Goal: Task Accomplishment & Management: Use online tool/utility

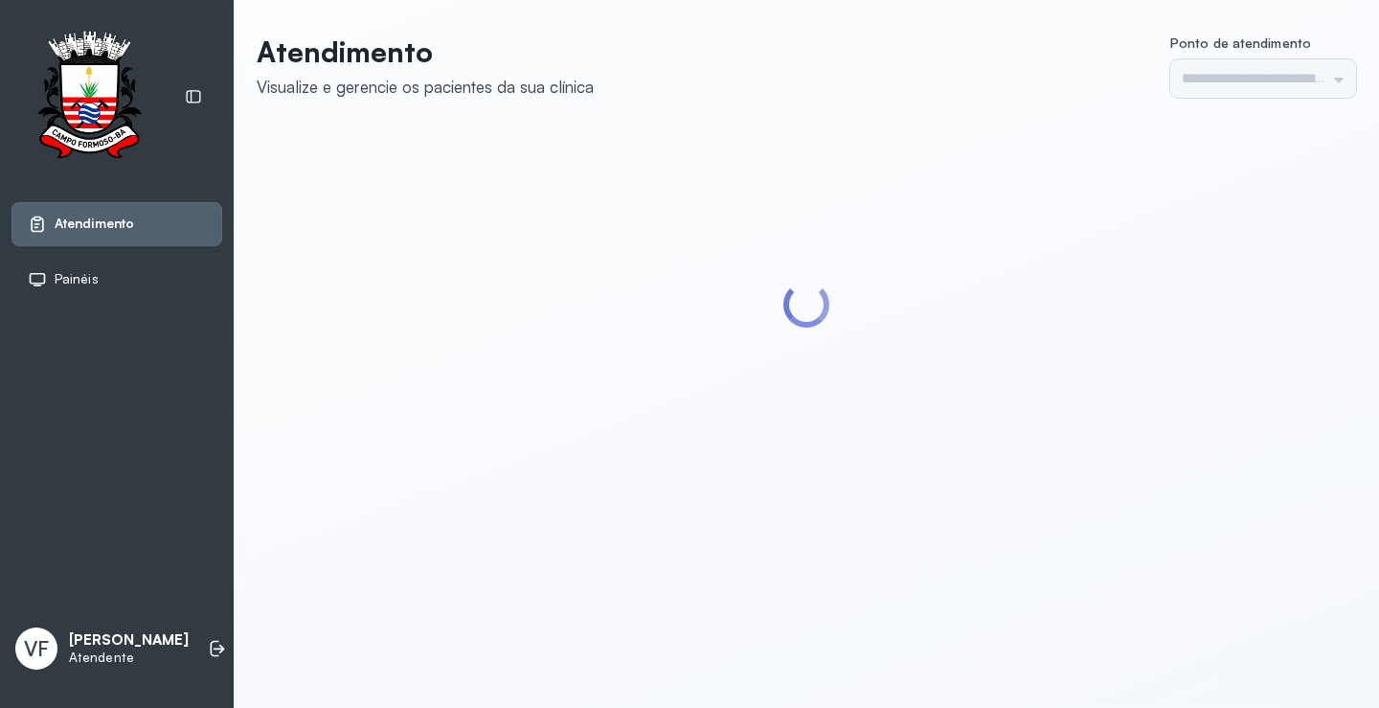
type input "*********"
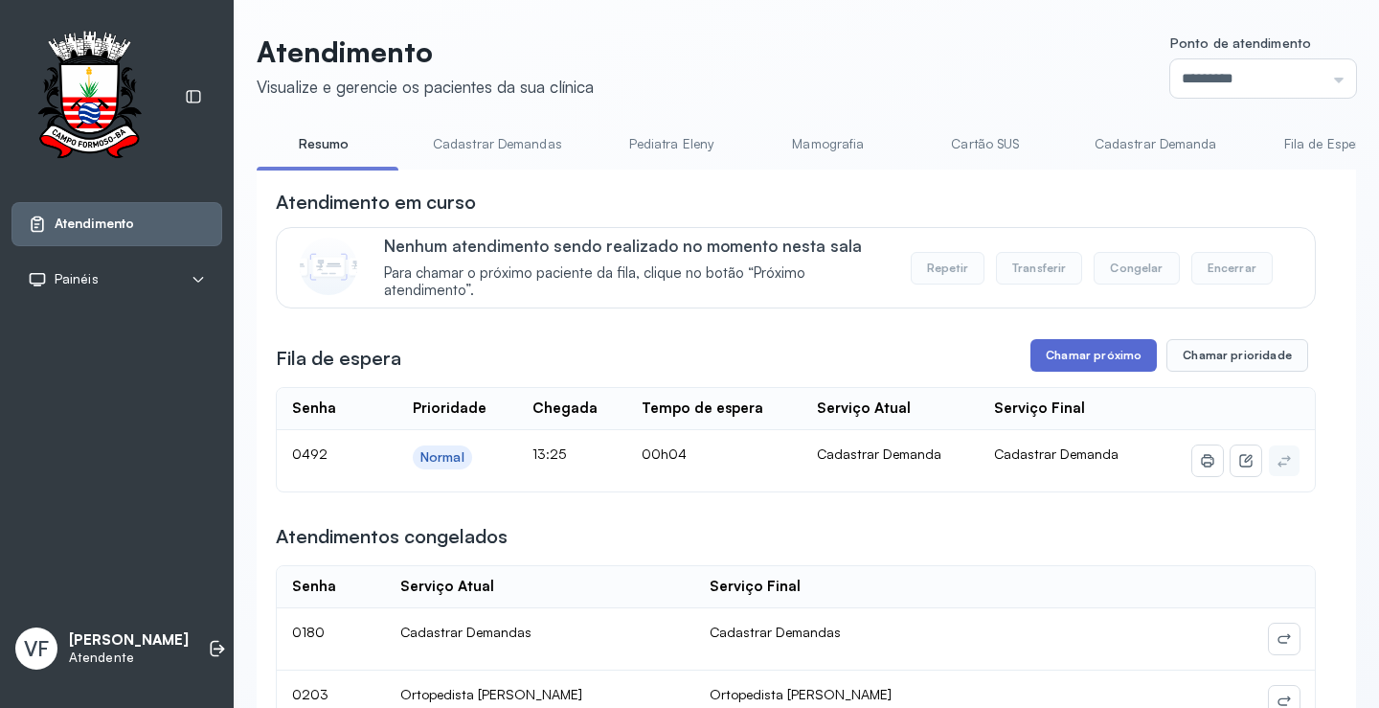
click at [1090, 353] on button "Chamar próximo" at bounding box center [1094, 355] width 126 height 33
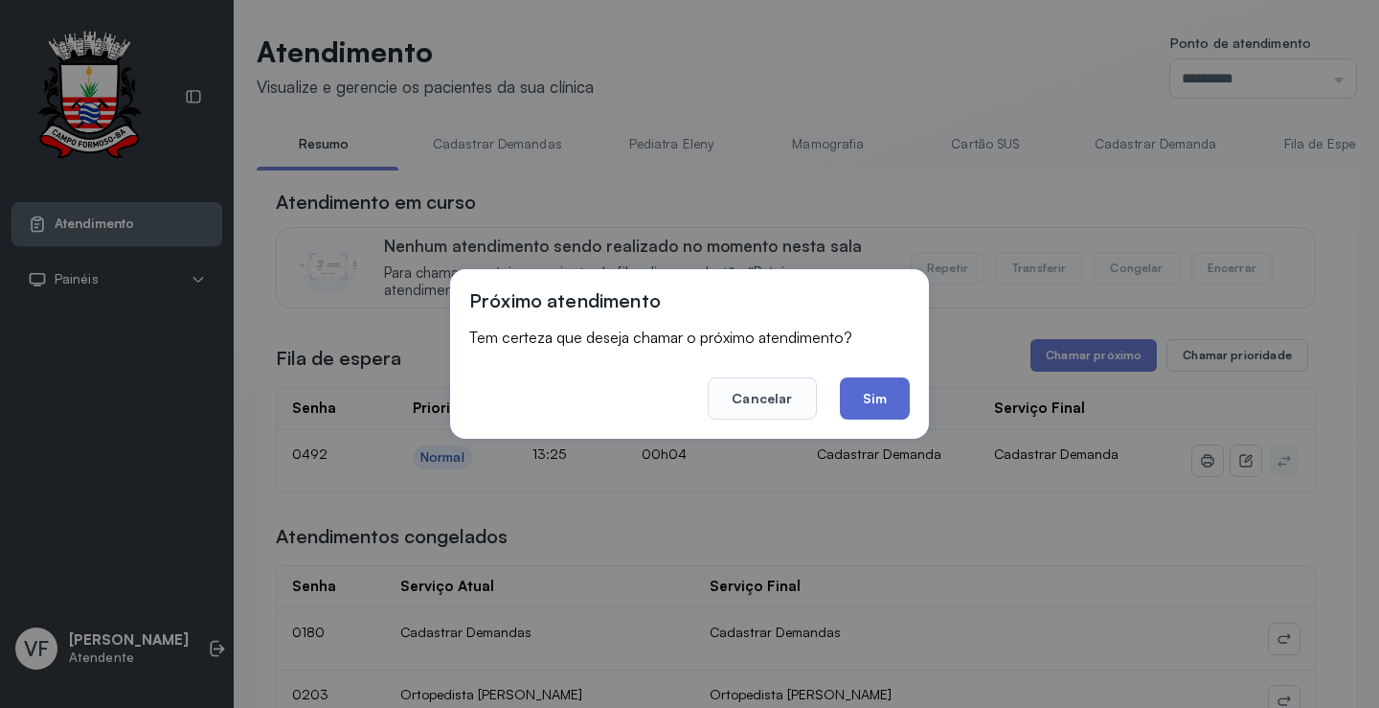
click at [873, 400] on button "Sim" at bounding box center [875, 398] width 70 height 42
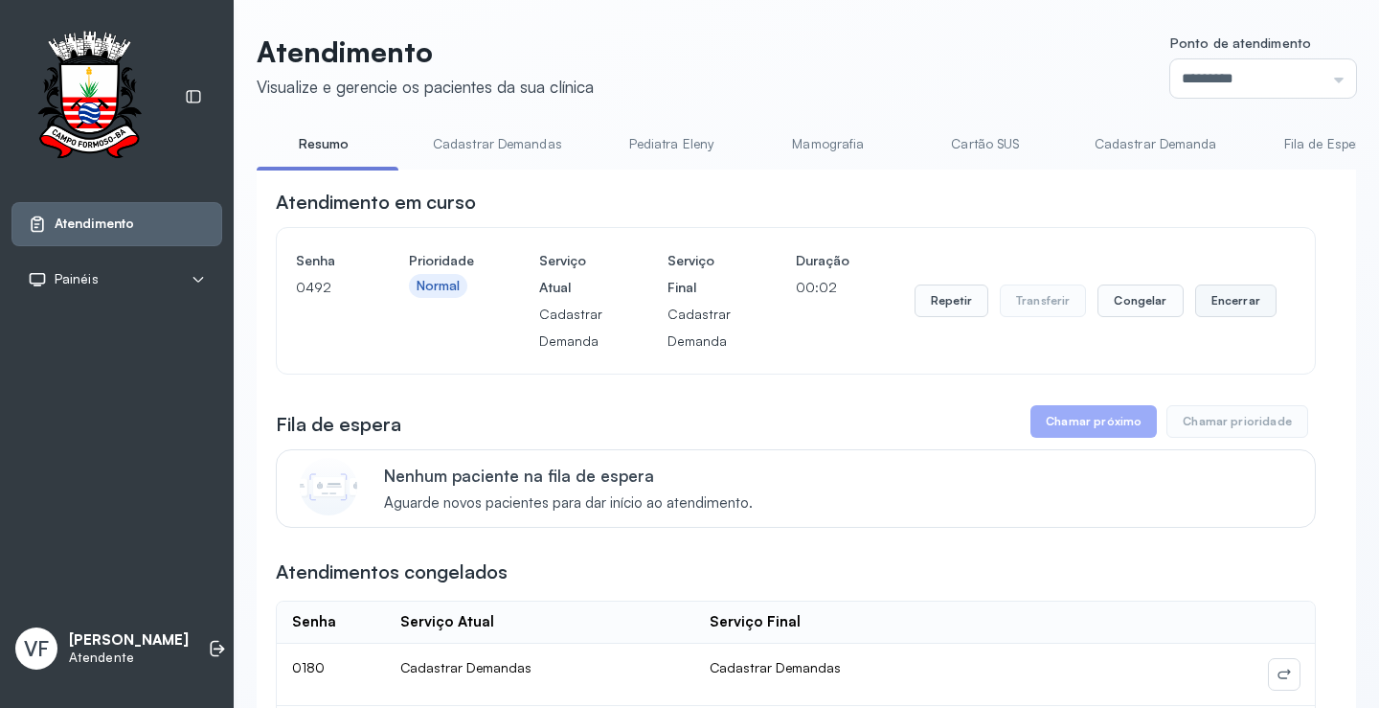
click at [1225, 299] on button "Encerrar" at bounding box center [1235, 300] width 81 height 33
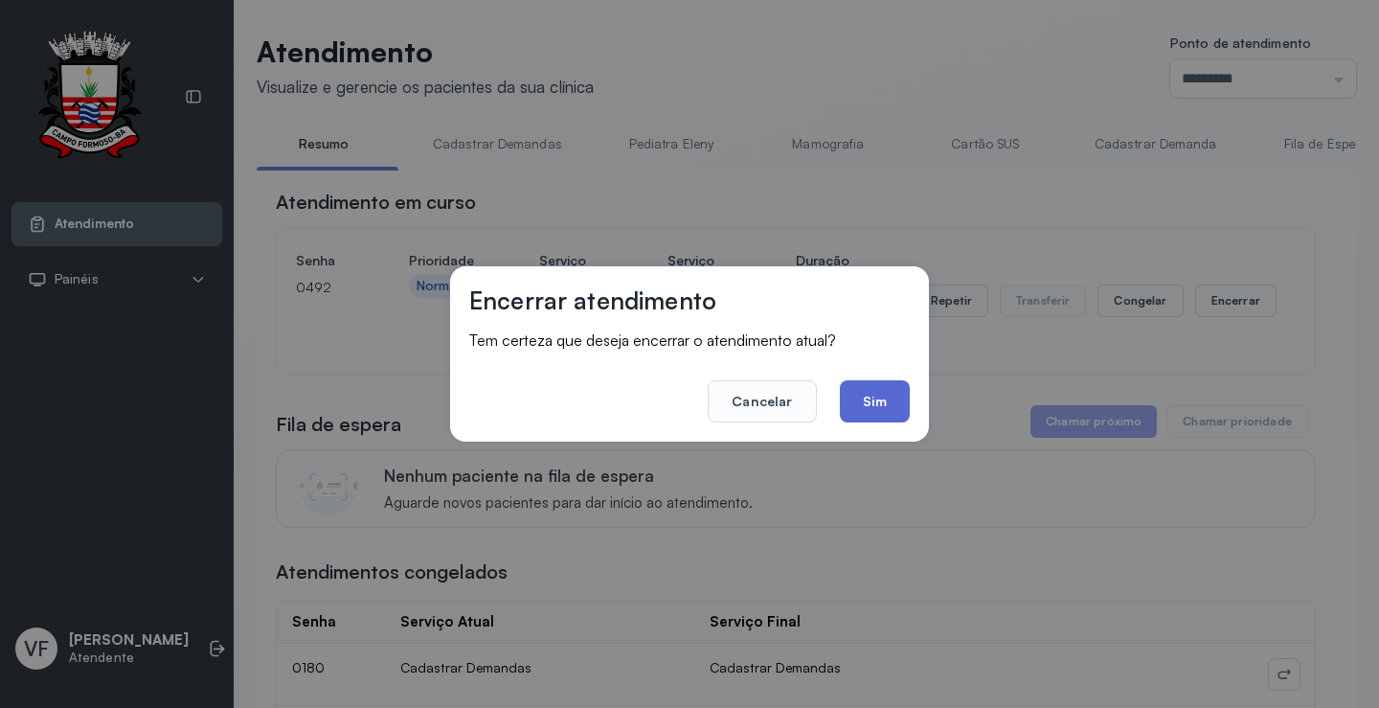
click at [865, 393] on button "Sim" at bounding box center [875, 401] width 70 height 42
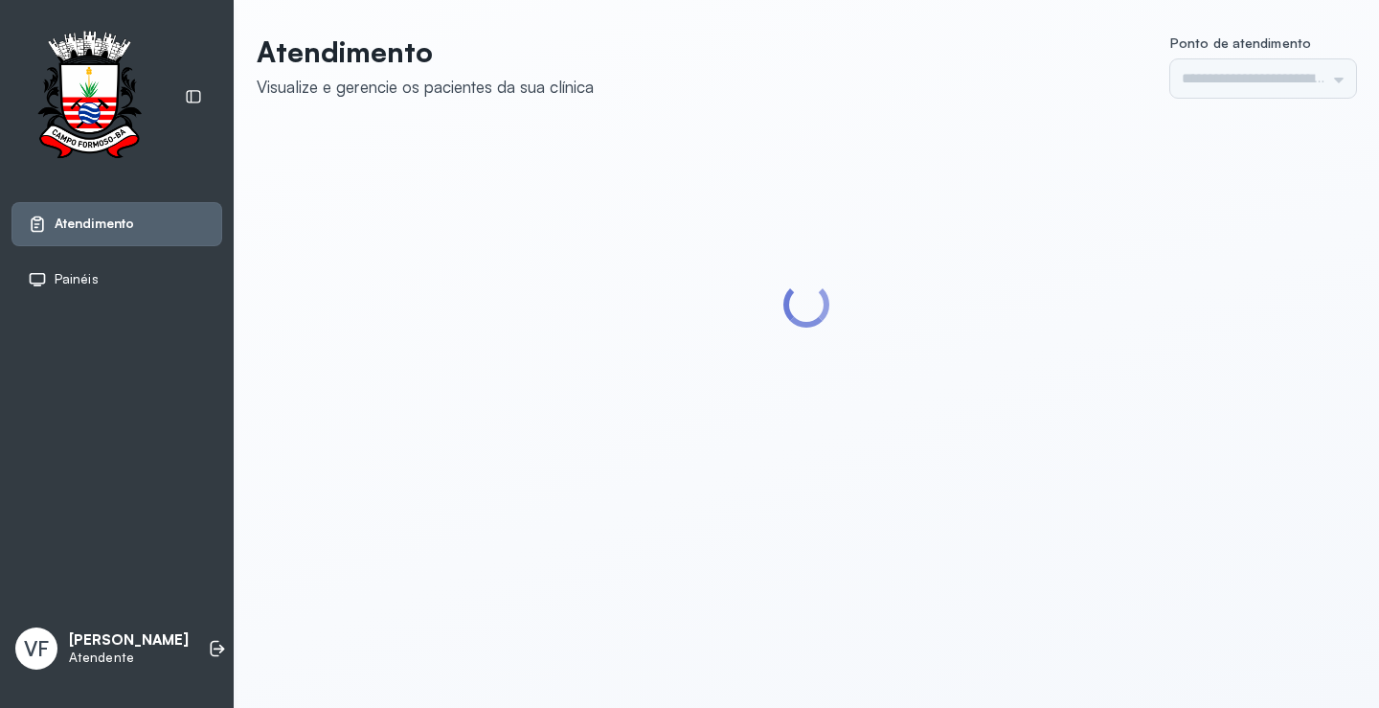
type input "*********"
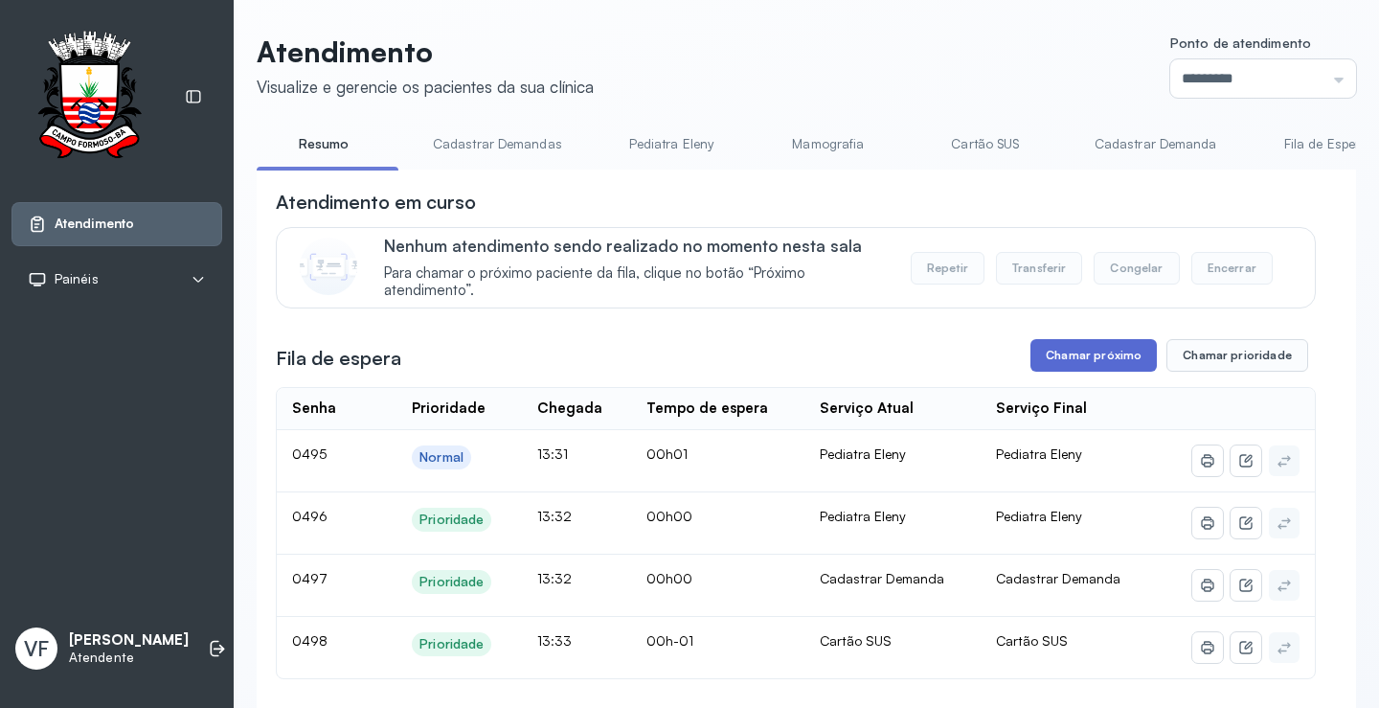
click at [1080, 357] on button "Chamar próximo" at bounding box center [1094, 355] width 126 height 33
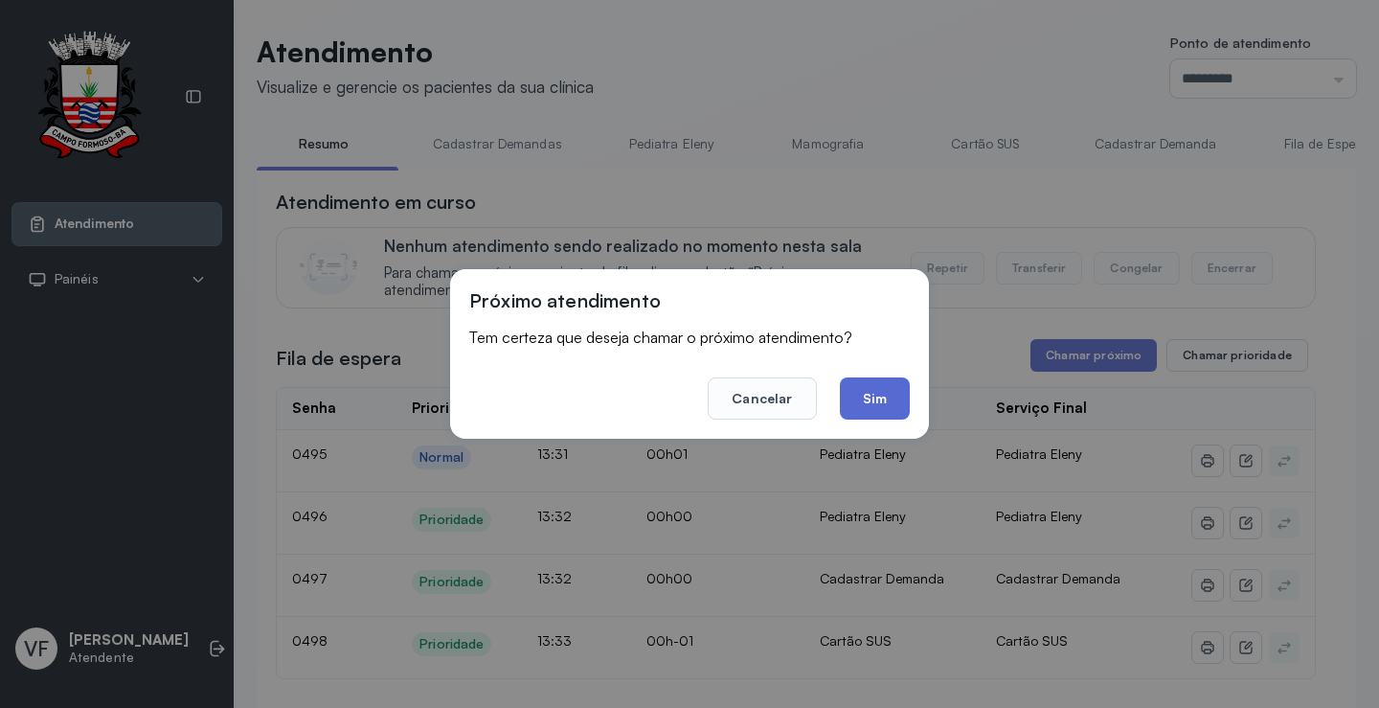
click at [852, 398] on button "Sim" at bounding box center [875, 398] width 70 height 42
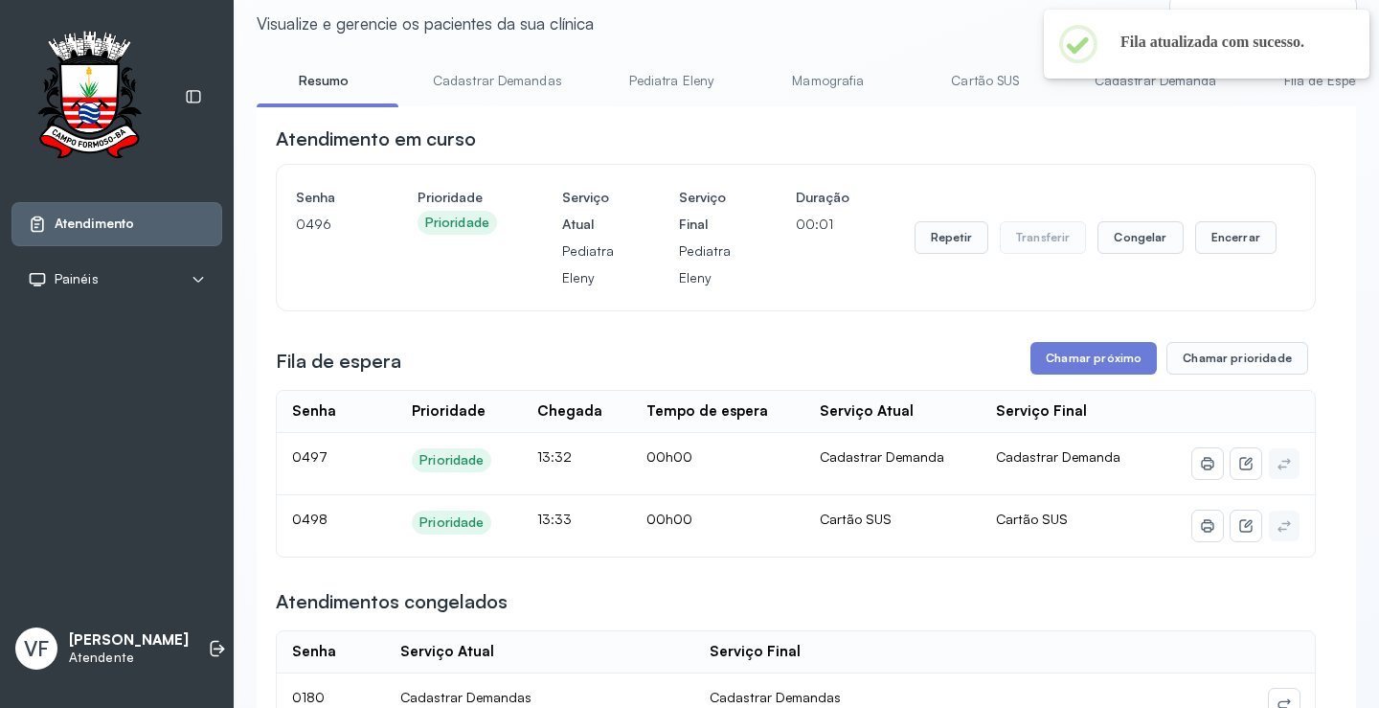
scroll to position [96, 0]
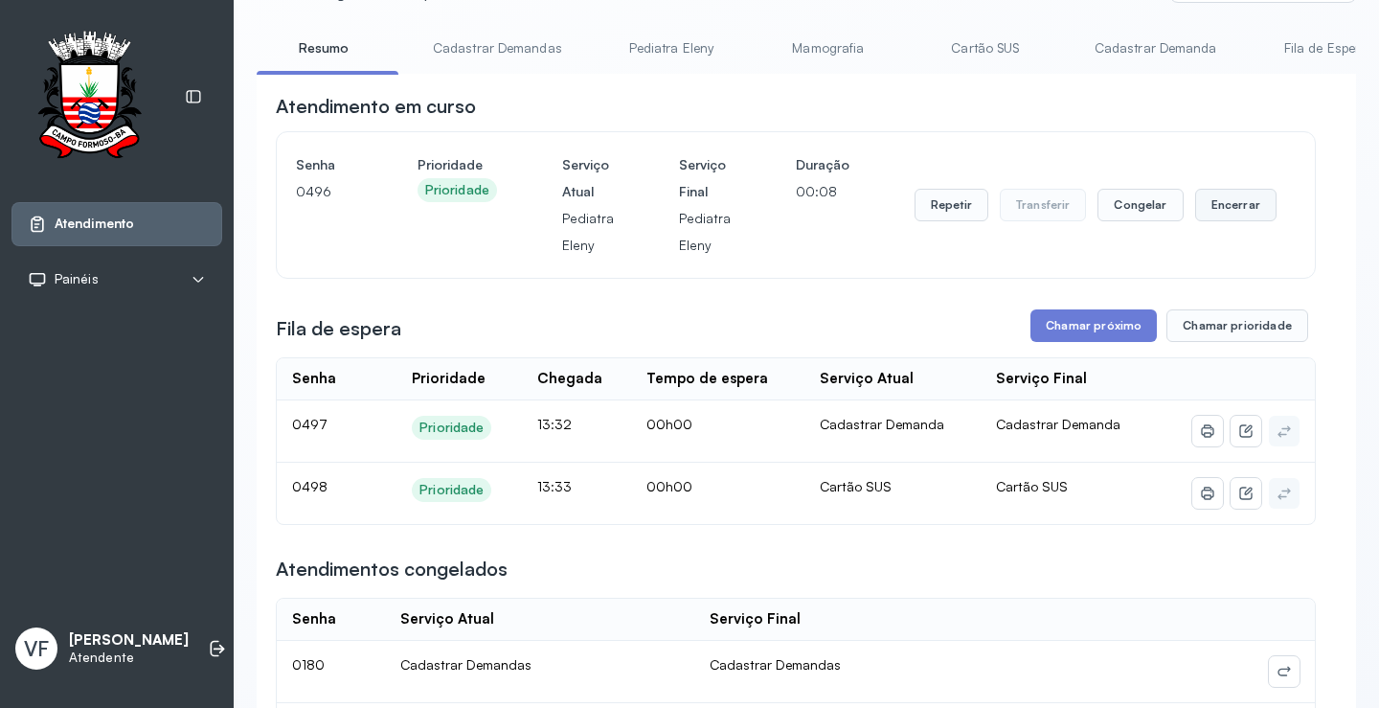
click at [1227, 211] on button "Encerrar" at bounding box center [1235, 205] width 81 height 33
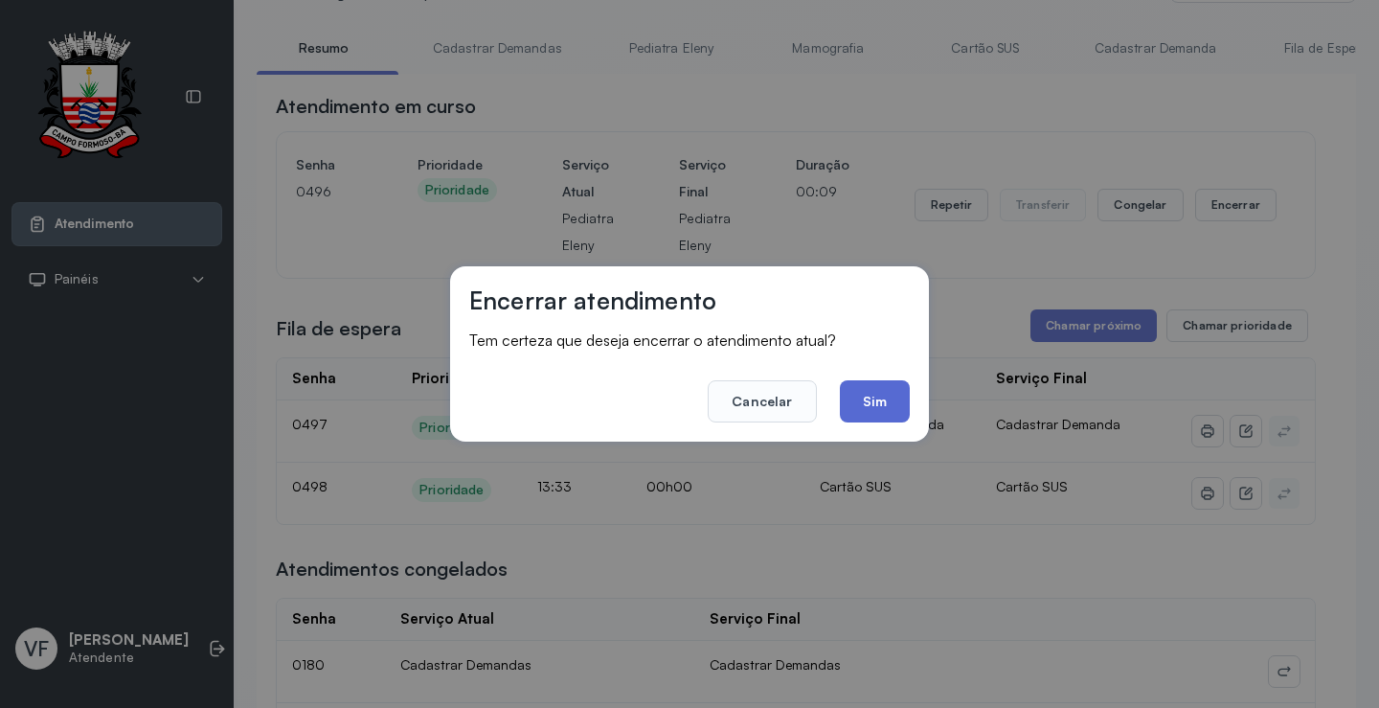
click at [871, 402] on button "Sim" at bounding box center [875, 401] width 70 height 42
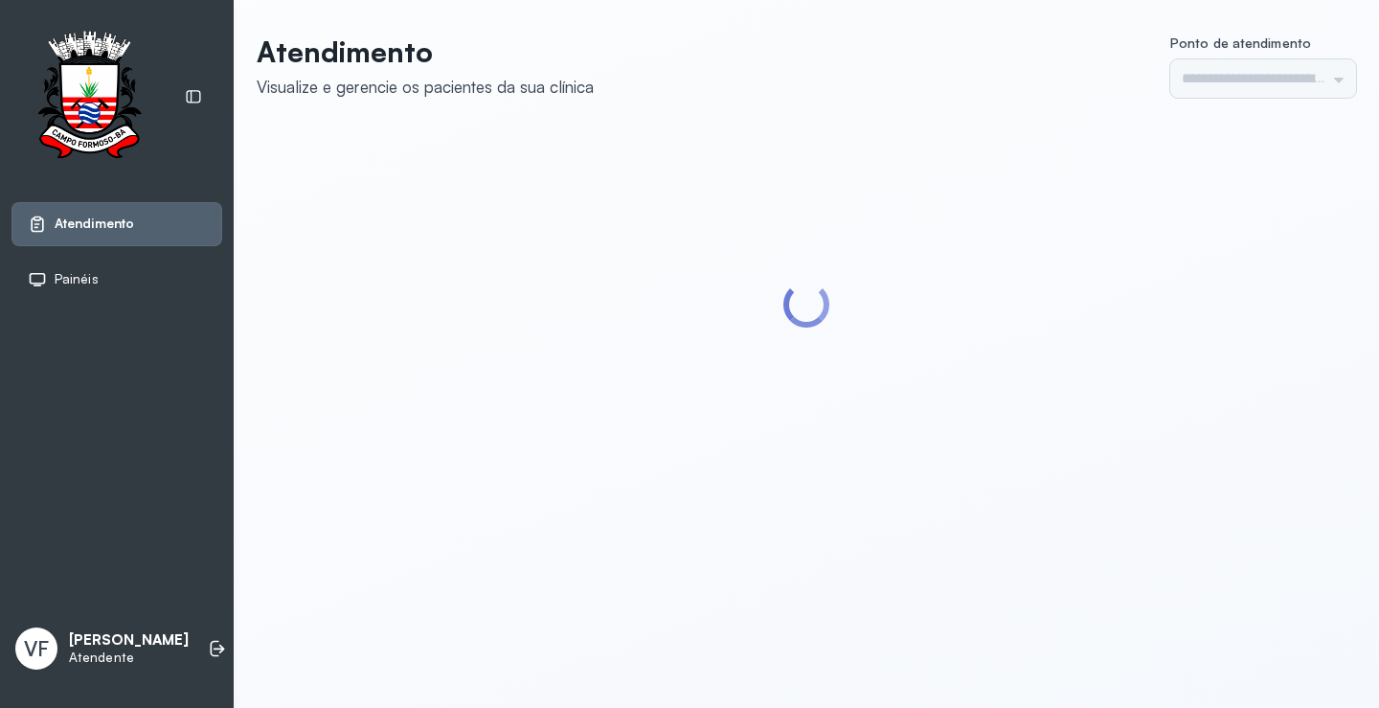
type input "*********"
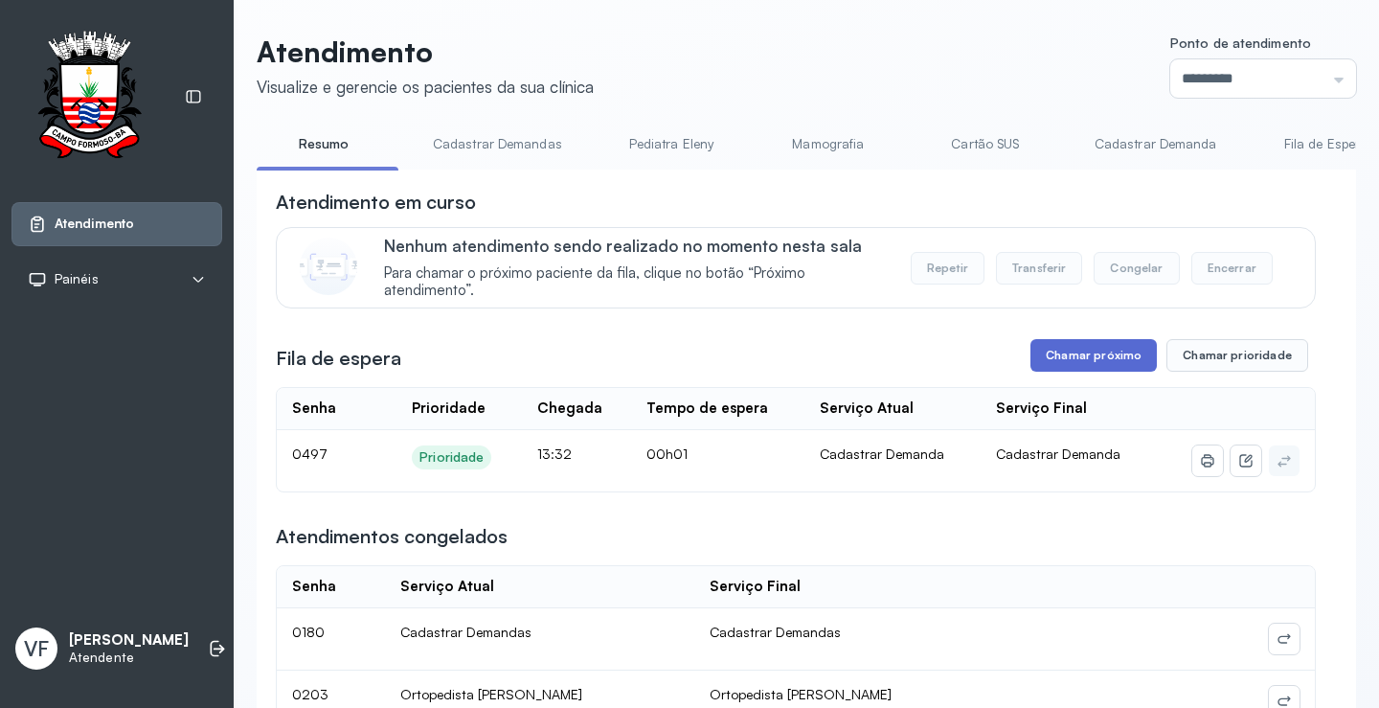
click at [1073, 371] on button "Chamar próximo" at bounding box center [1094, 355] width 126 height 33
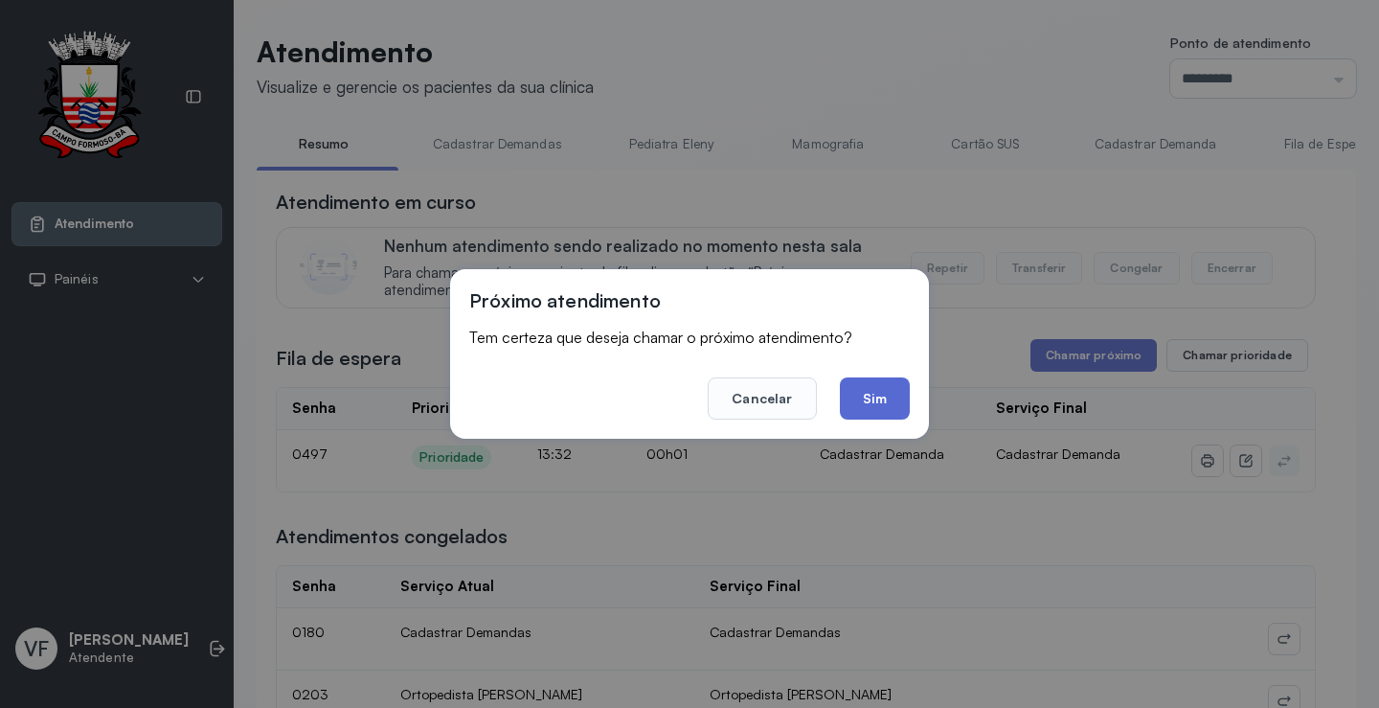
click at [884, 390] on button "Sim" at bounding box center [875, 398] width 70 height 42
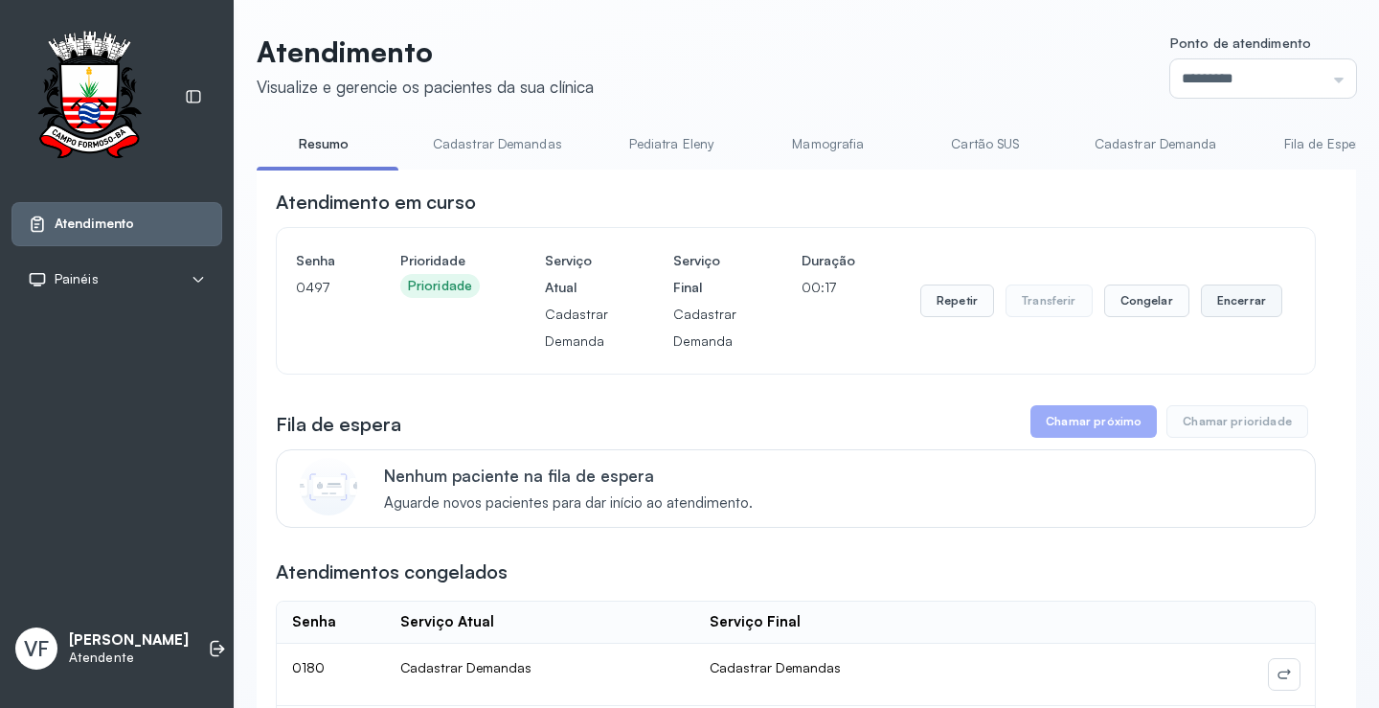
click at [1228, 298] on button "Encerrar" at bounding box center [1241, 300] width 81 height 33
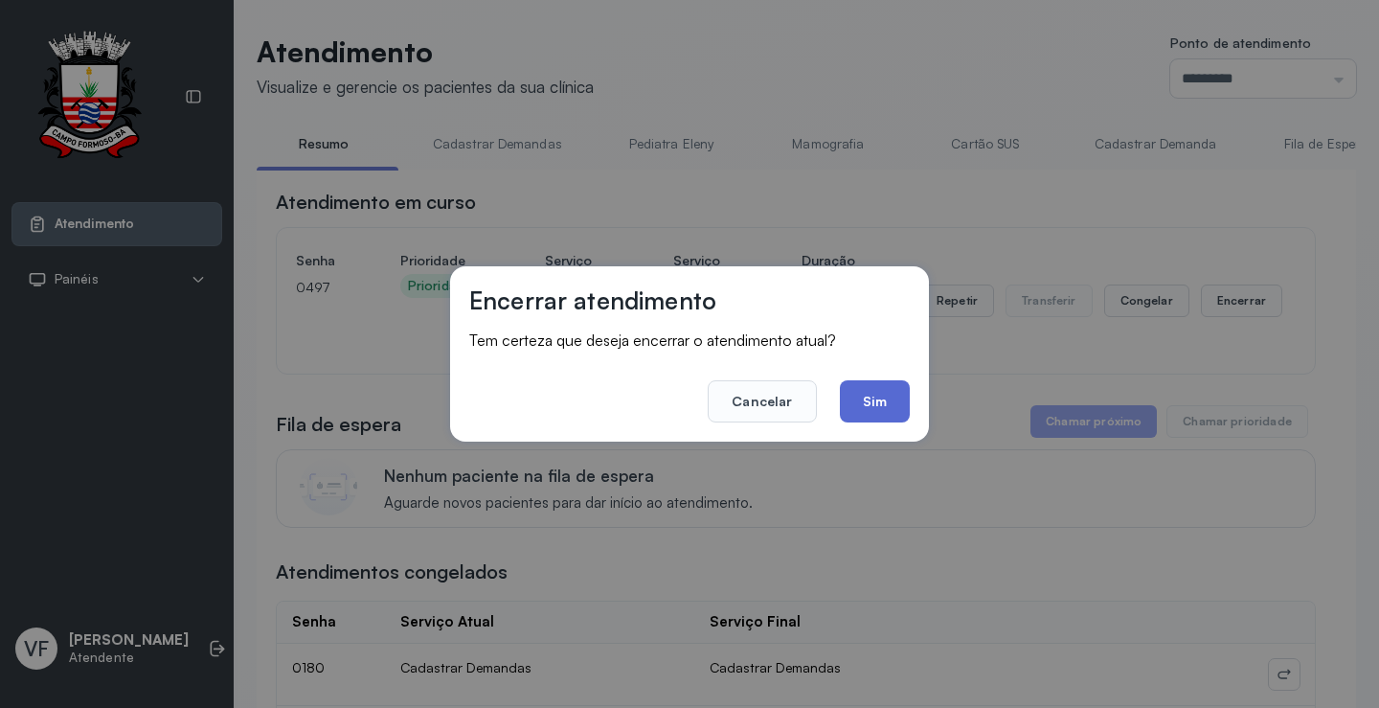
click at [887, 390] on button "Sim" at bounding box center [875, 401] width 70 height 42
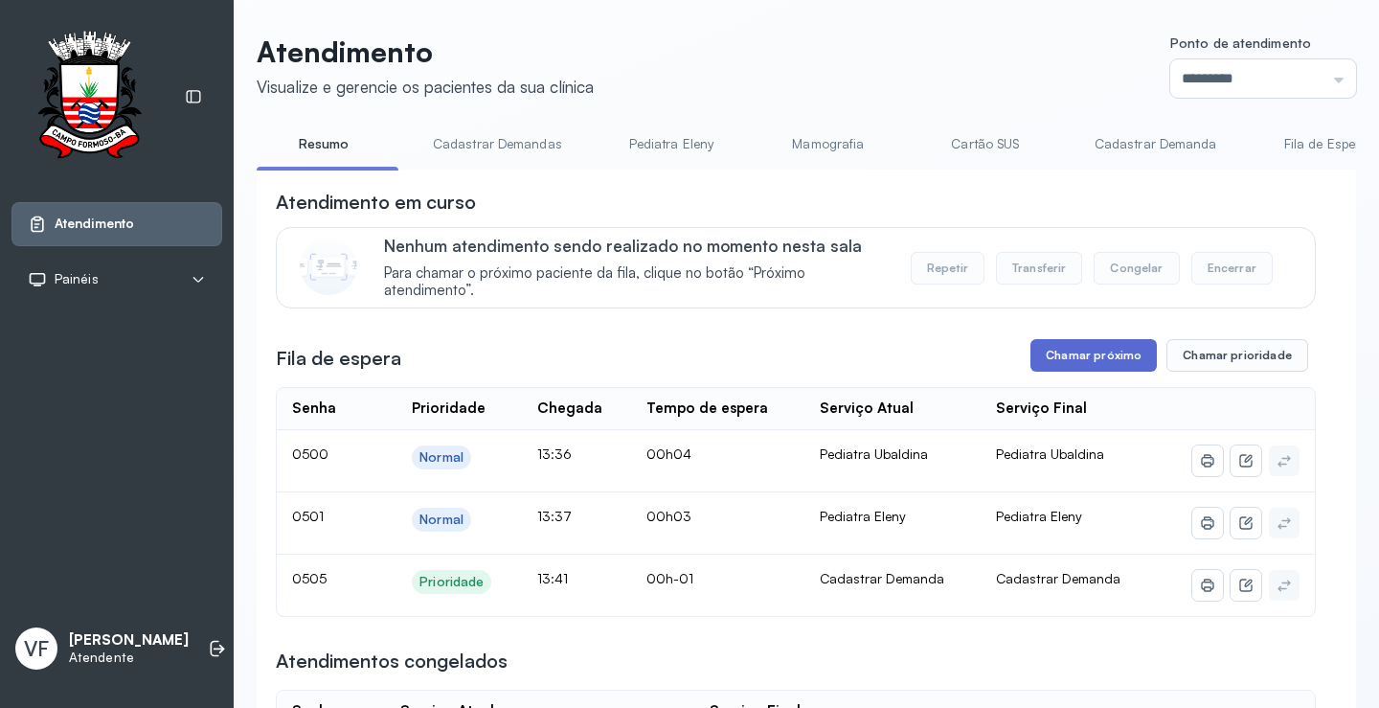
click at [1080, 353] on button "Chamar próximo" at bounding box center [1094, 355] width 126 height 33
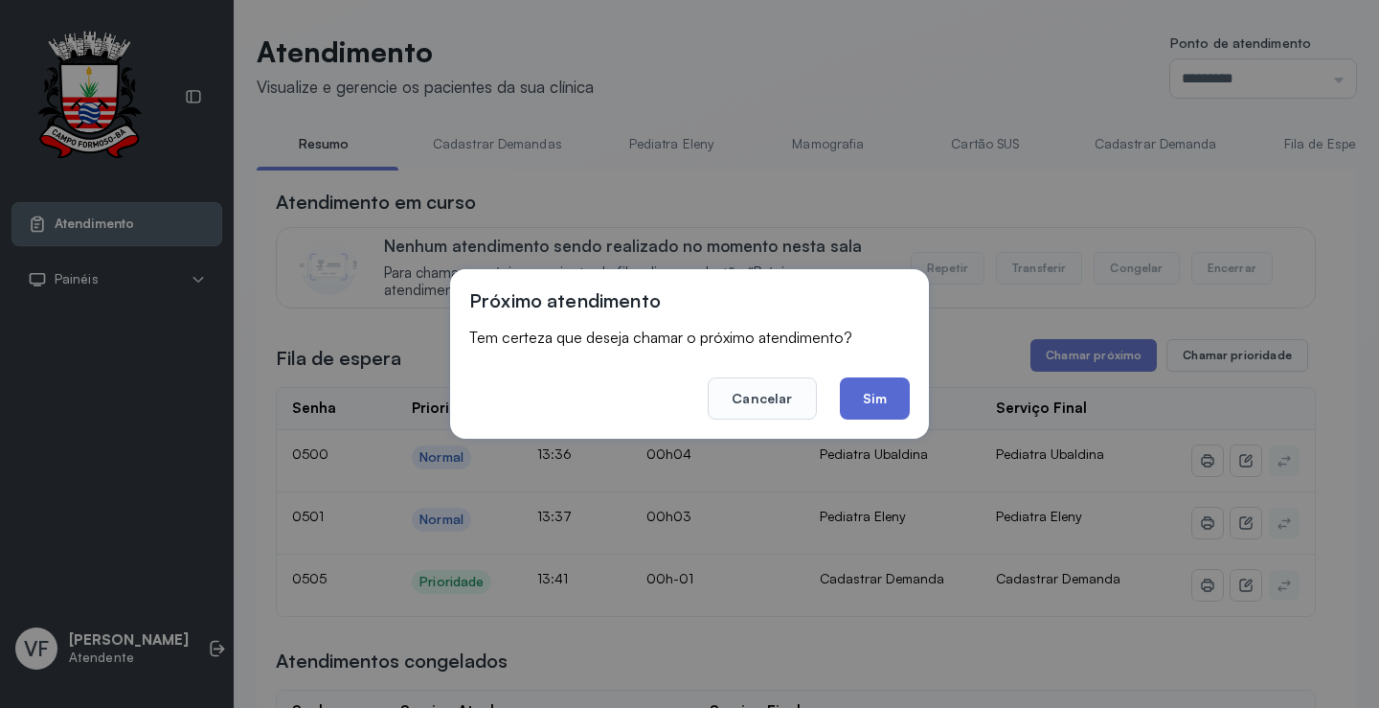
click at [859, 388] on button "Sim" at bounding box center [875, 398] width 70 height 42
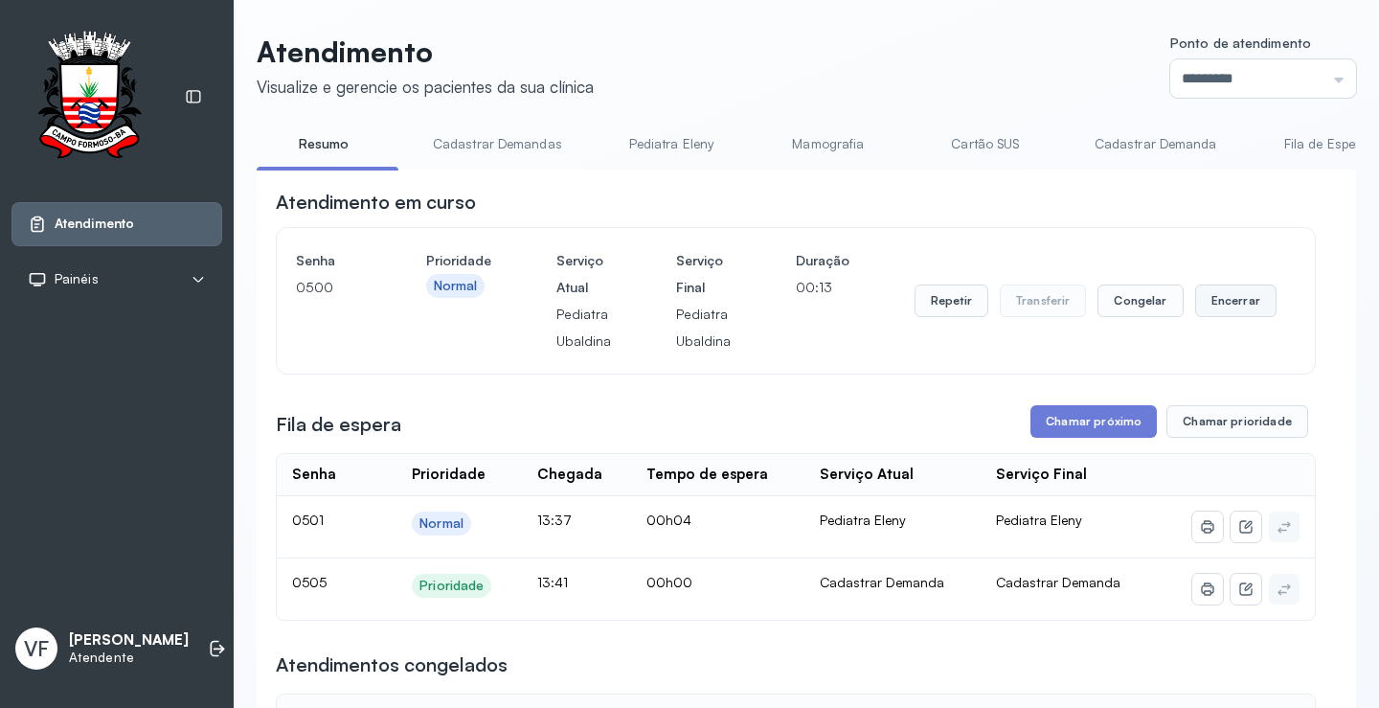
click at [1227, 300] on button "Encerrar" at bounding box center [1235, 300] width 81 height 33
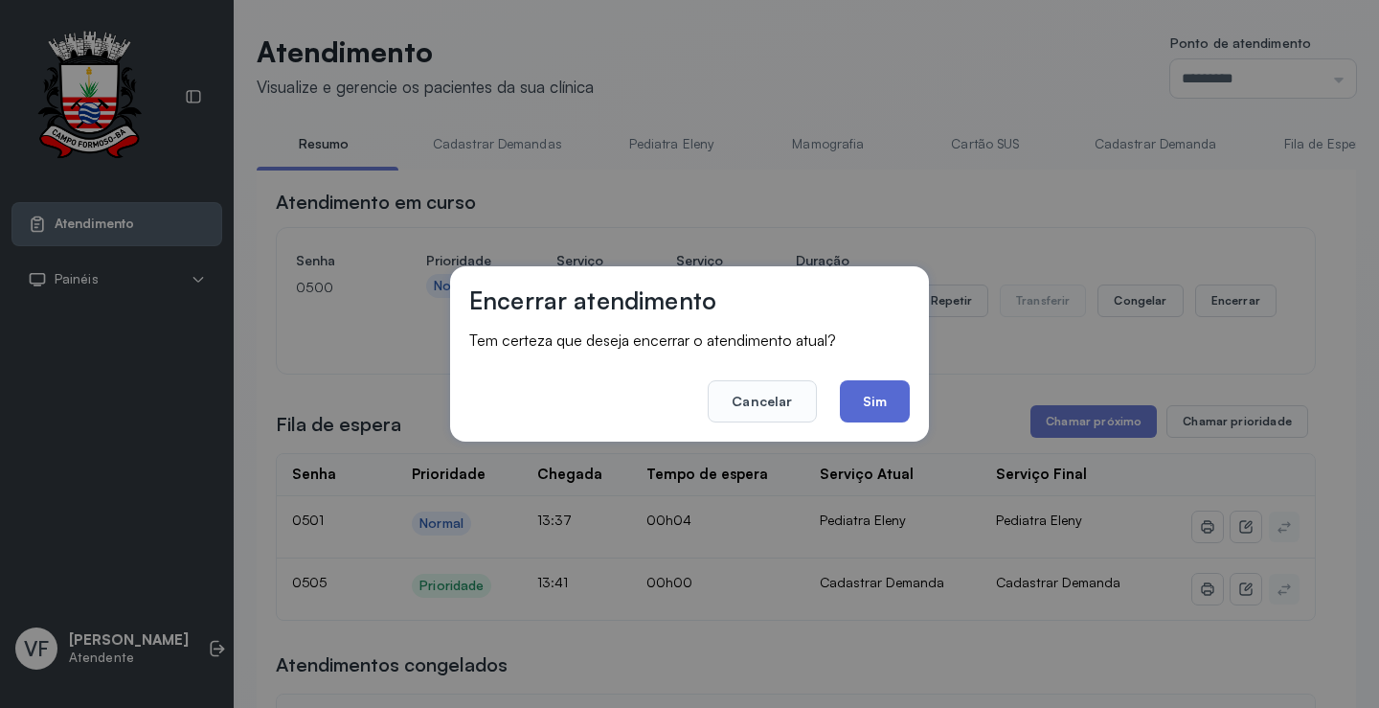
click at [867, 393] on button "Sim" at bounding box center [875, 401] width 70 height 42
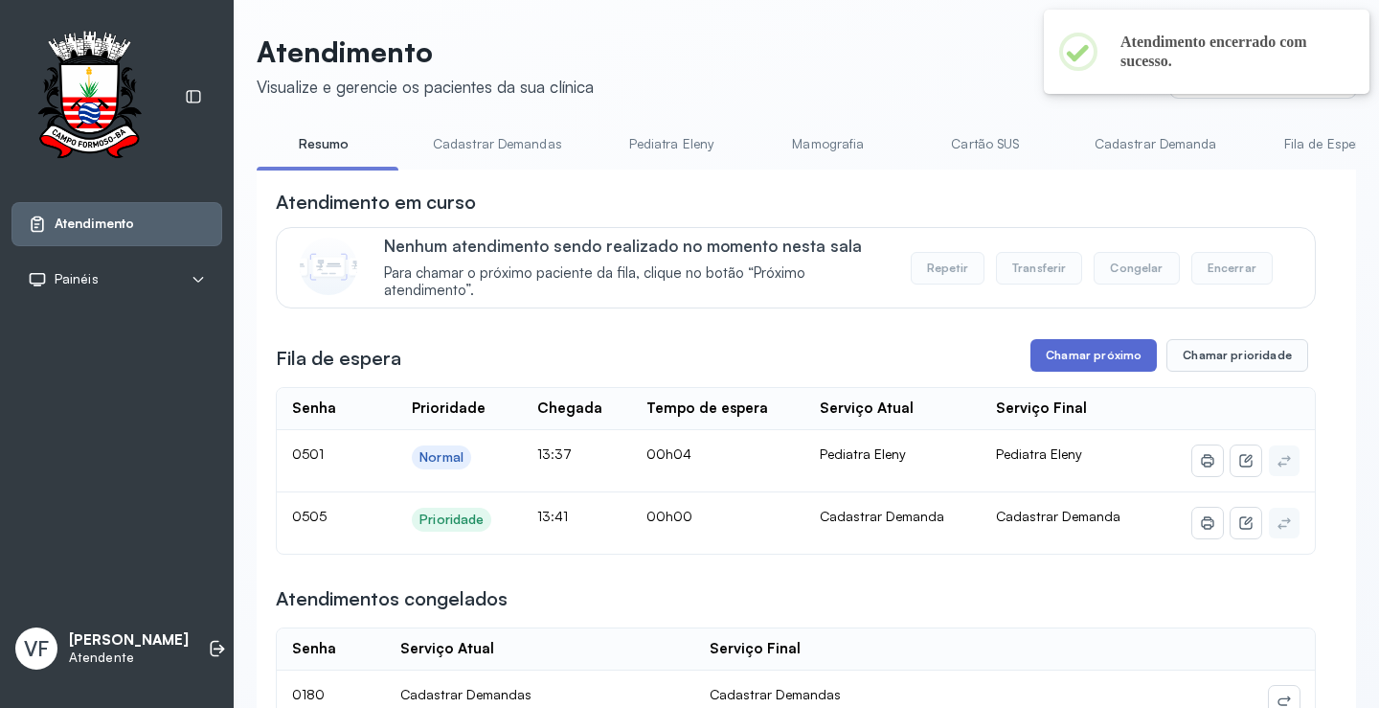
click at [1088, 348] on button "Chamar próximo" at bounding box center [1094, 355] width 126 height 33
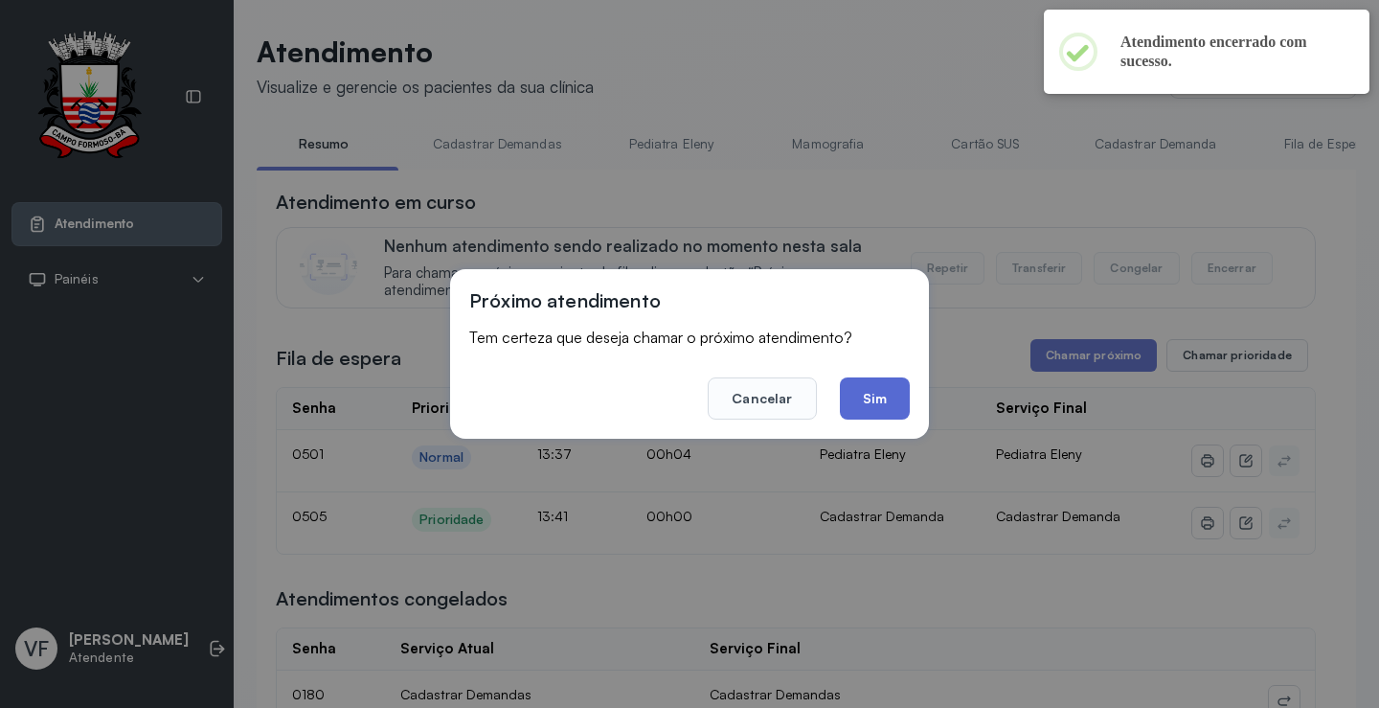
click at [859, 392] on button "Sim" at bounding box center [875, 398] width 70 height 42
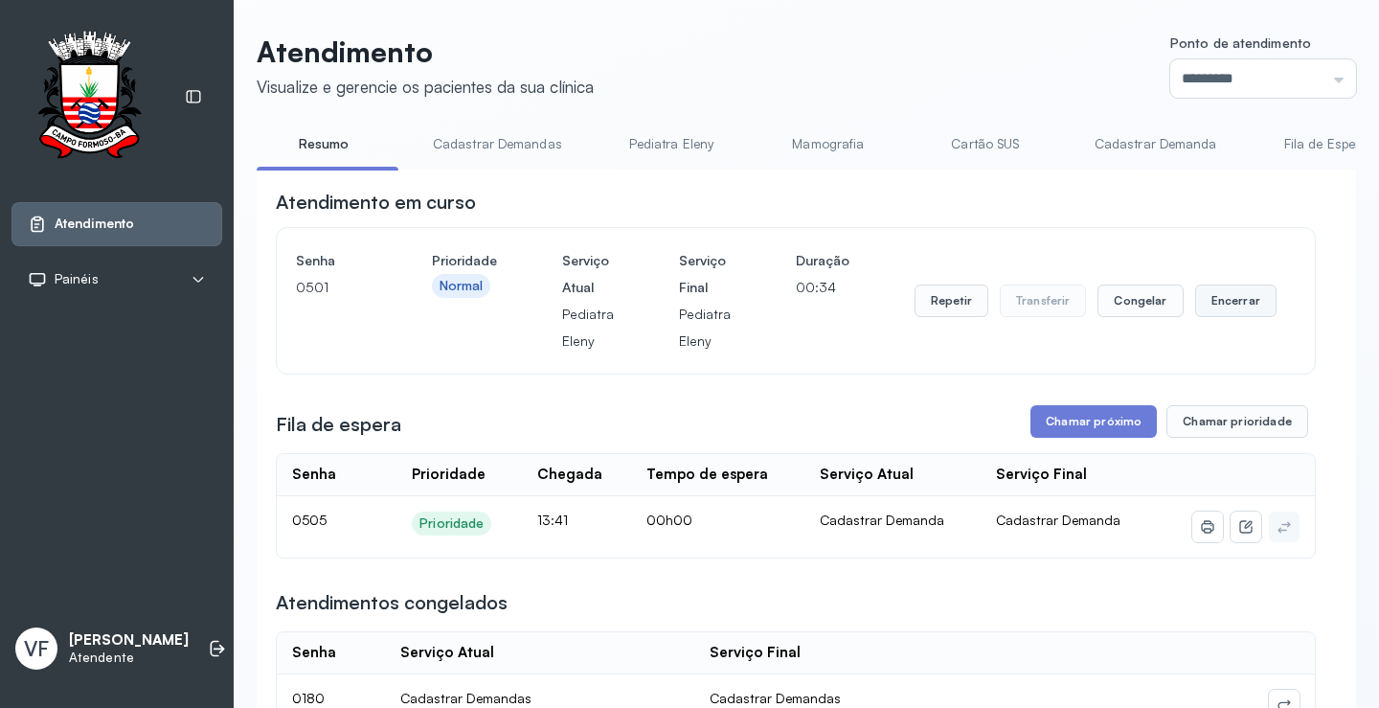
click at [1234, 303] on button "Encerrar" at bounding box center [1235, 300] width 81 height 33
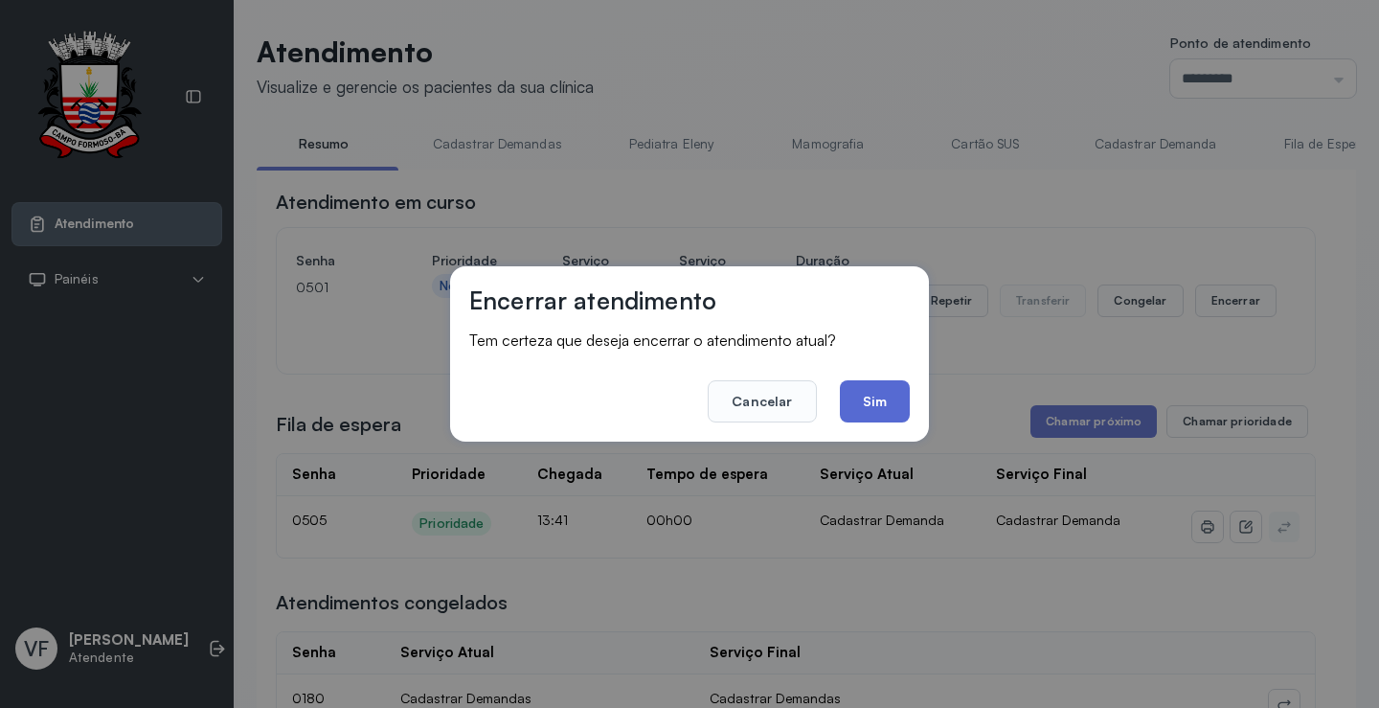
click at [884, 393] on button "Sim" at bounding box center [875, 401] width 70 height 42
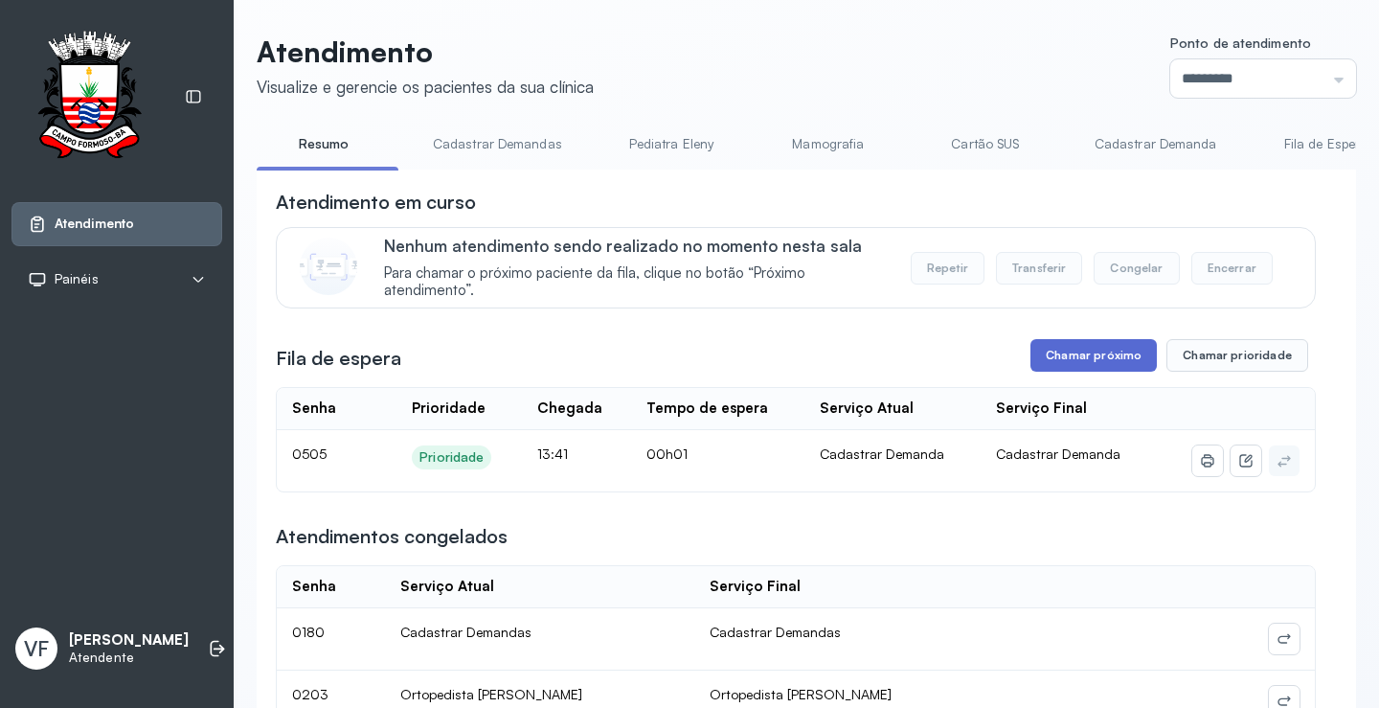
click at [1072, 358] on button "Chamar próximo" at bounding box center [1094, 355] width 126 height 33
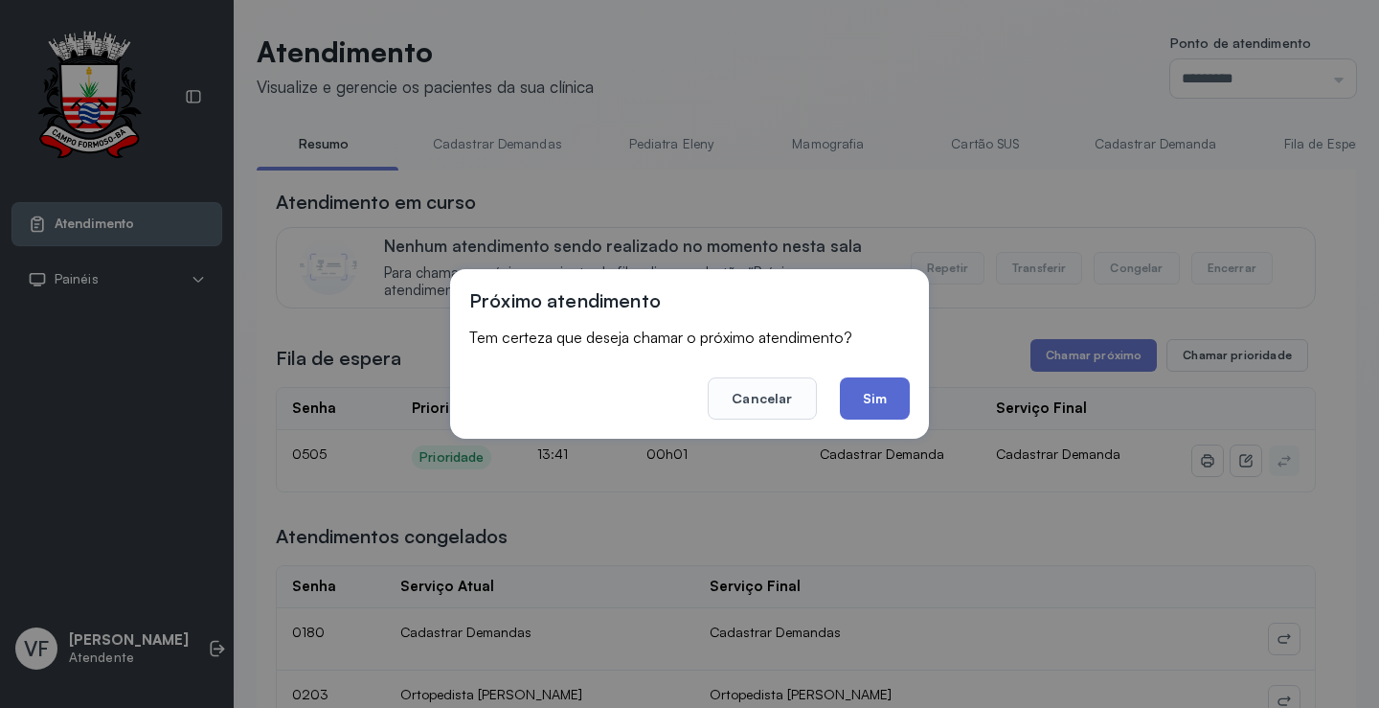
click at [867, 398] on button "Sim" at bounding box center [875, 398] width 70 height 42
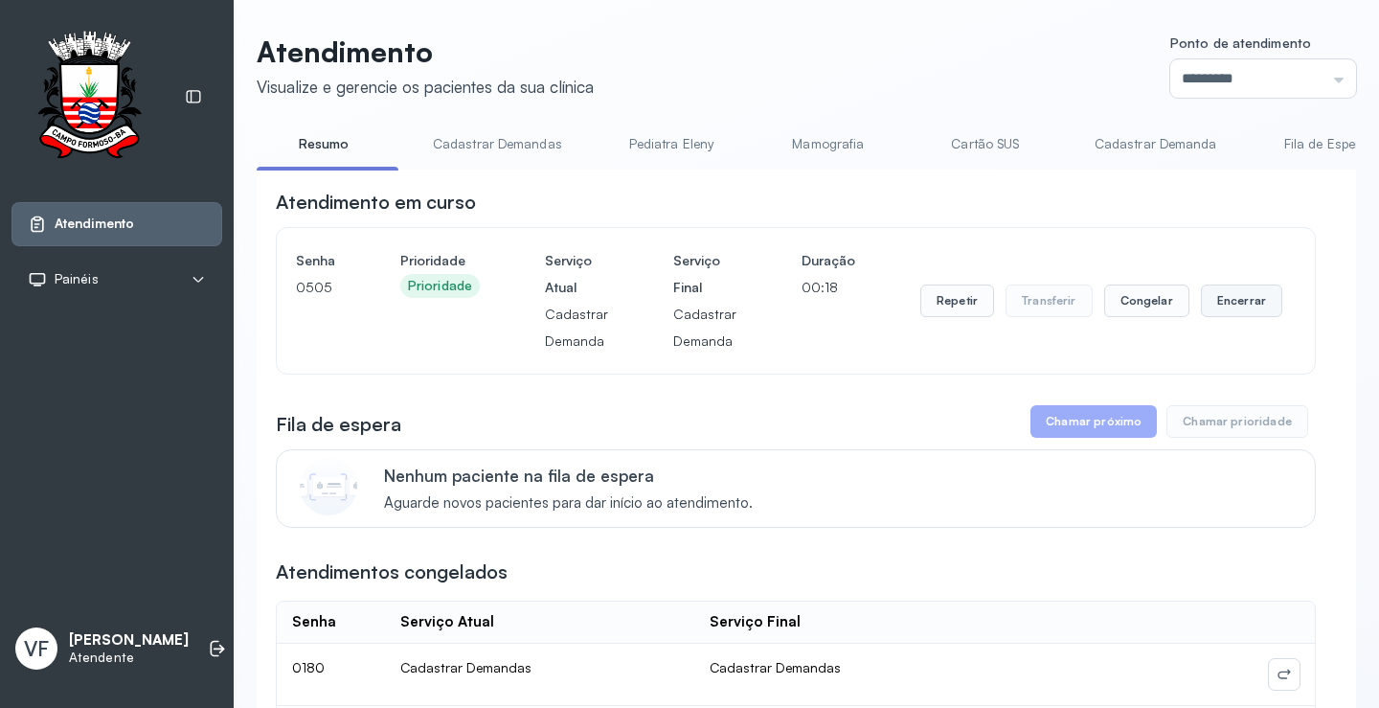
click at [1220, 304] on button "Encerrar" at bounding box center [1241, 300] width 81 height 33
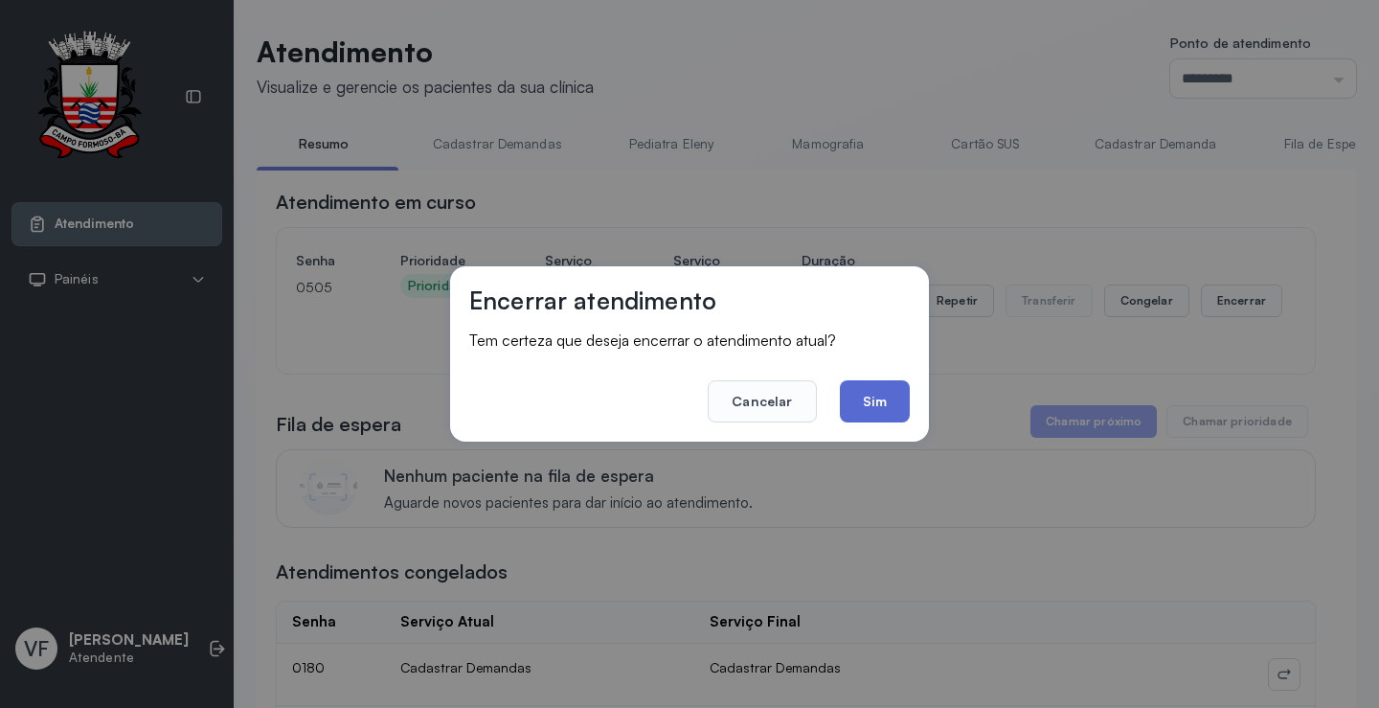
click at [875, 398] on button "Sim" at bounding box center [875, 401] width 70 height 42
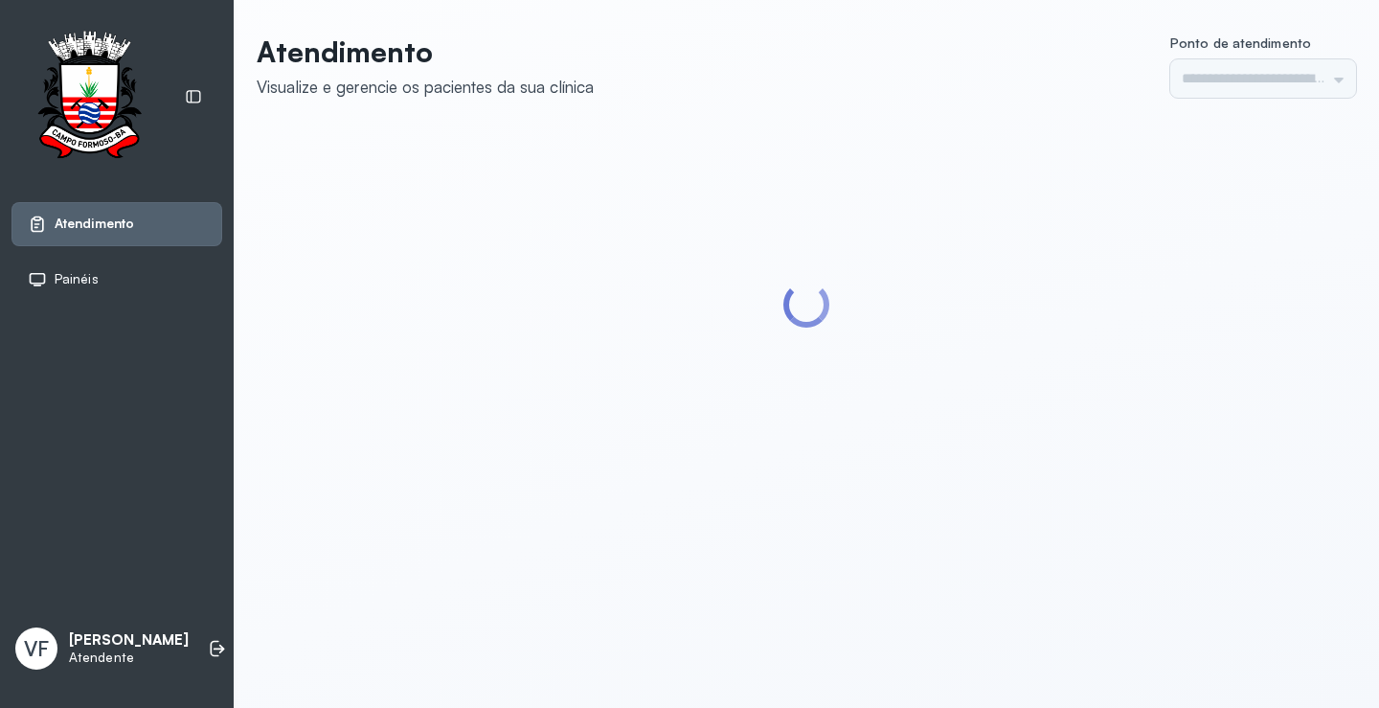
type input "*********"
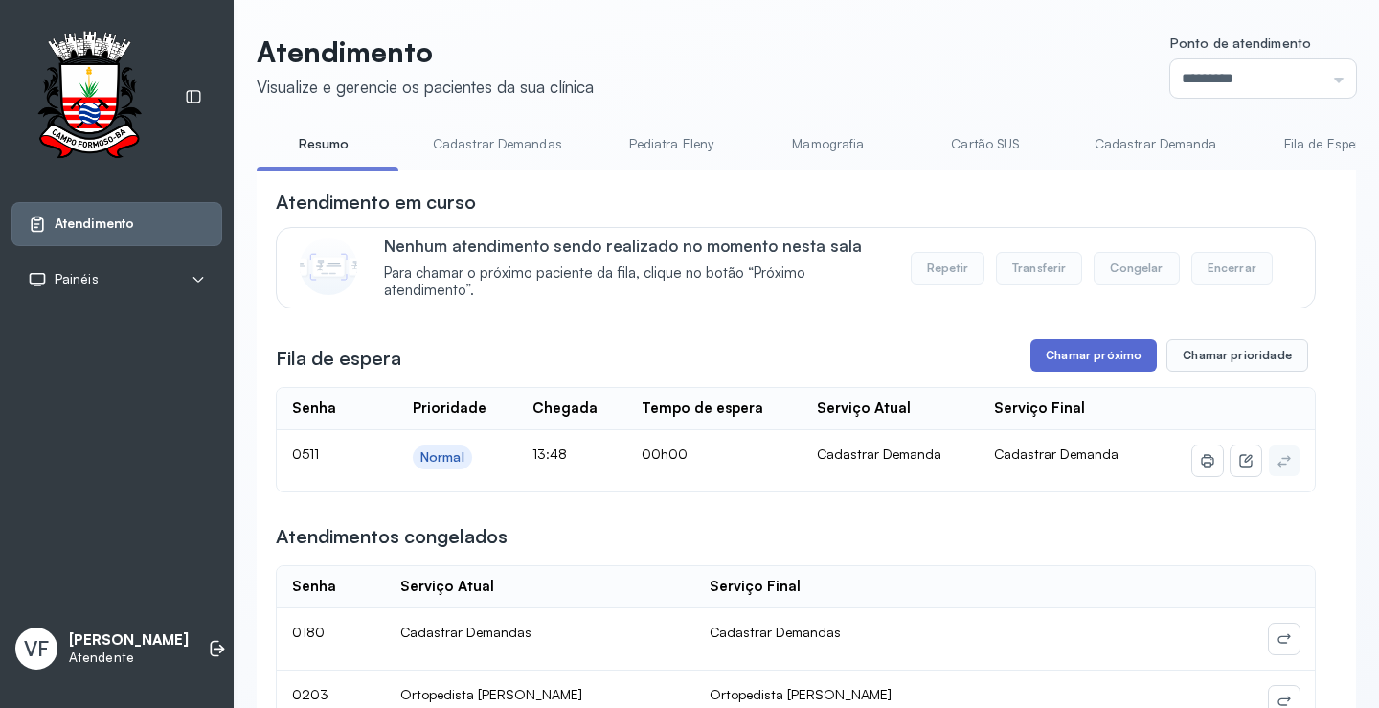
click at [1057, 356] on button "Chamar próximo" at bounding box center [1094, 355] width 126 height 33
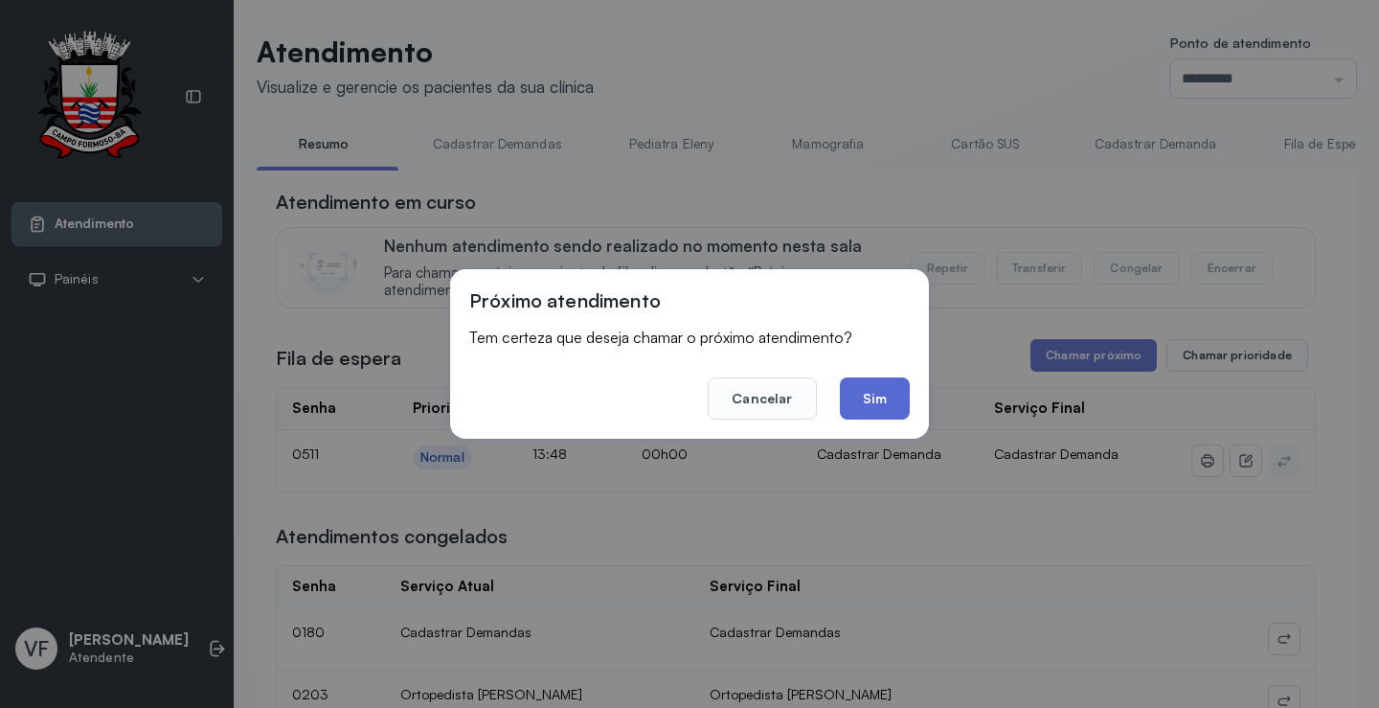
click at [858, 392] on button "Sim" at bounding box center [875, 398] width 70 height 42
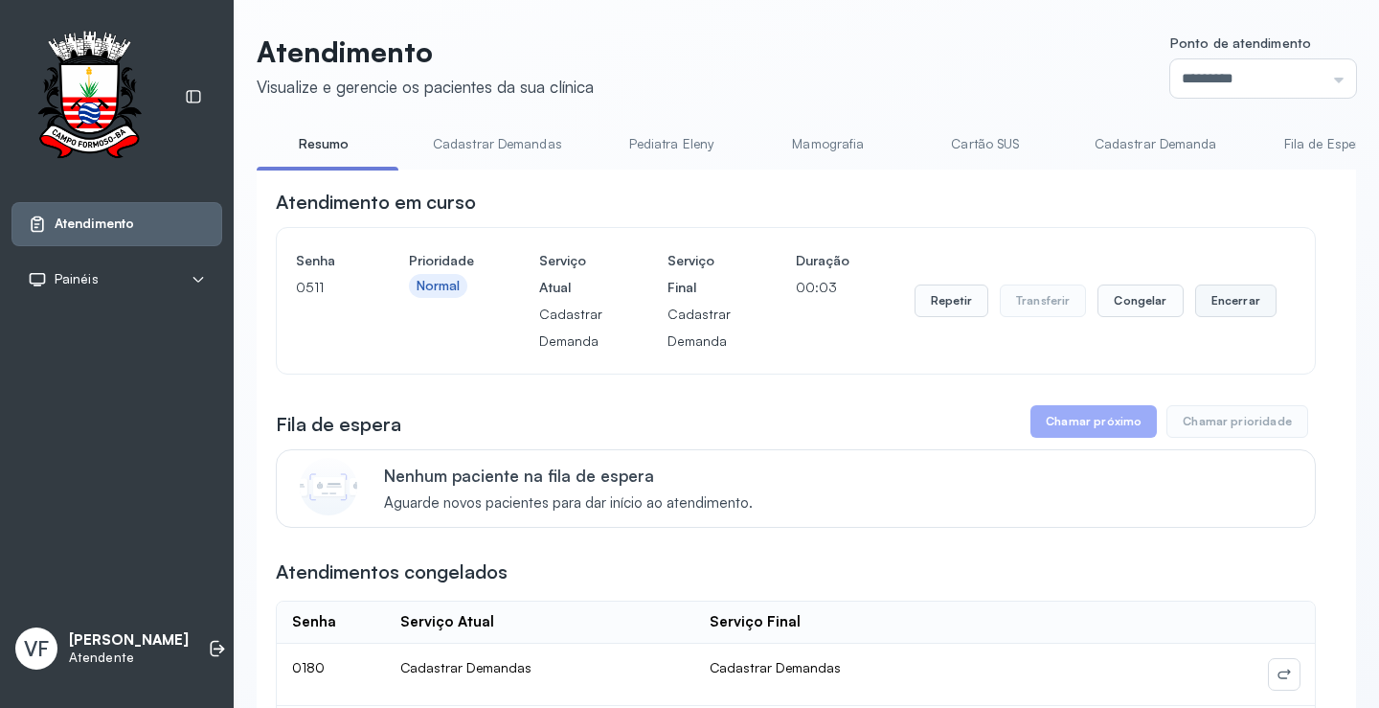
click at [1225, 299] on button "Encerrar" at bounding box center [1235, 300] width 81 height 33
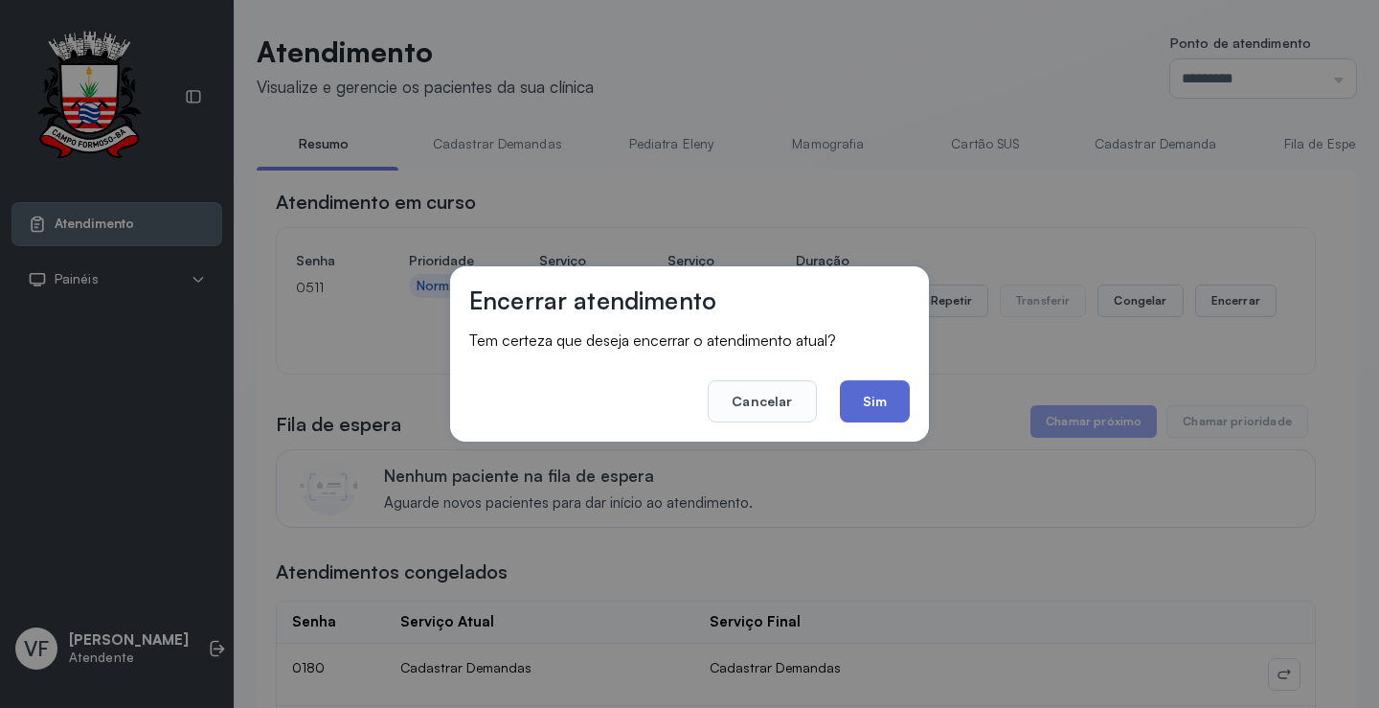
click at [889, 394] on button "Sim" at bounding box center [875, 401] width 70 height 42
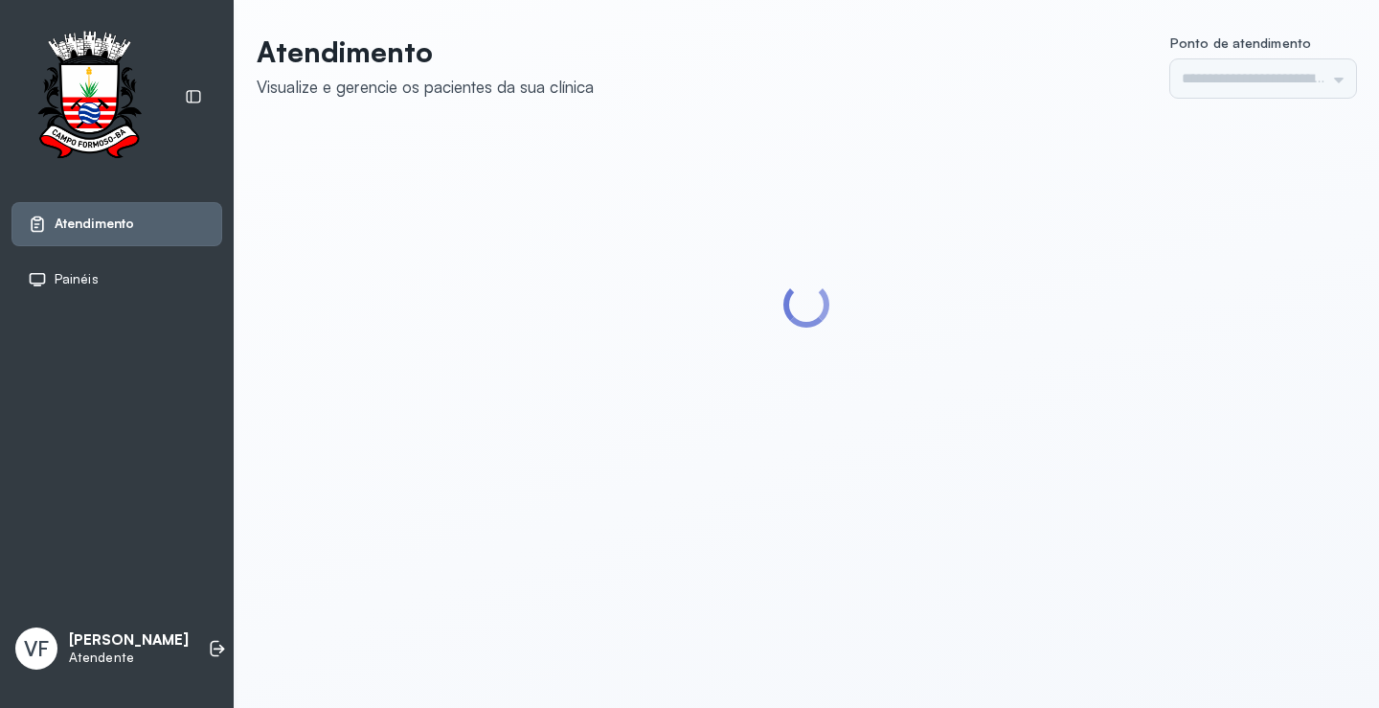
type input "*********"
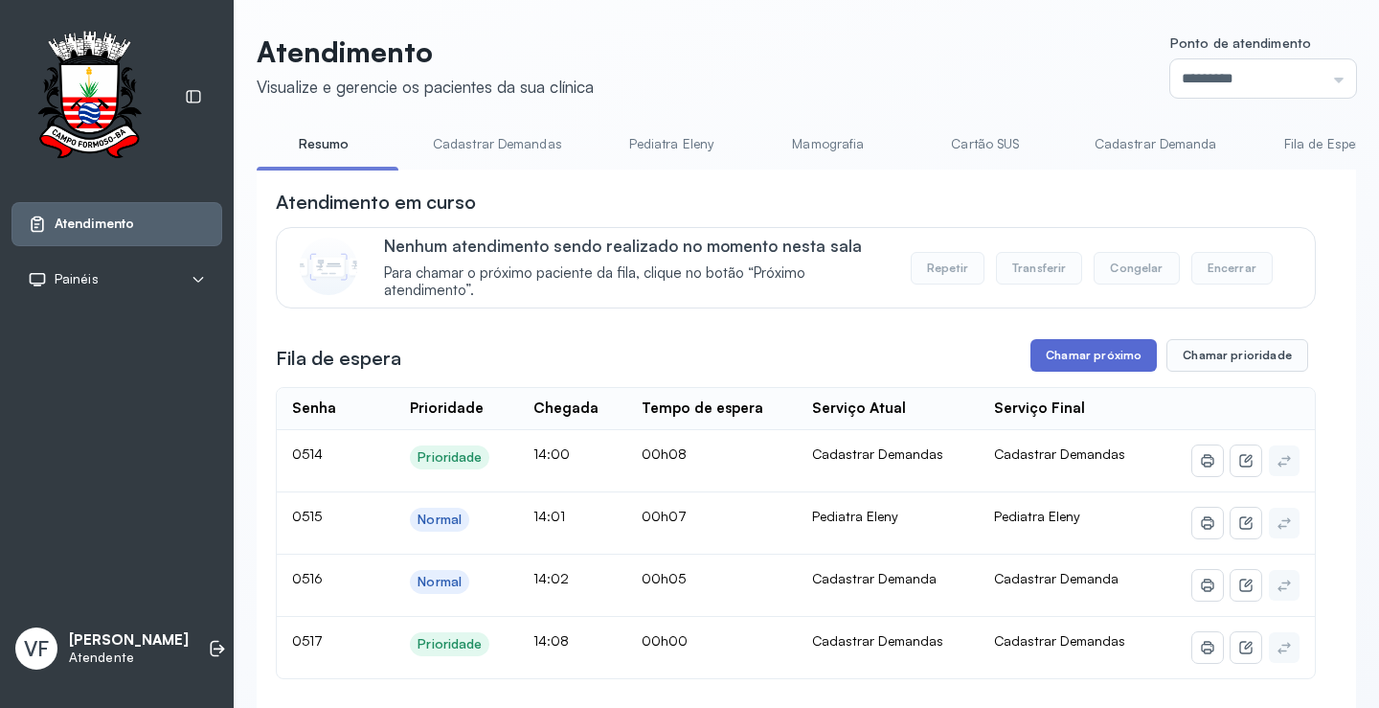
click at [1078, 352] on button "Chamar próximo" at bounding box center [1094, 355] width 126 height 33
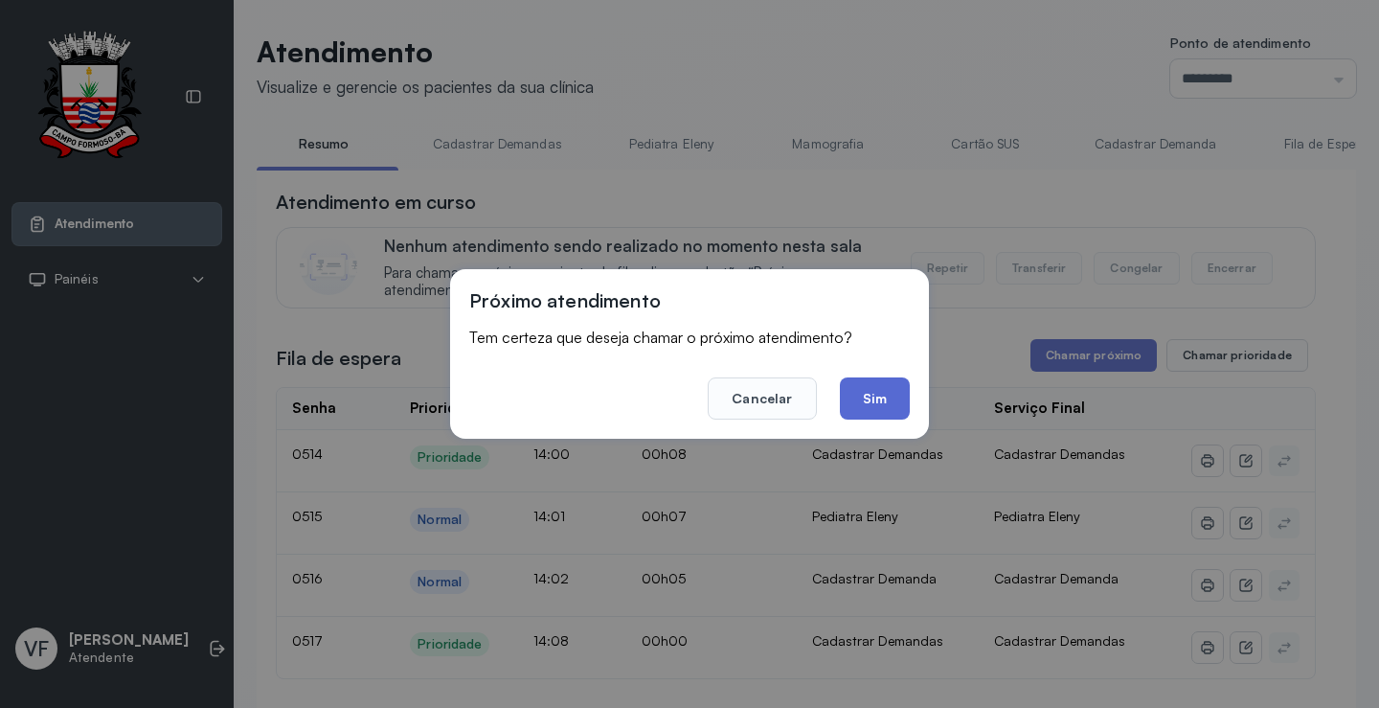
click at [868, 393] on button "Sim" at bounding box center [875, 398] width 70 height 42
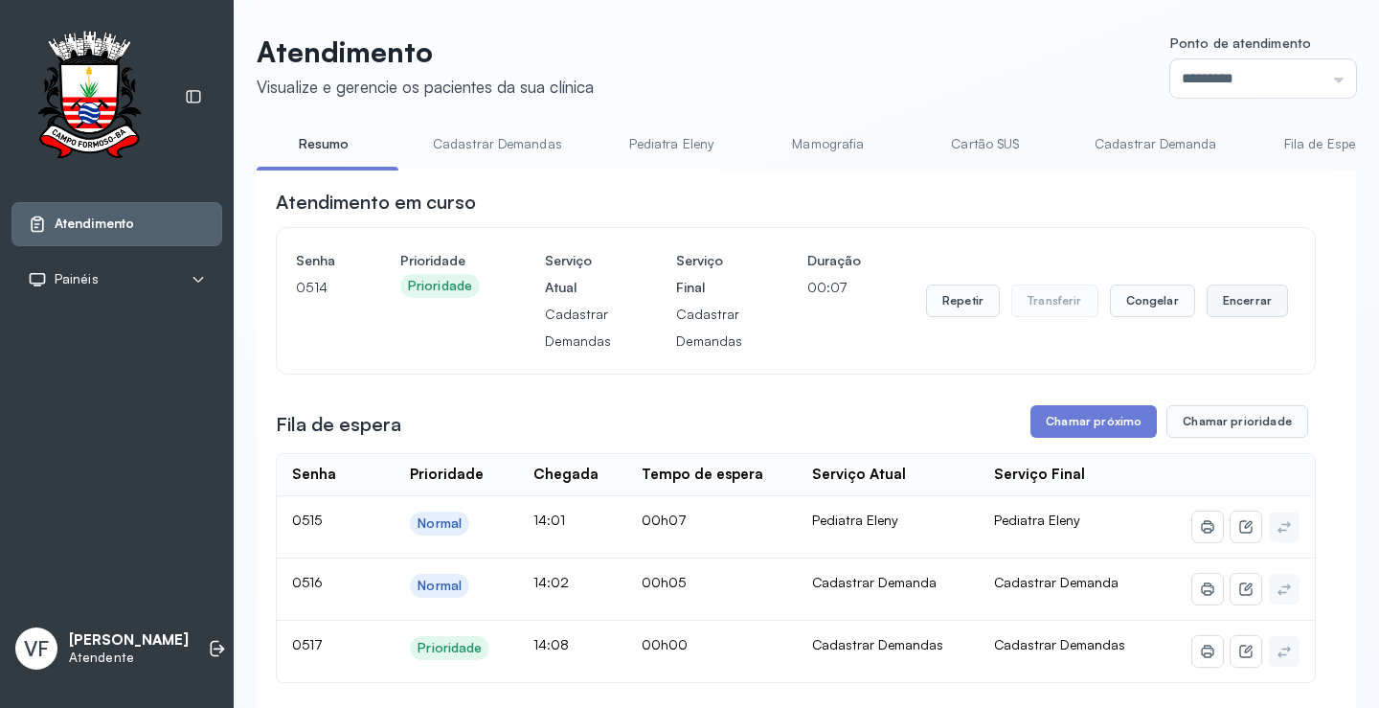
click at [1250, 302] on button "Encerrar" at bounding box center [1247, 300] width 81 height 33
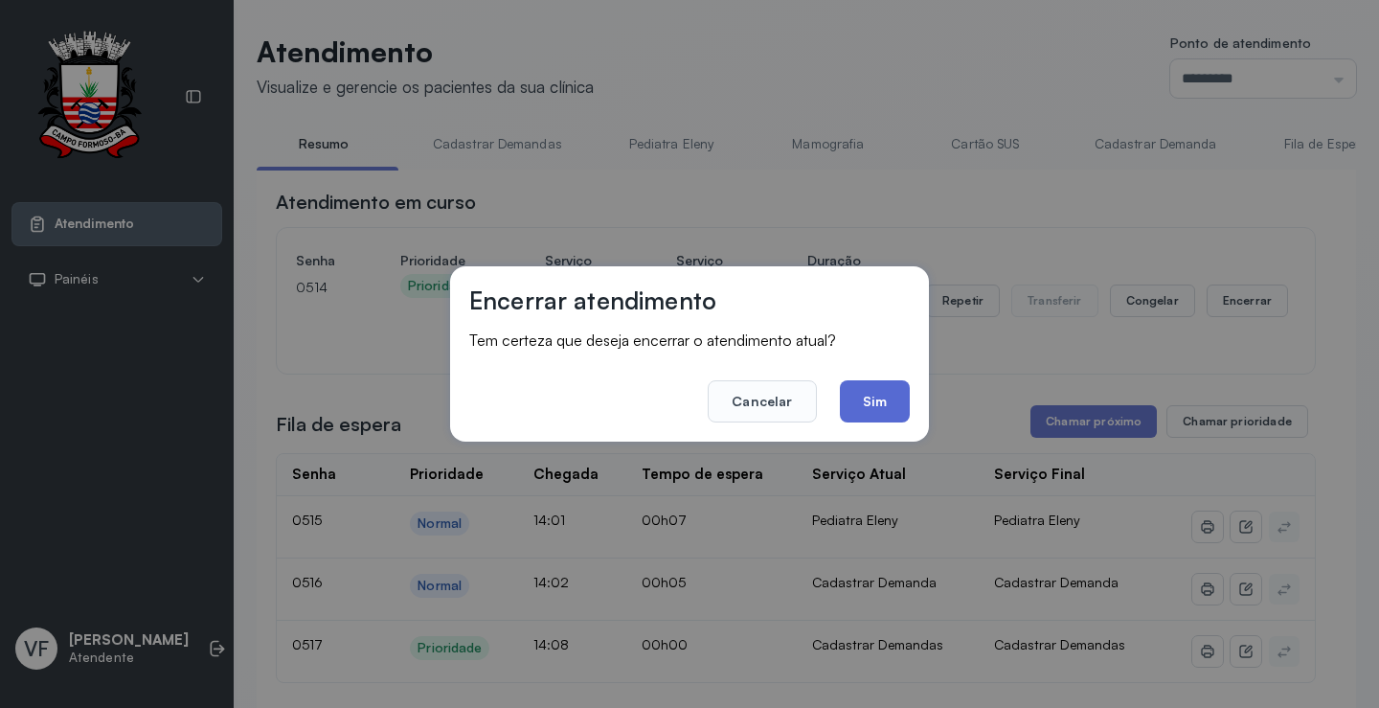
click at [876, 393] on button "Sim" at bounding box center [875, 401] width 70 height 42
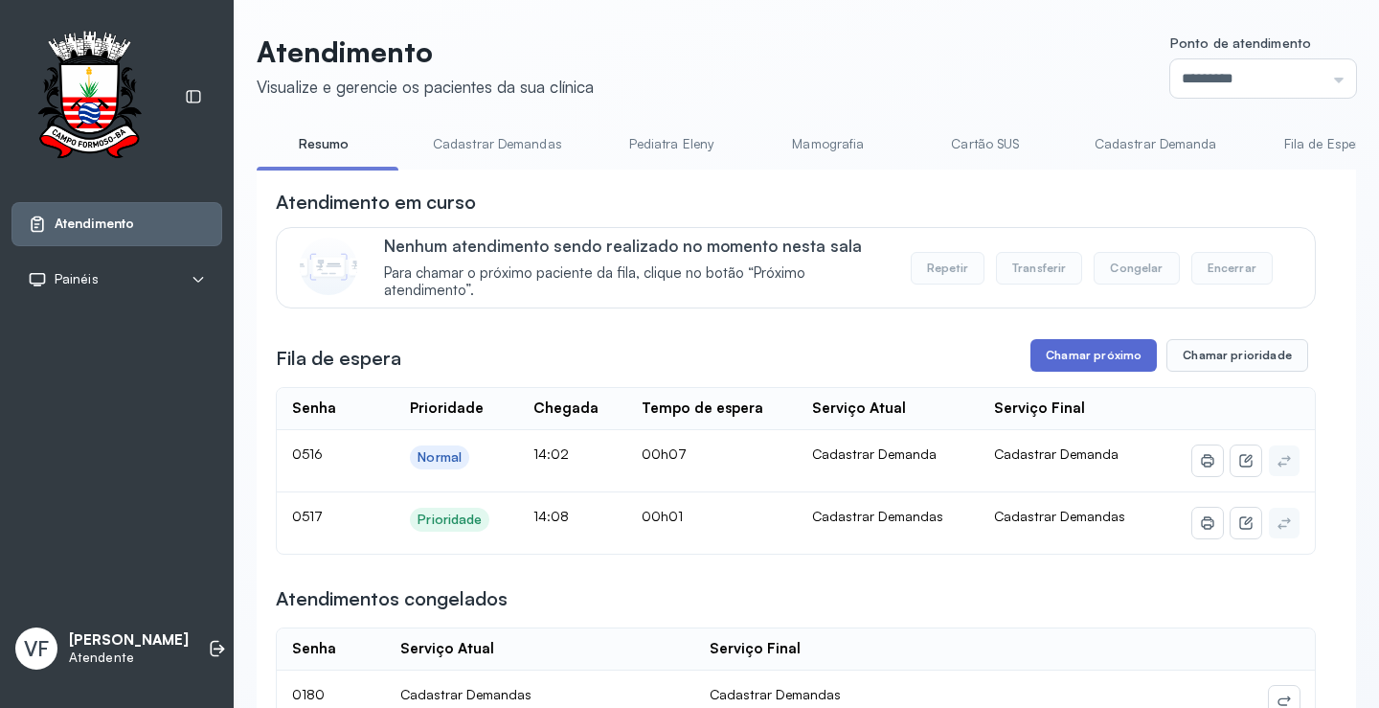
click at [1084, 353] on button "Chamar próximo" at bounding box center [1094, 355] width 126 height 33
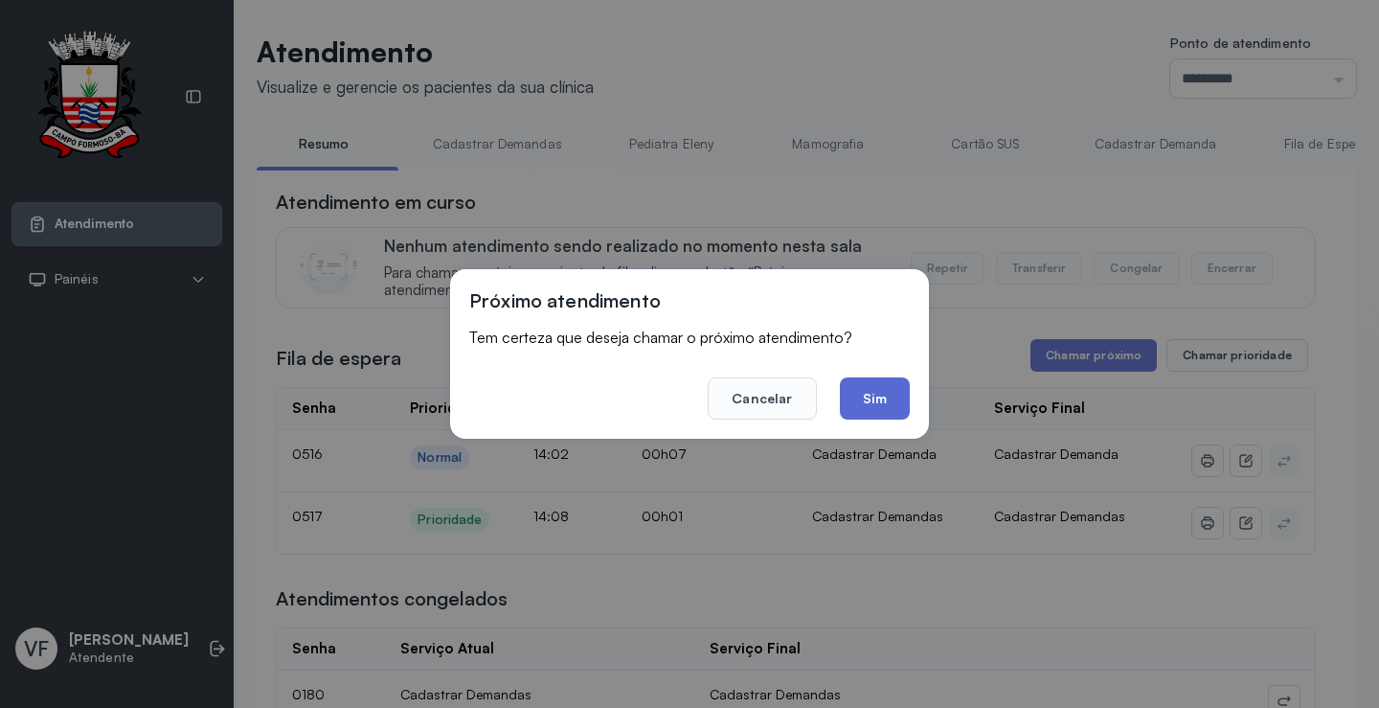
click at [882, 392] on button "Sim" at bounding box center [875, 398] width 70 height 42
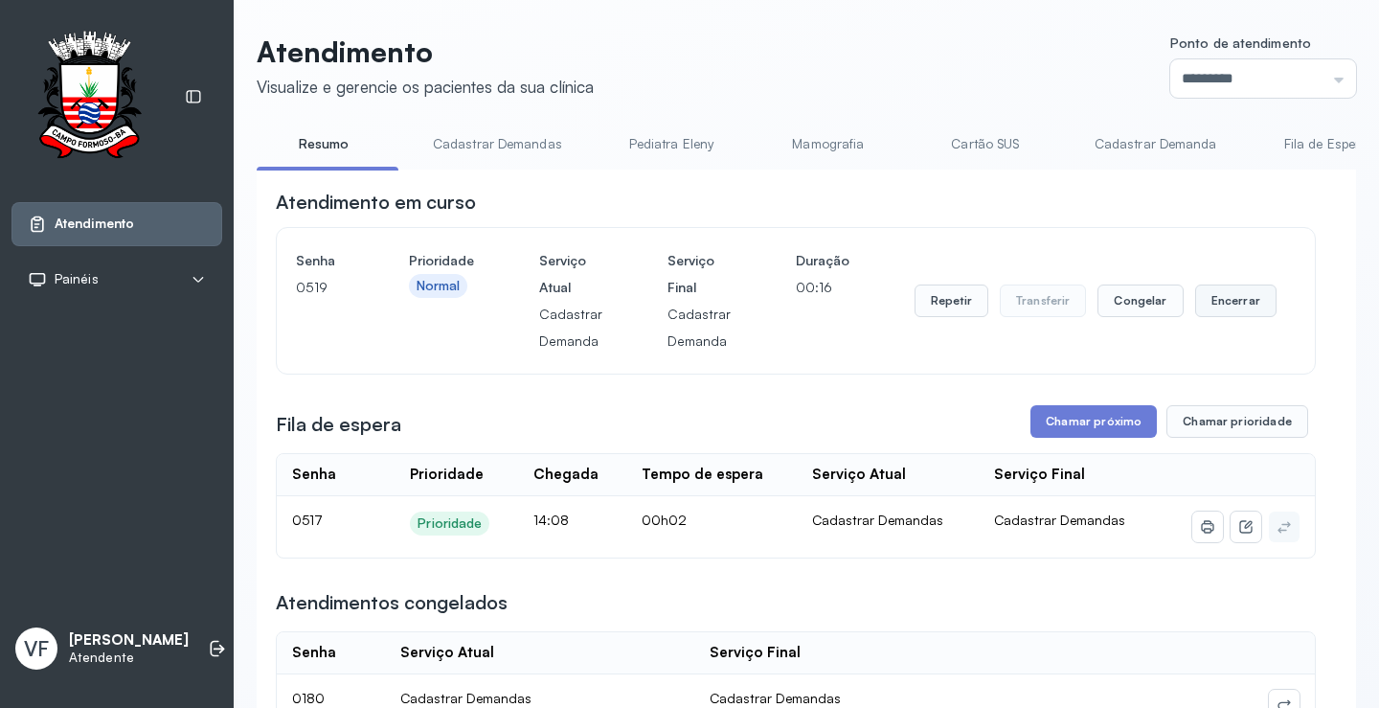
click at [1214, 300] on button "Encerrar" at bounding box center [1235, 300] width 81 height 33
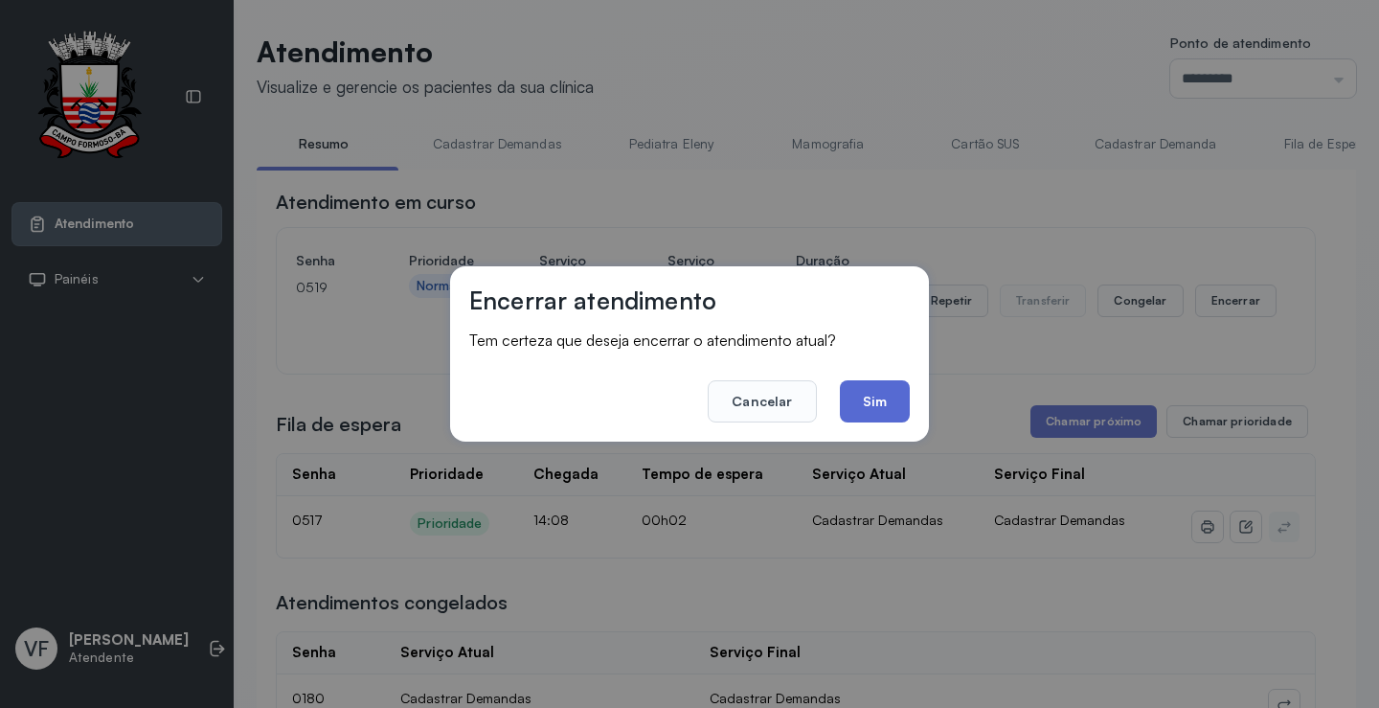
click at [864, 395] on button "Sim" at bounding box center [875, 401] width 70 height 42
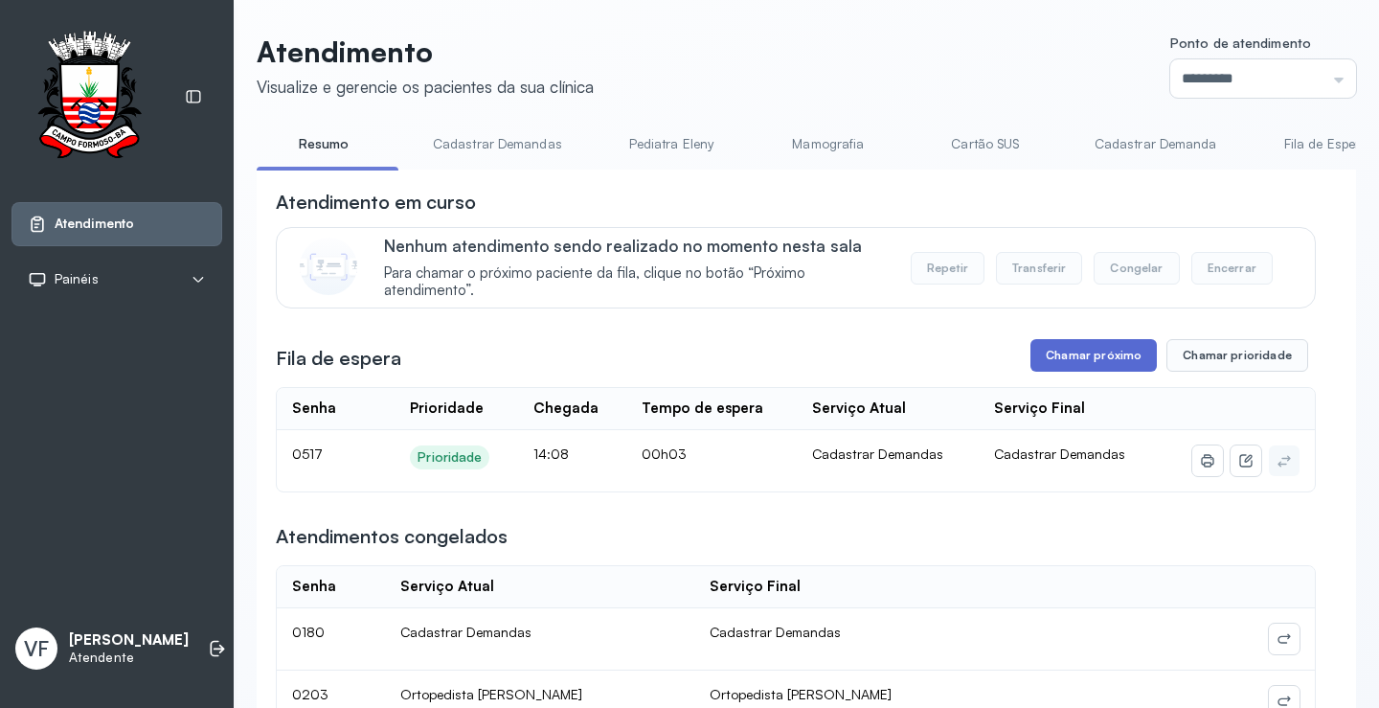
click at [1086, 355] on button "Chamar próximo" at bounding box center [1094, 355] width 126 height 33
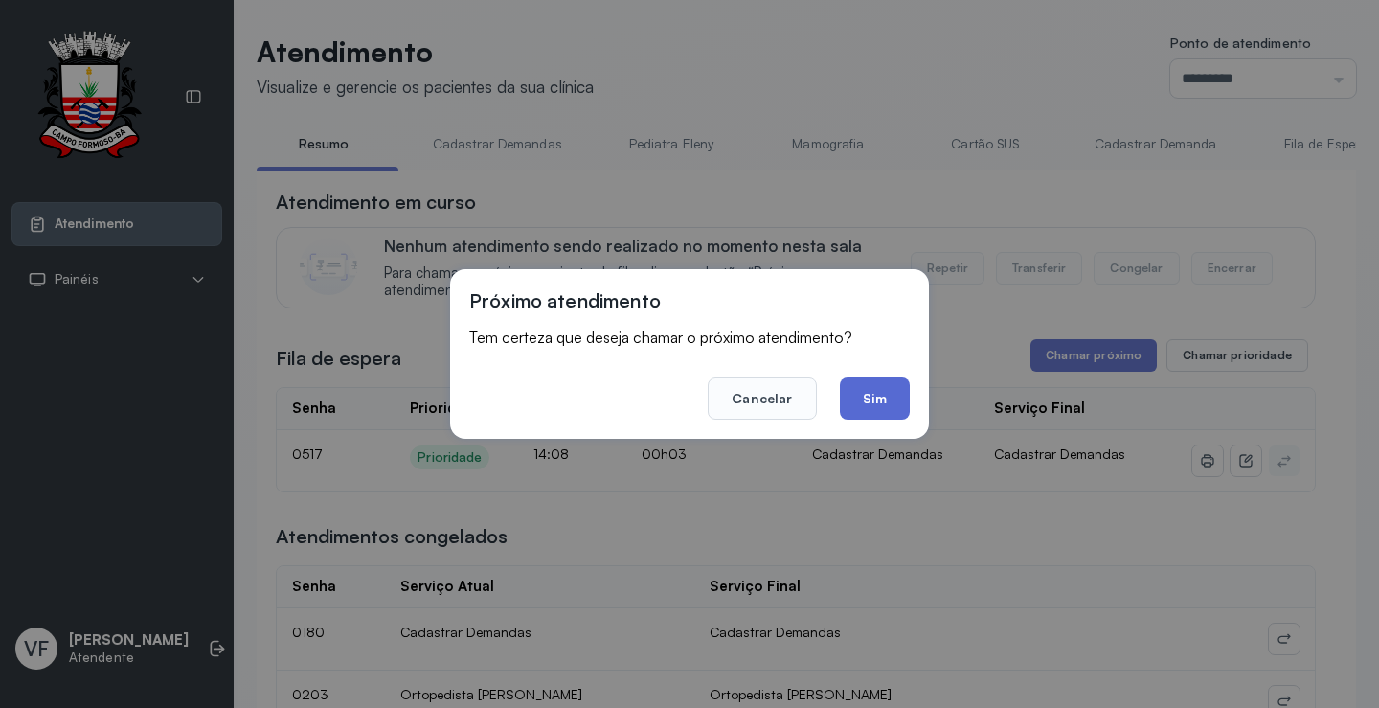
click at [875, 391] on button "Sim" at bounding box center [875, 398] width 70 height 42
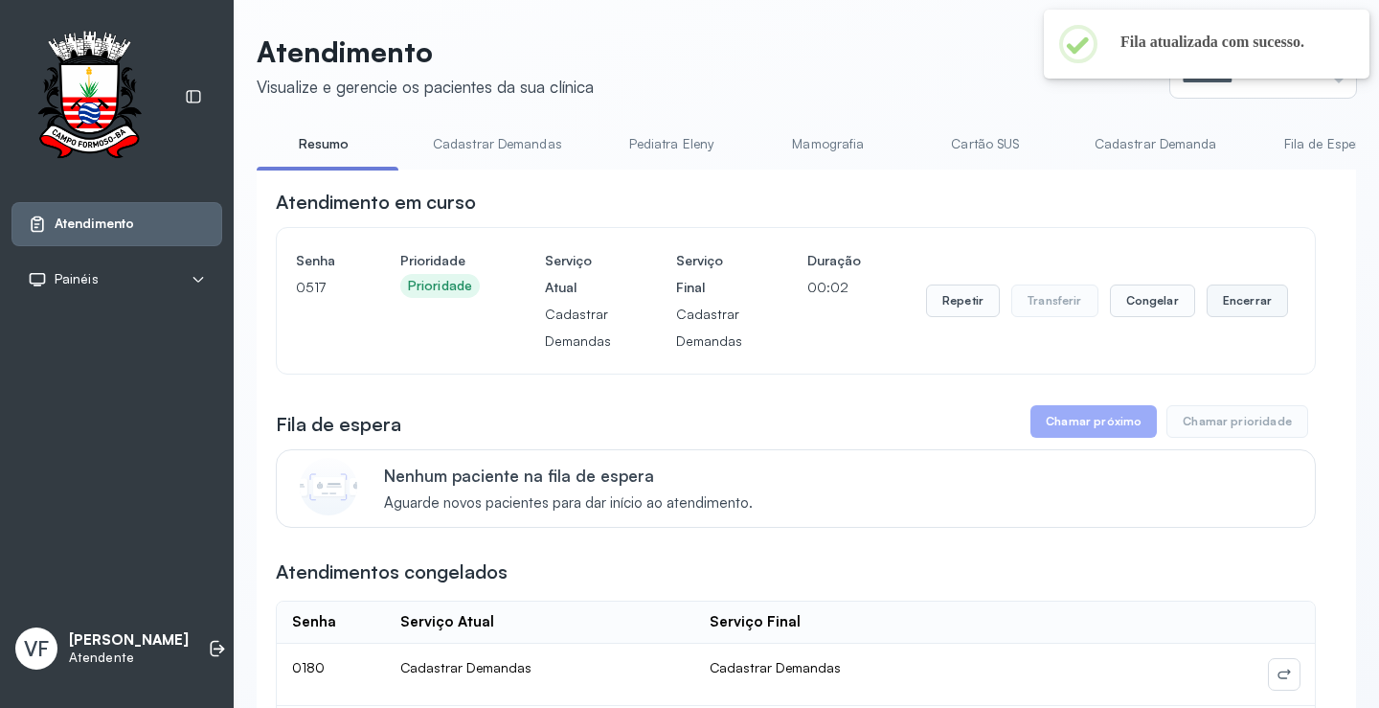
click at [1232, 298] on button "Encerrar" at bounding box center [1247, 300] width 81 height 33
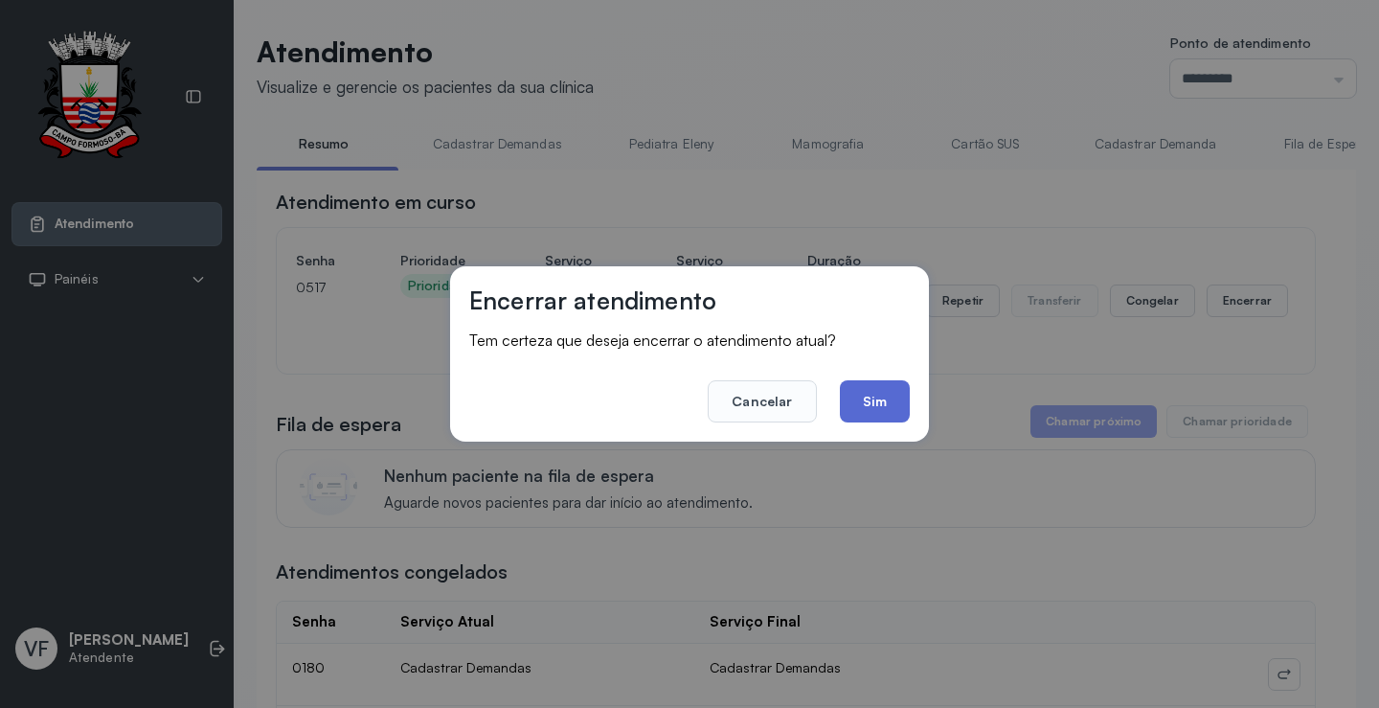
click at [881, 395] on button "Sim" at bounding box center [875, 401] width 70 height 42
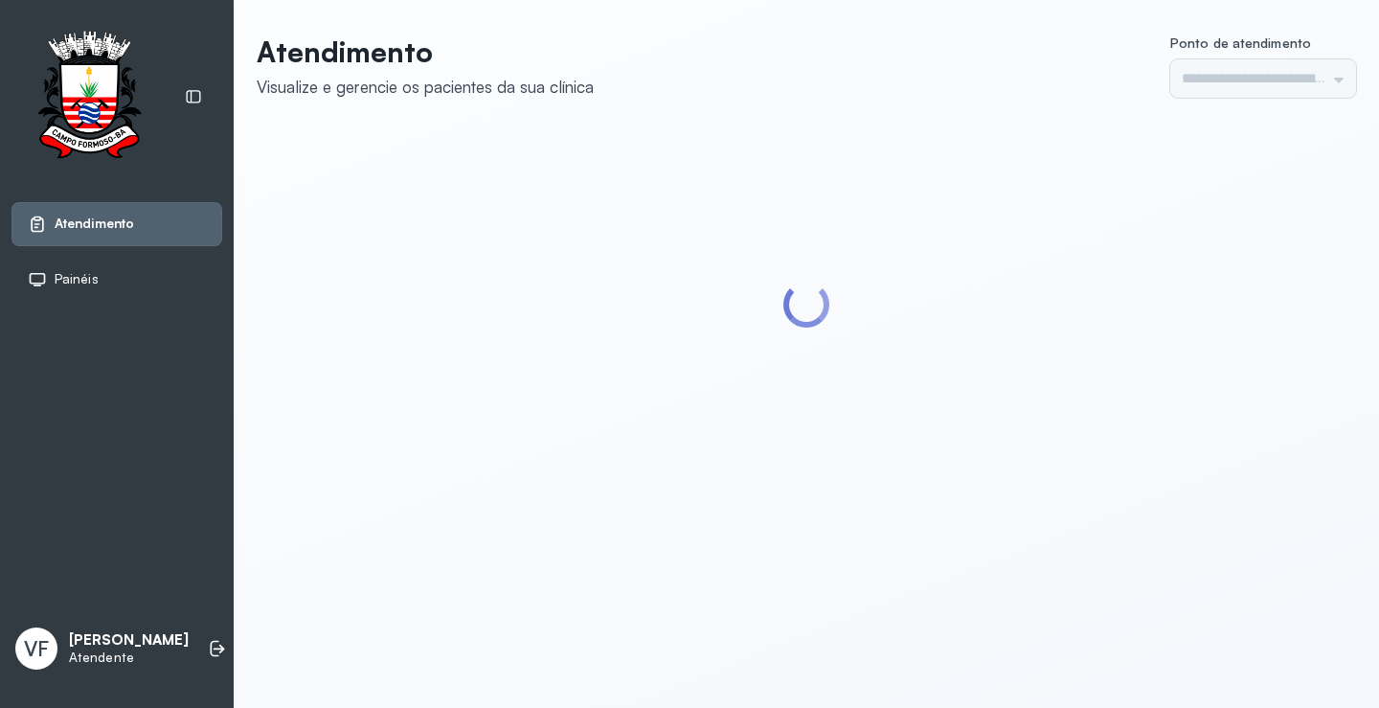
type input "*********"
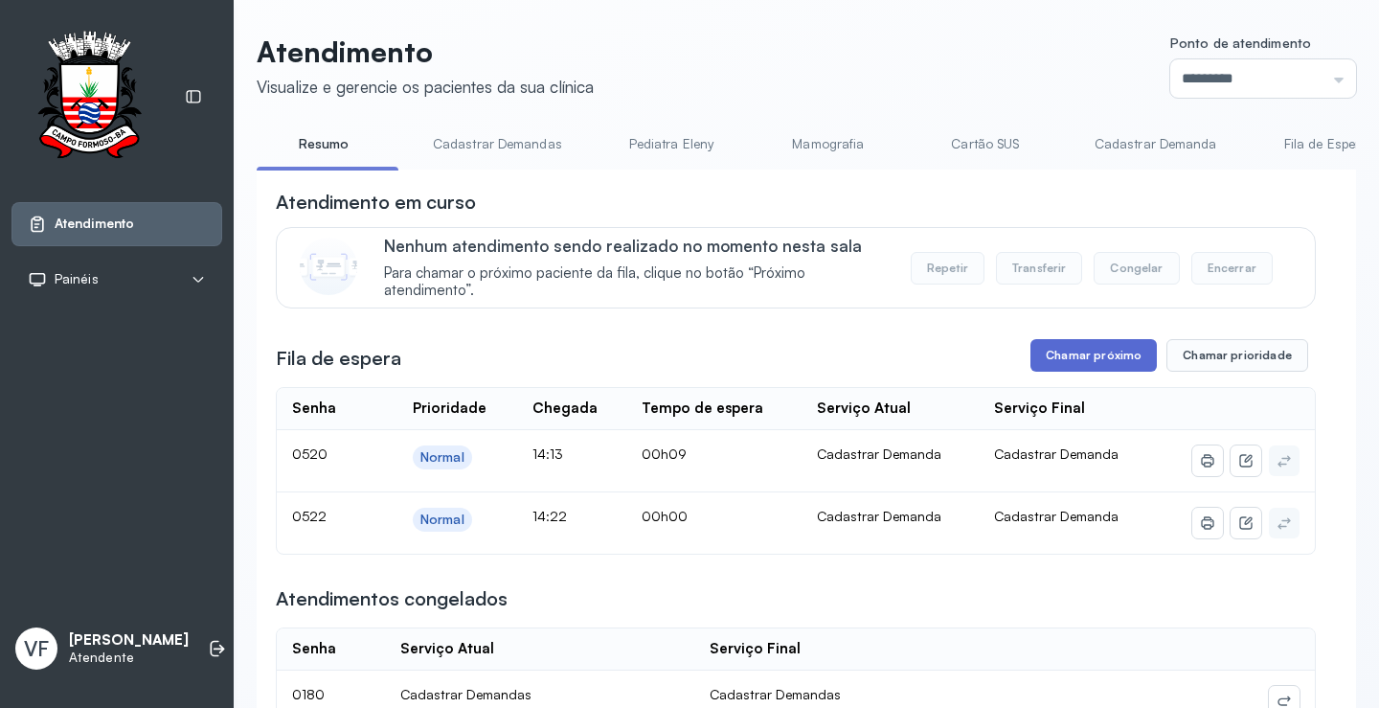
click at [1078, 353] on button "Chamar próximo" at bounding box center [1094, 355] width 126 height 33
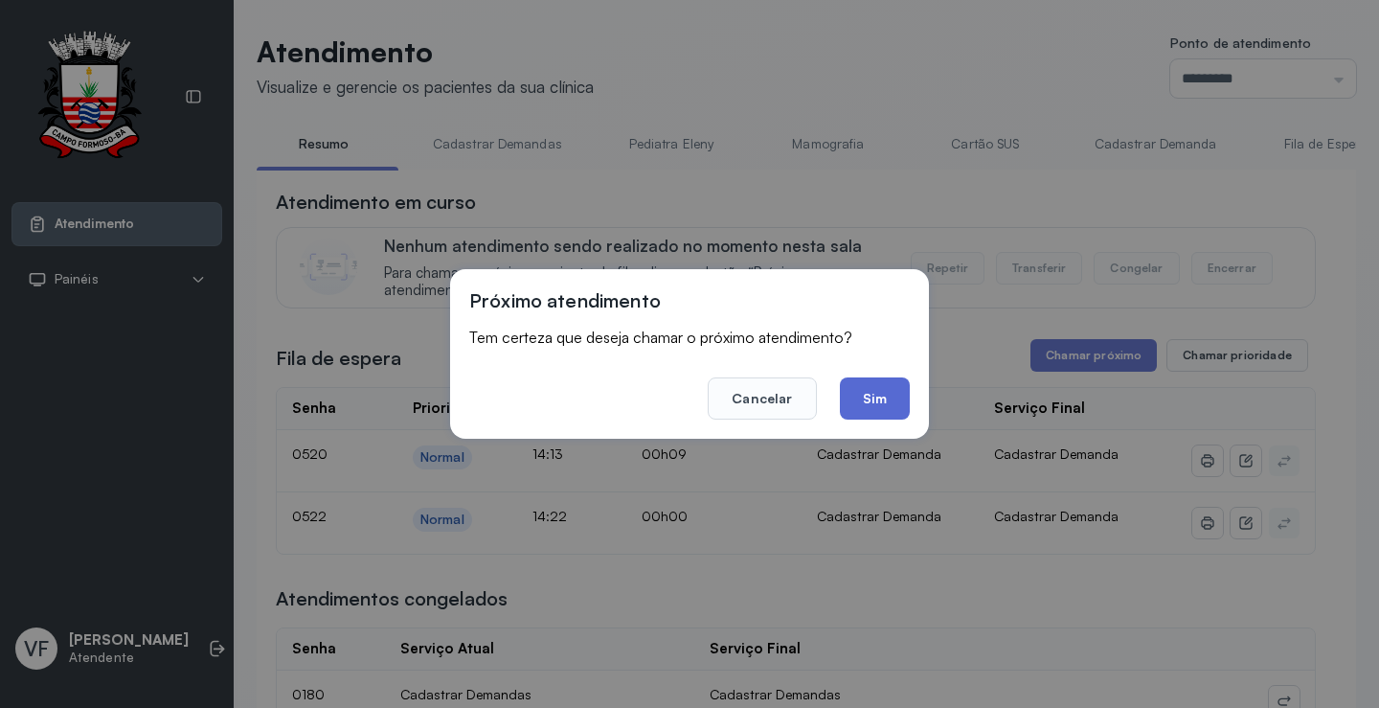
click at [871, 397] on button "Sim" at bounding box center [875, 398] width 70 height 42
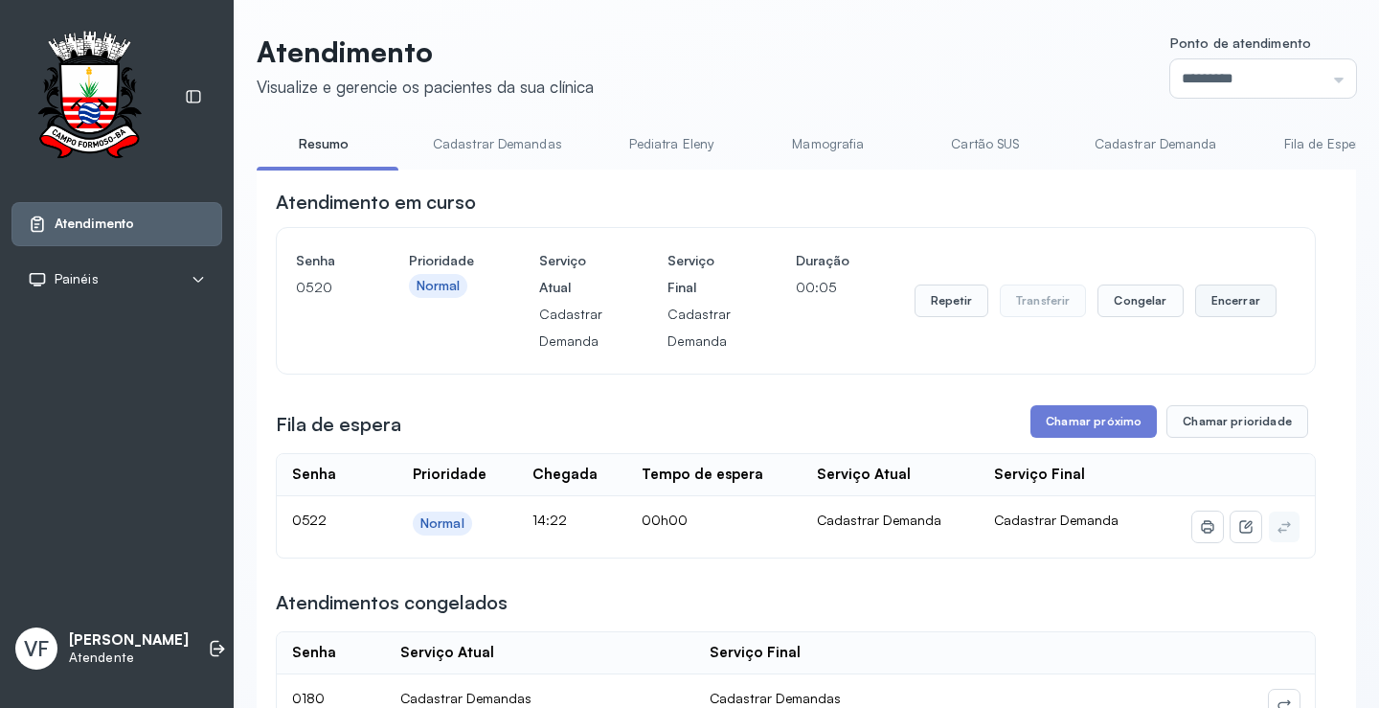
click at [1231, 303] on button "Encerrar" at bounding box center [1235, 300] width 81 height 33
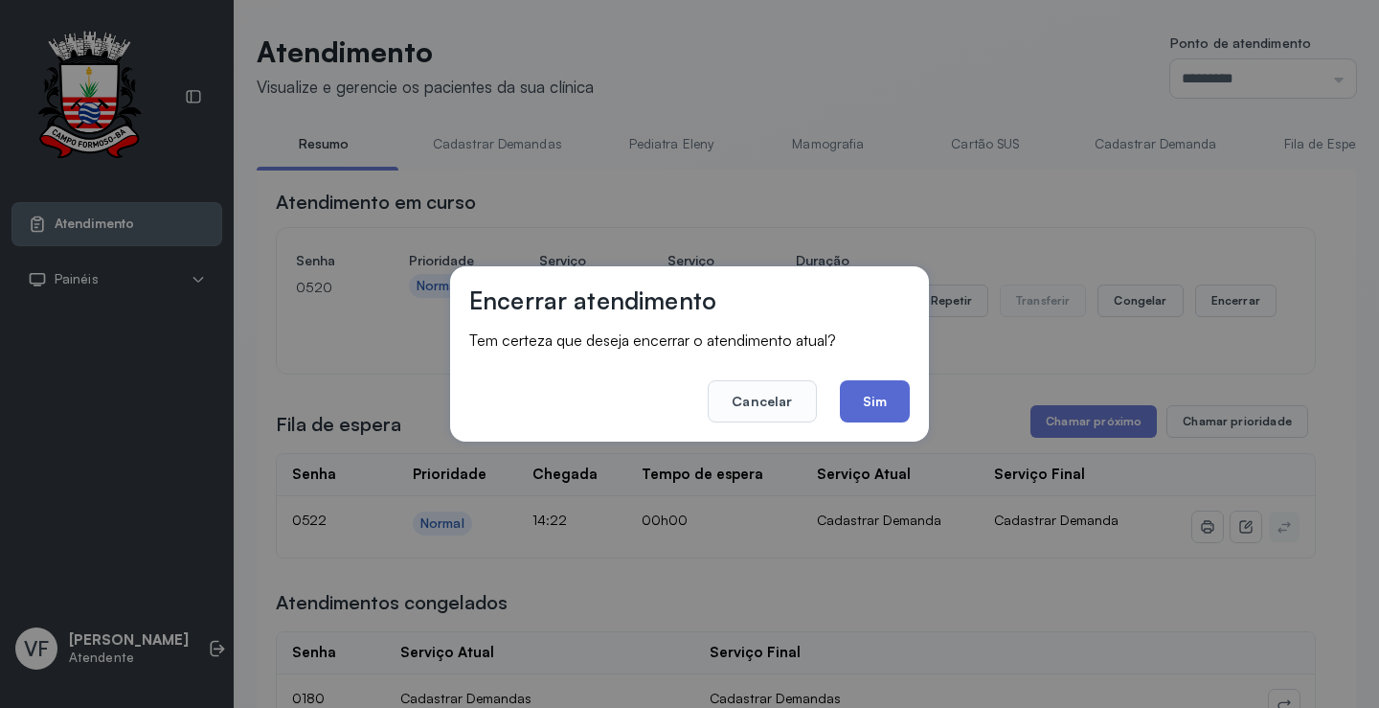
click at [864, 396] on button "Sim" at bounding box center [875, 401] width 70 height 42
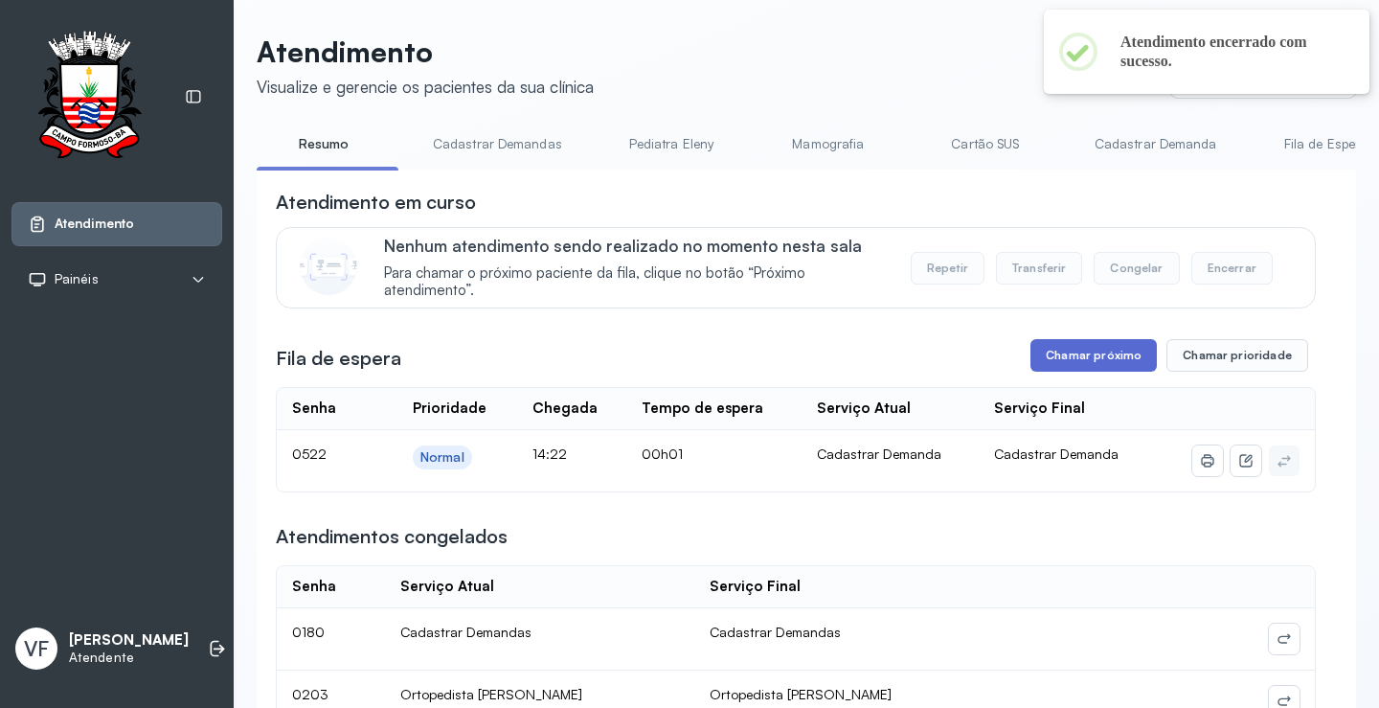
click at [1080, 363] on button "Chamar próximo" at bounding box center [1094, 355] width 126 height 33
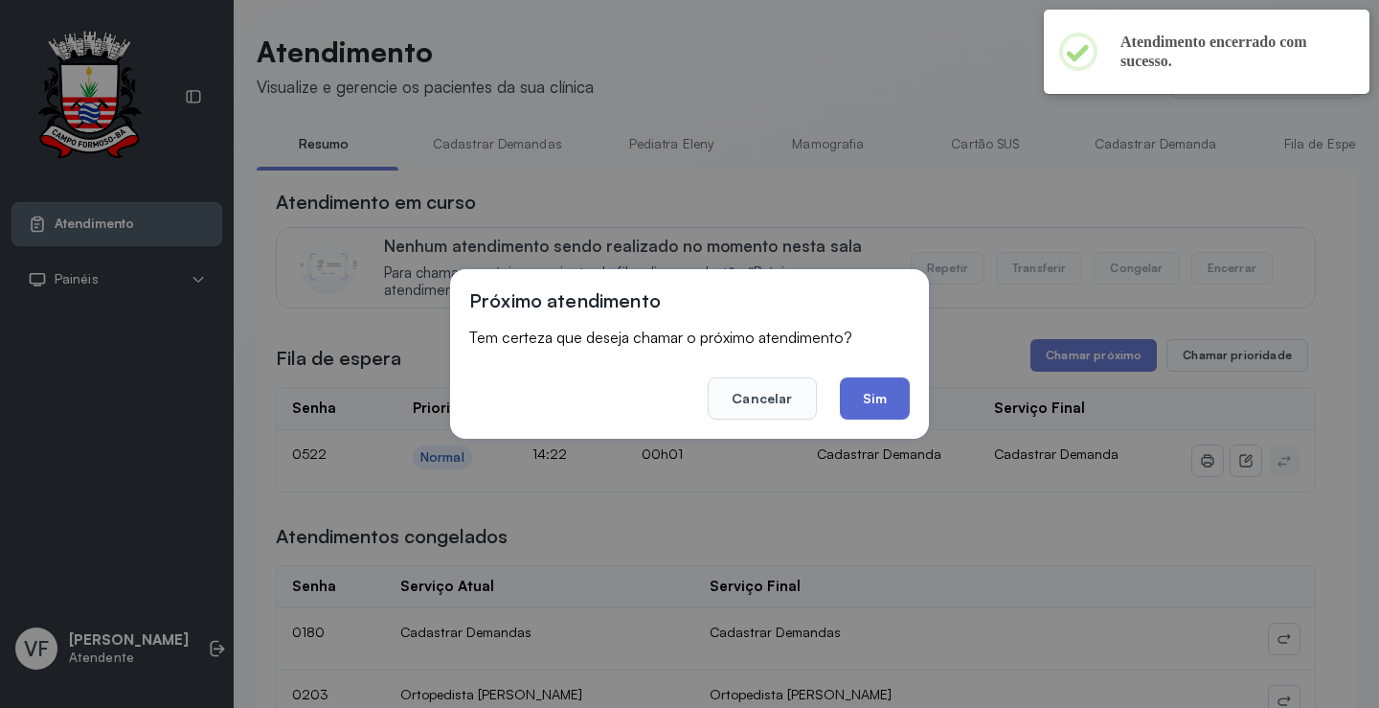
click at [879, 391] on button "Sim" at bounding box center [875, 398] width 70 height 42
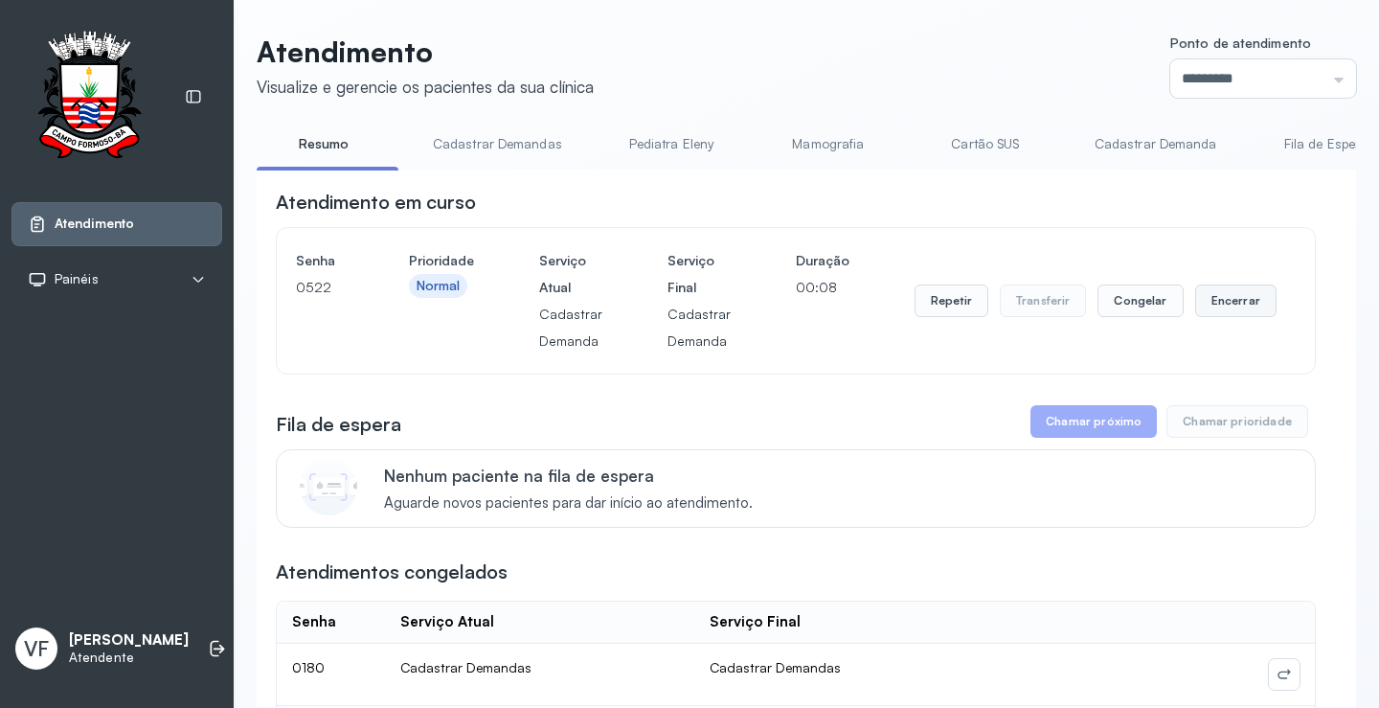
click at [1225, 300] on button "Encerrar" at bounding box center [1235, 300] width 81 height 33
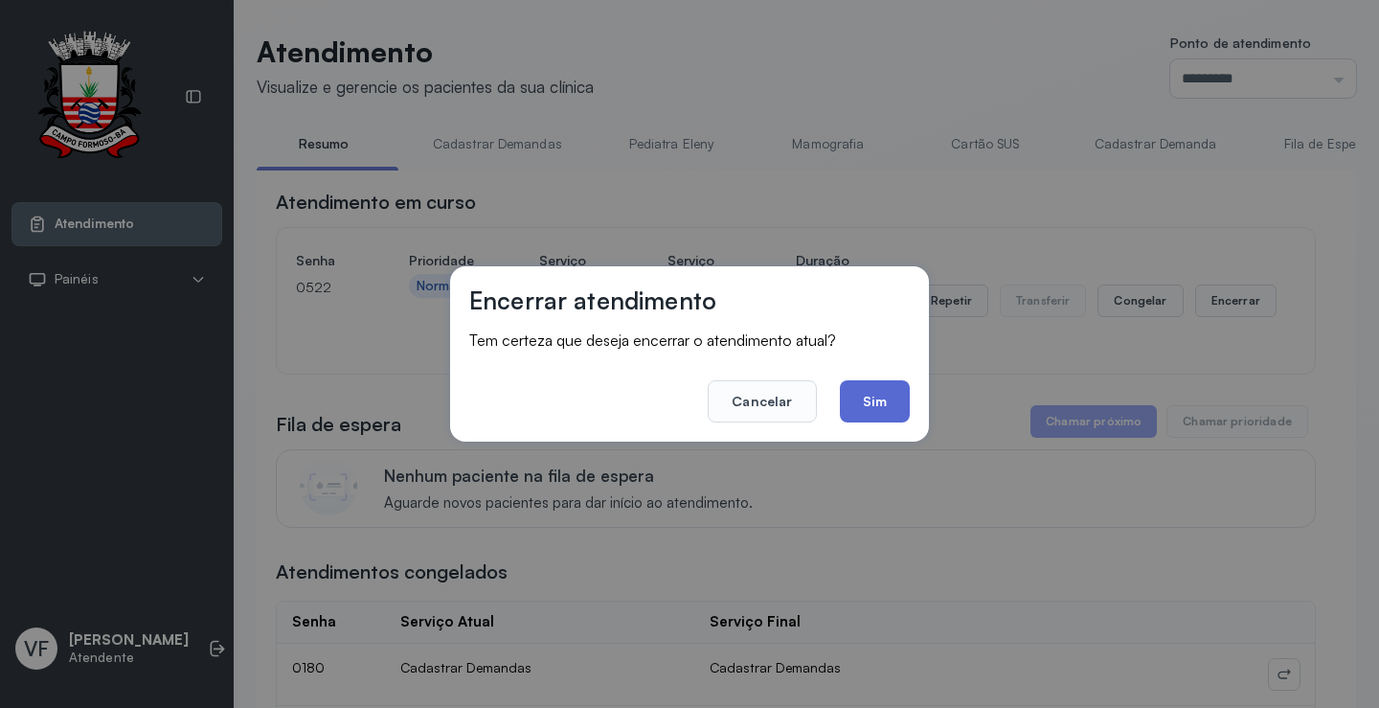
click at [872, 391] on button "Sim" at bounding box center [875, 401] width 70 height 42
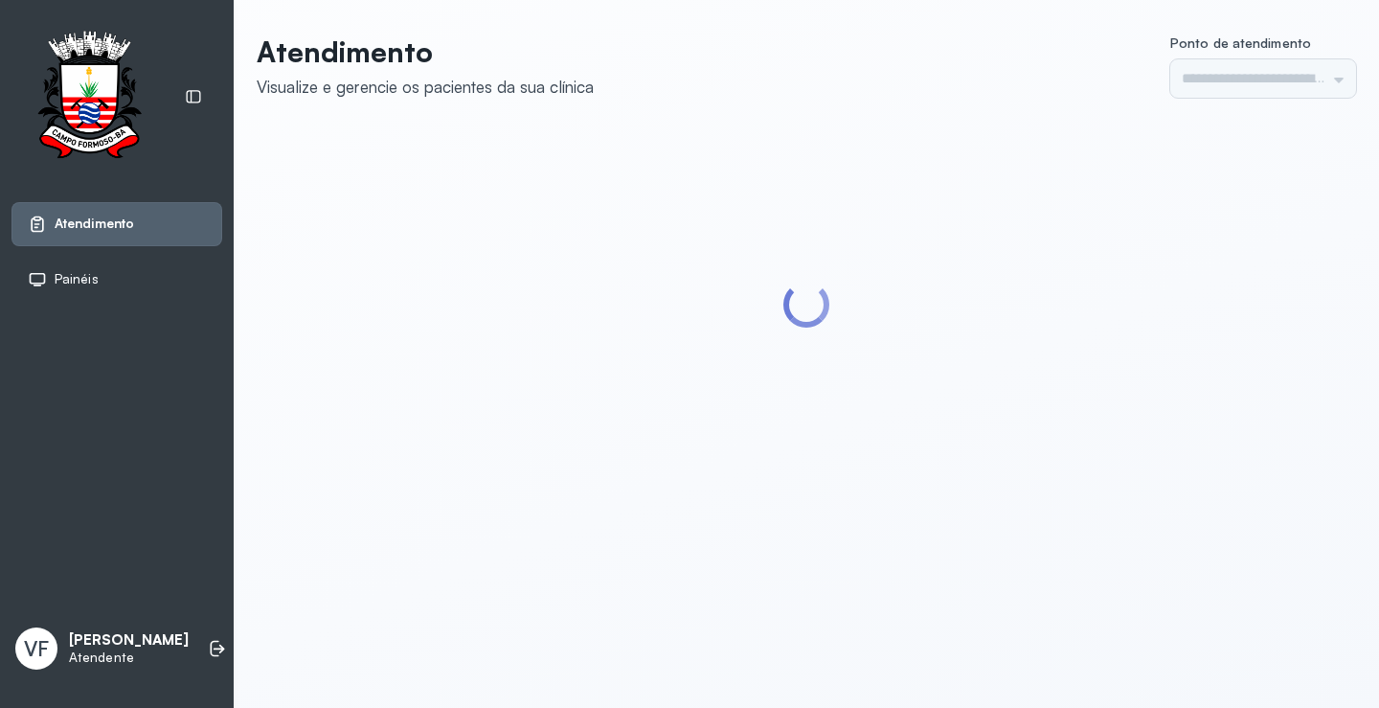
type input "*********"
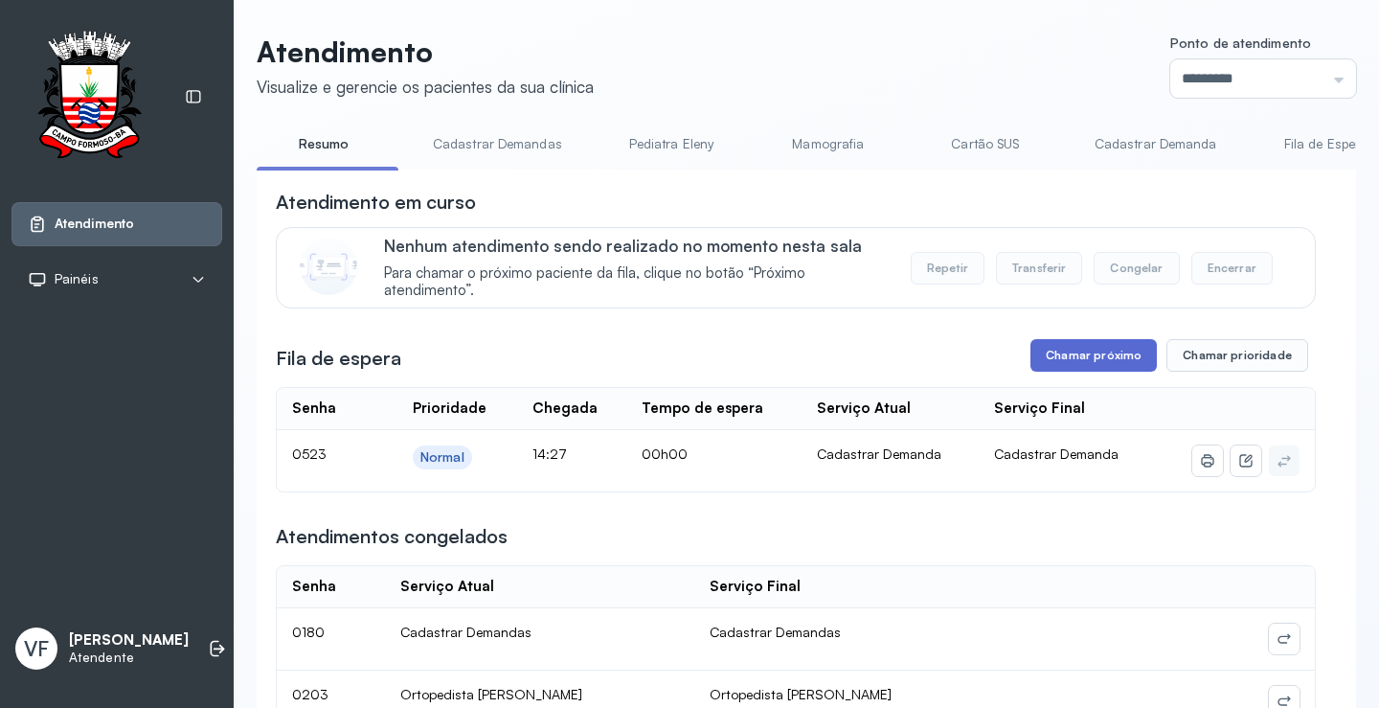
click at [1096, 360] on button "Chamar próximo" at bounding box center [1094, 355] width 126 height 33
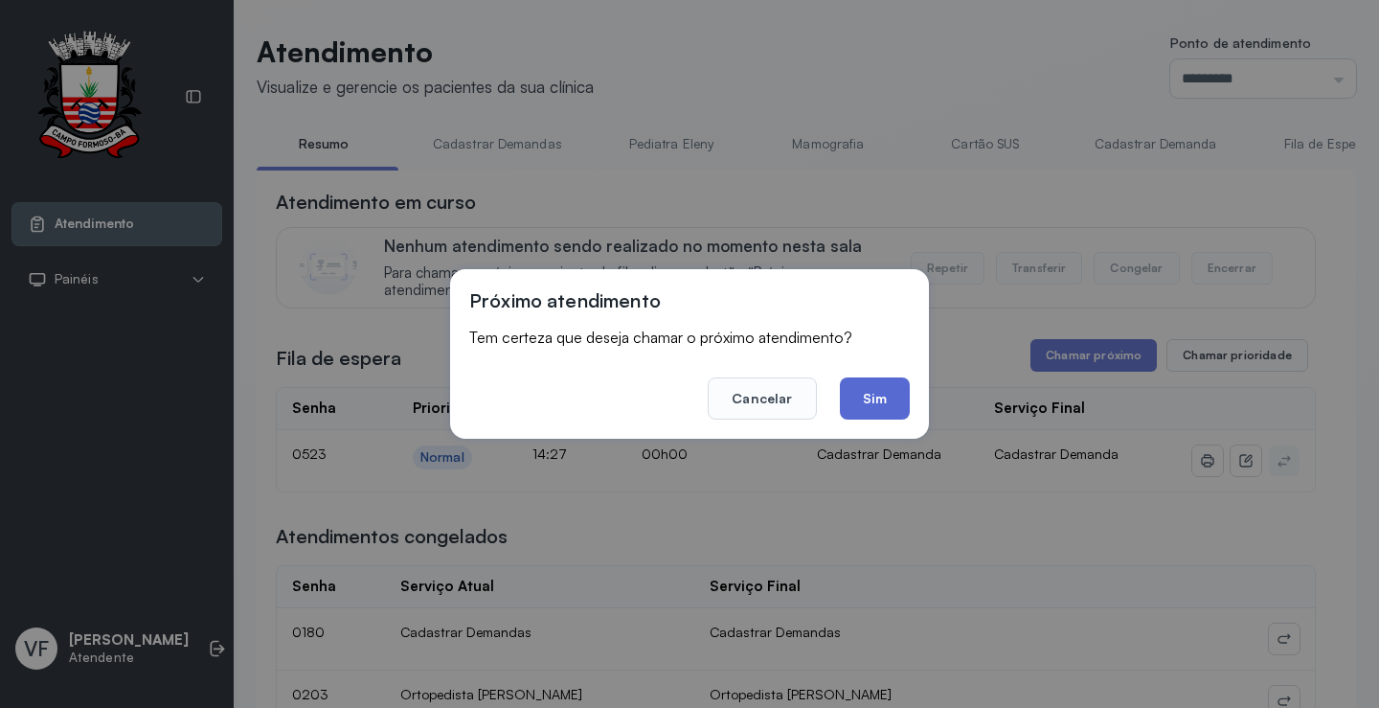
click at [884, 399] on button "Sim" at bounding box center [875, 398] width 70 height 42
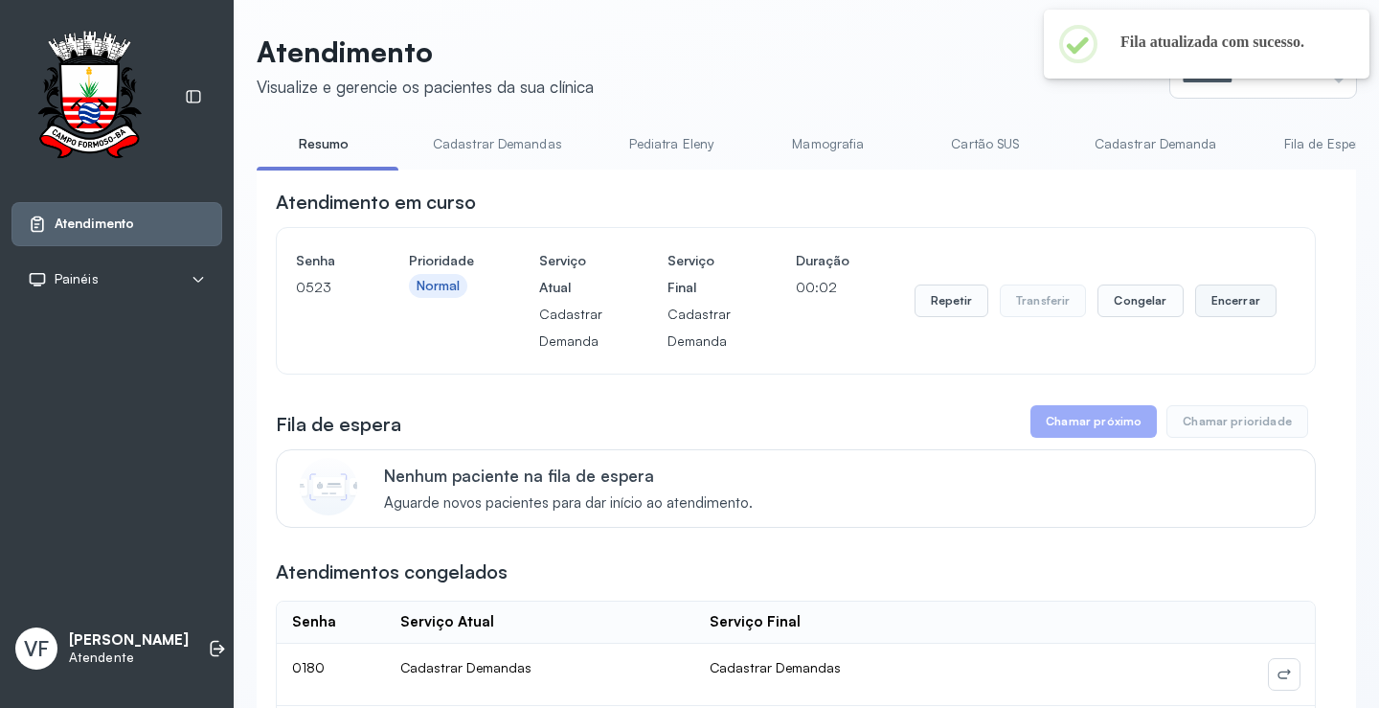
click at [1211, 291] on button "Encerrar" at bounding box center [1235, 300] width 81 height 33
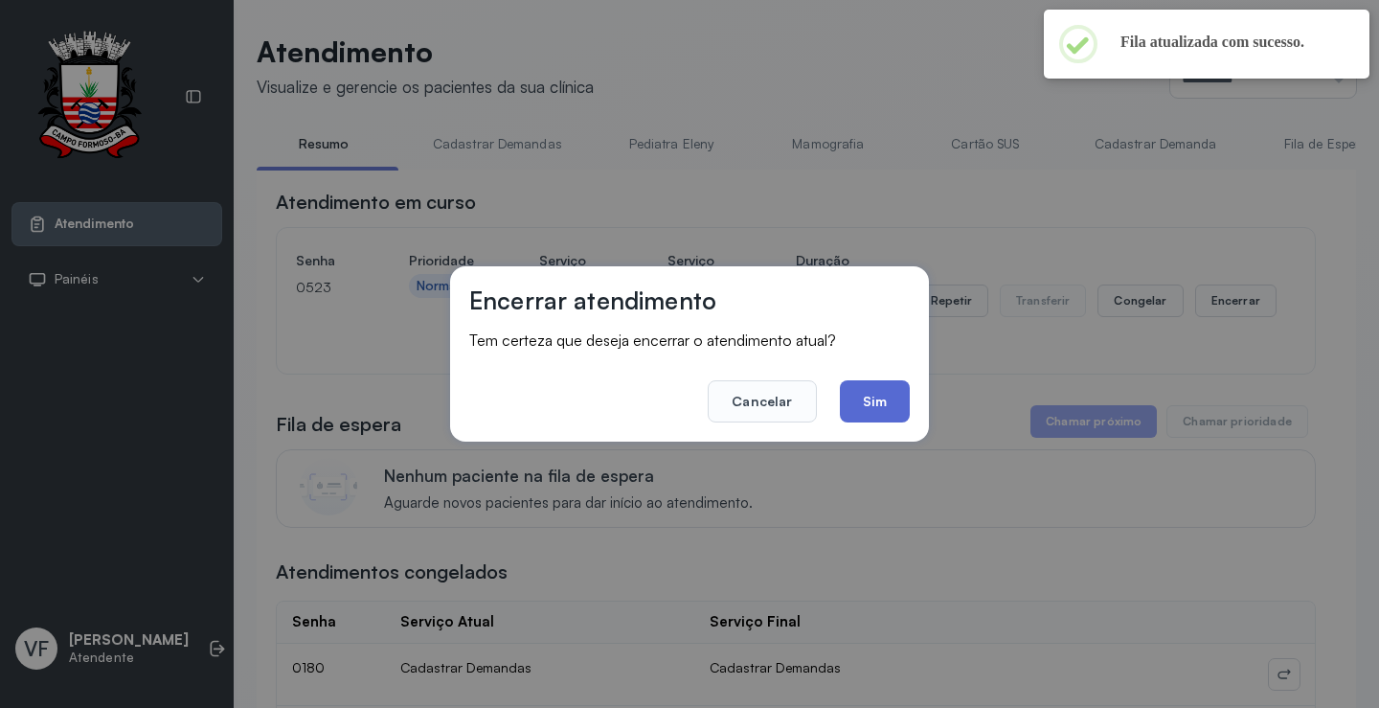
click at [869, 400] on button "Sim" at bounding box center [875, 401] width 70 height 42
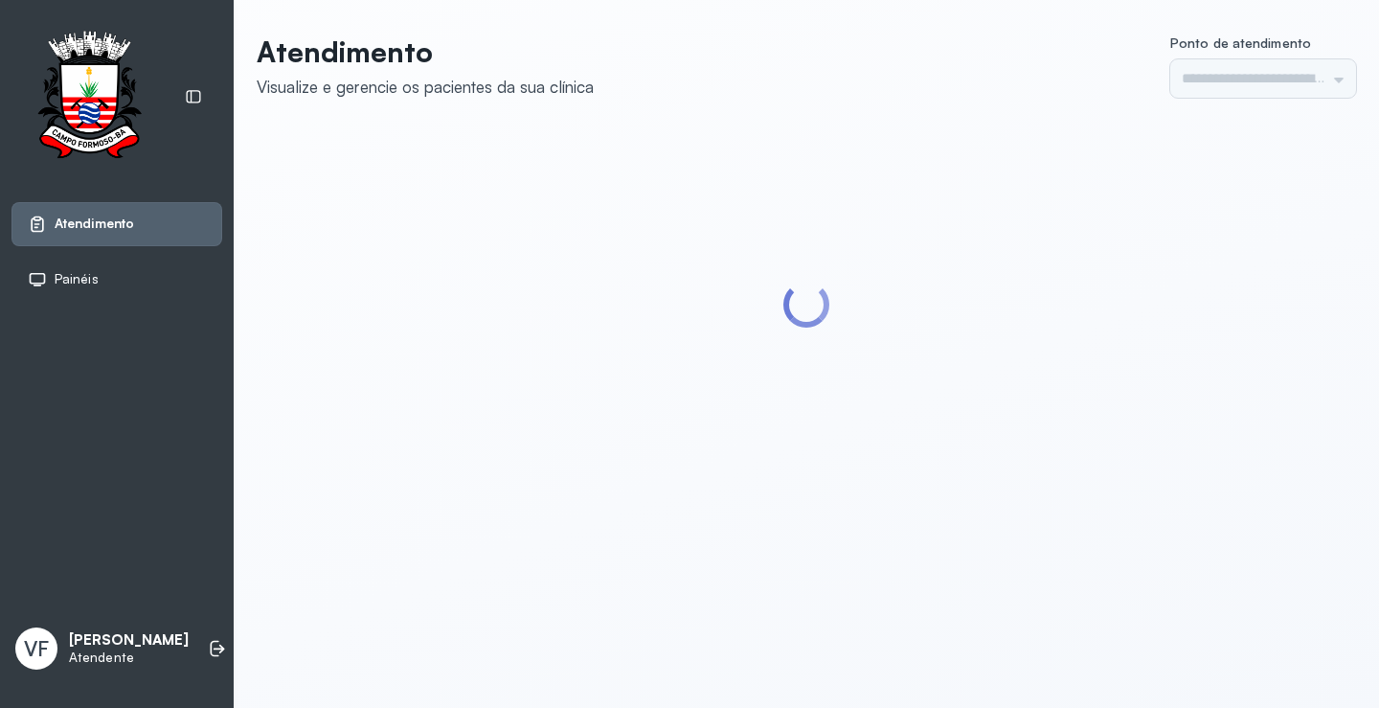
type input "*********"
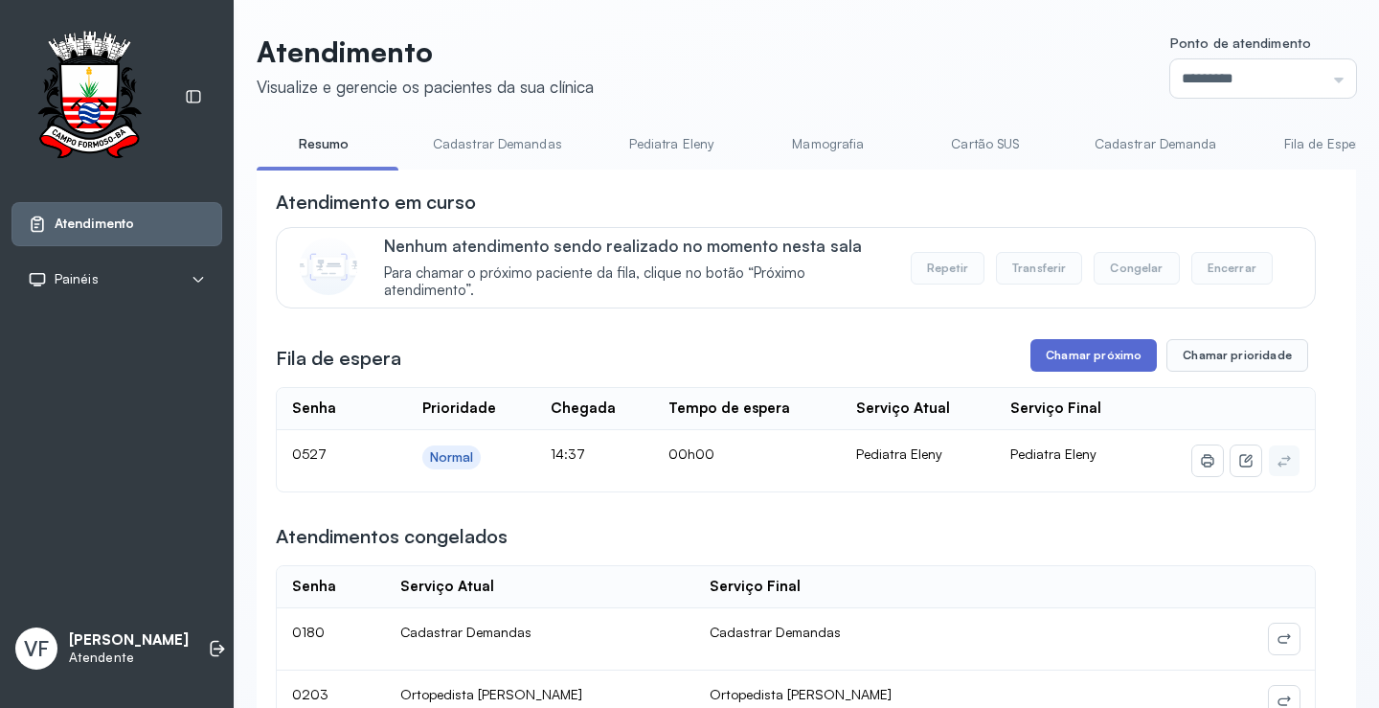
click at [1100, 356] on button "Chamar próximo" at bounding box center [1094, 355] width 126 height 33
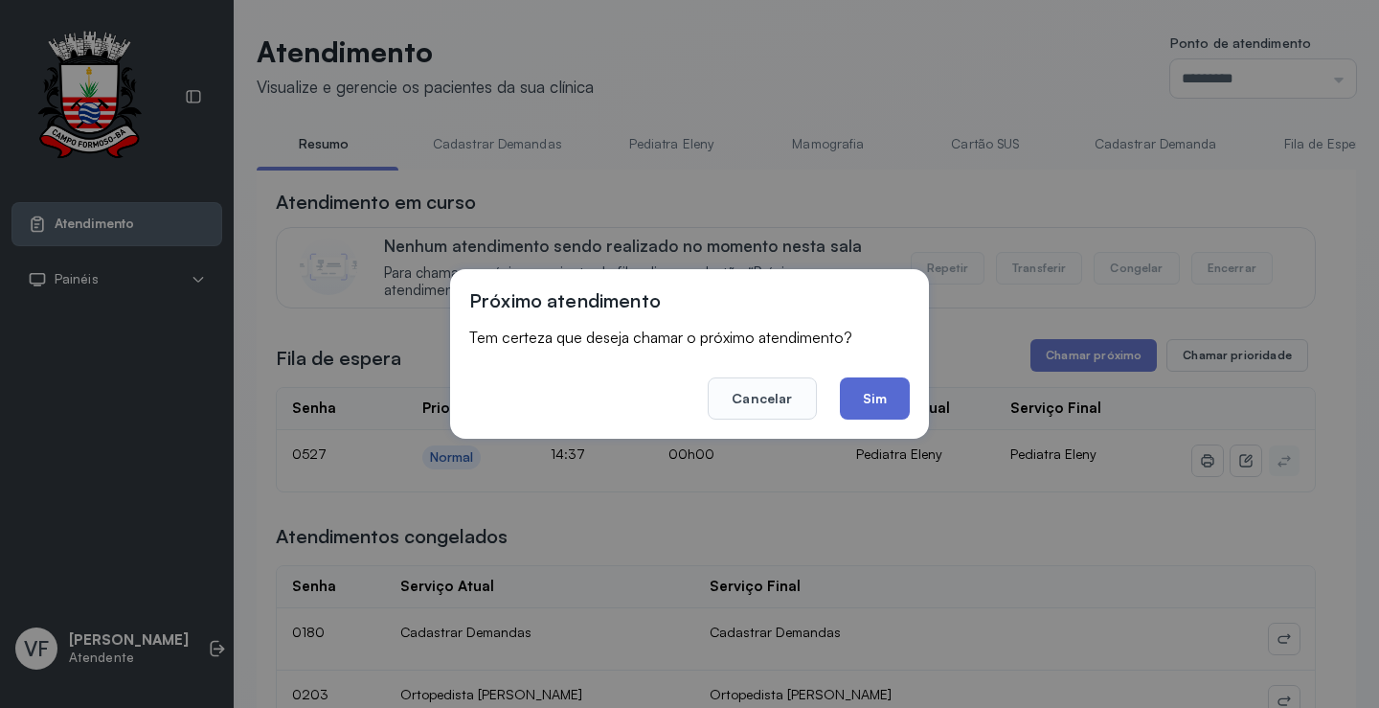
click at [874, 392] on button "Sim" at bounding box center [875, 398] width 70 height 42
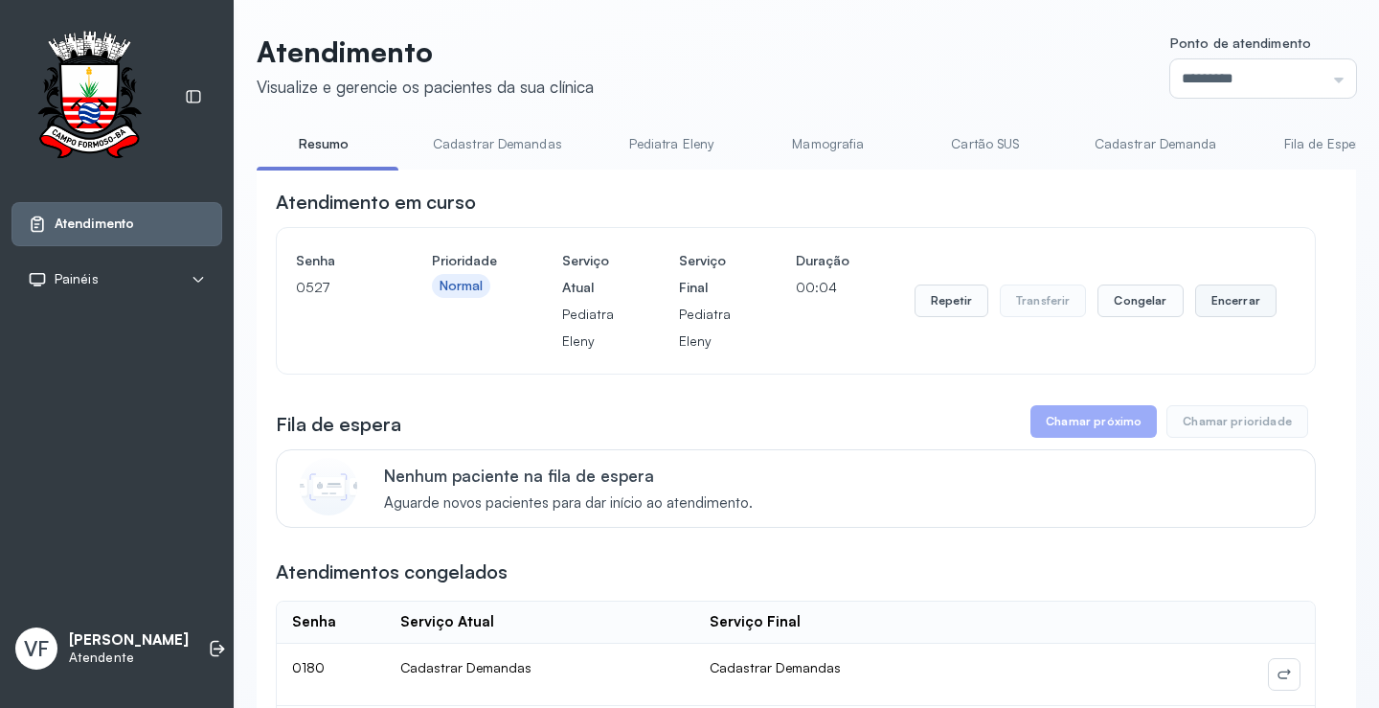
click at [1222, 297] on button "Encerrar" at bounding box center [1235, 300] width 81 height 33
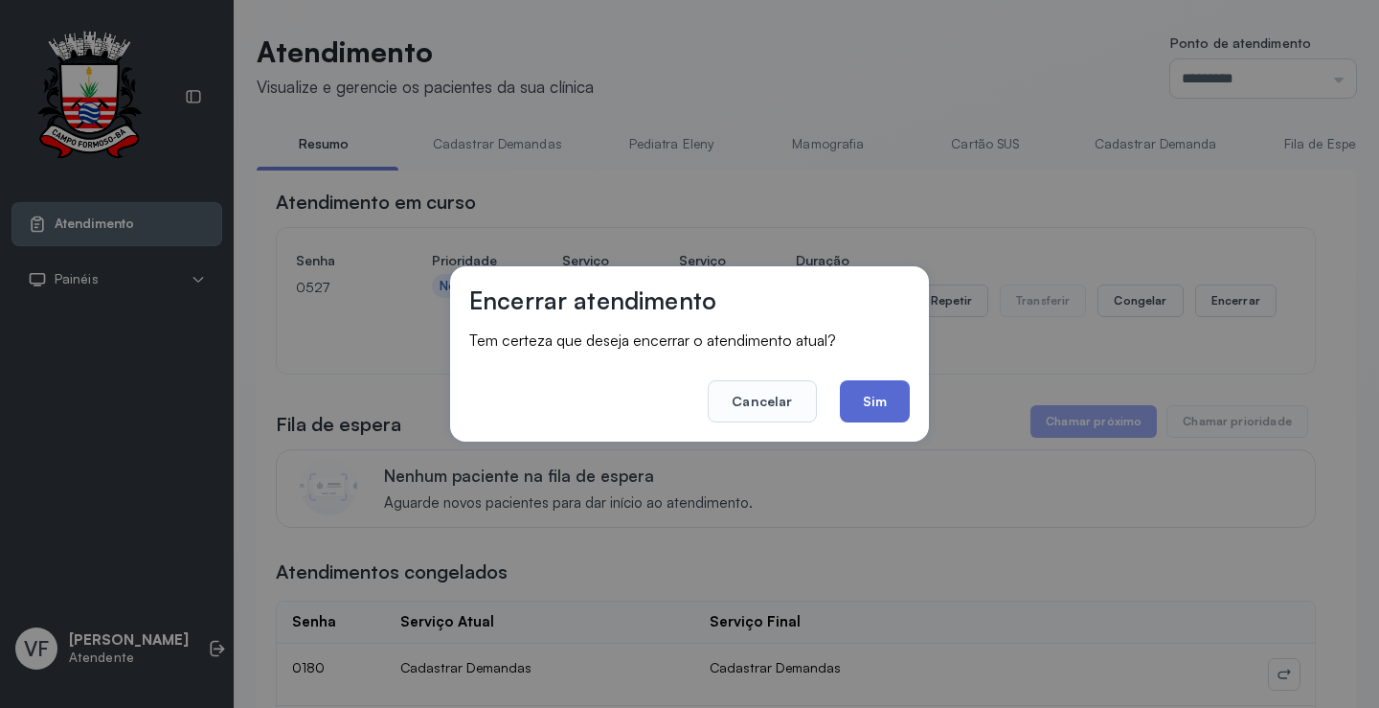
click at [861, 395] on button "Sim" at bounding box center [875, 401] width 70 height 42
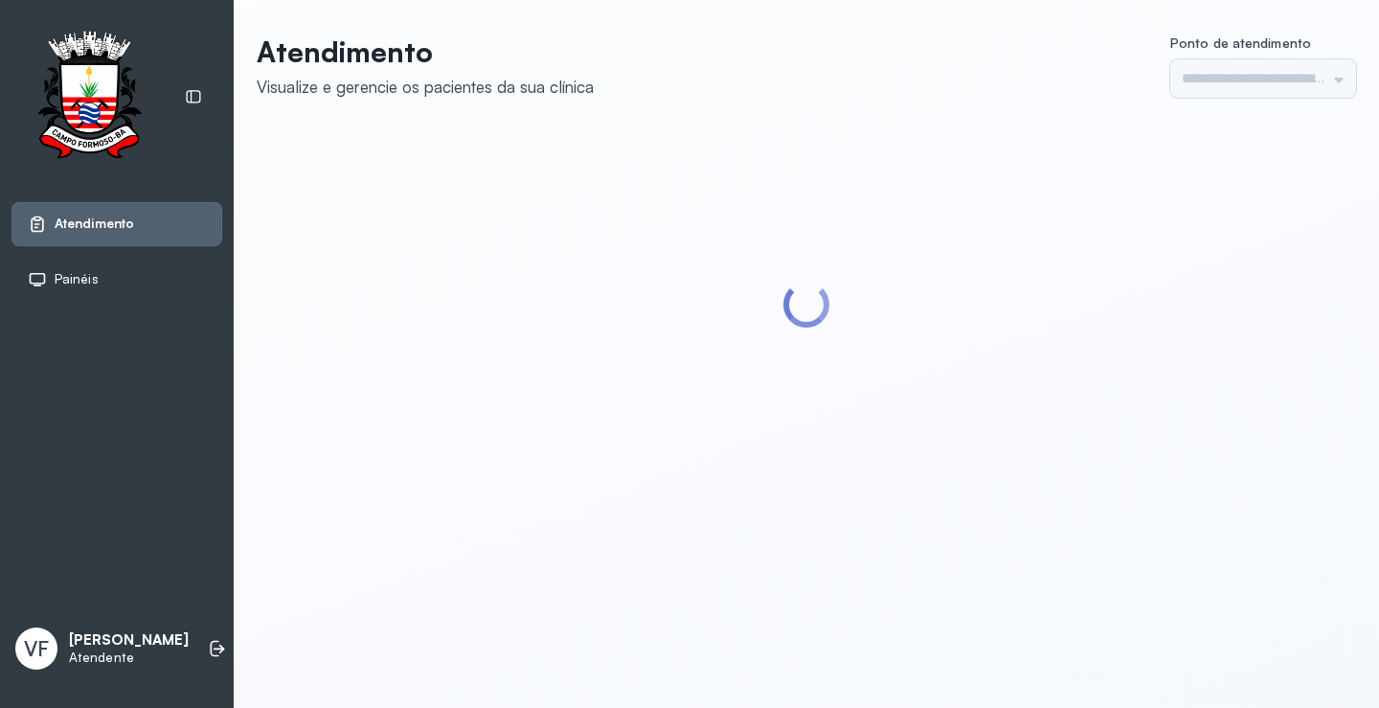
type input "*********"
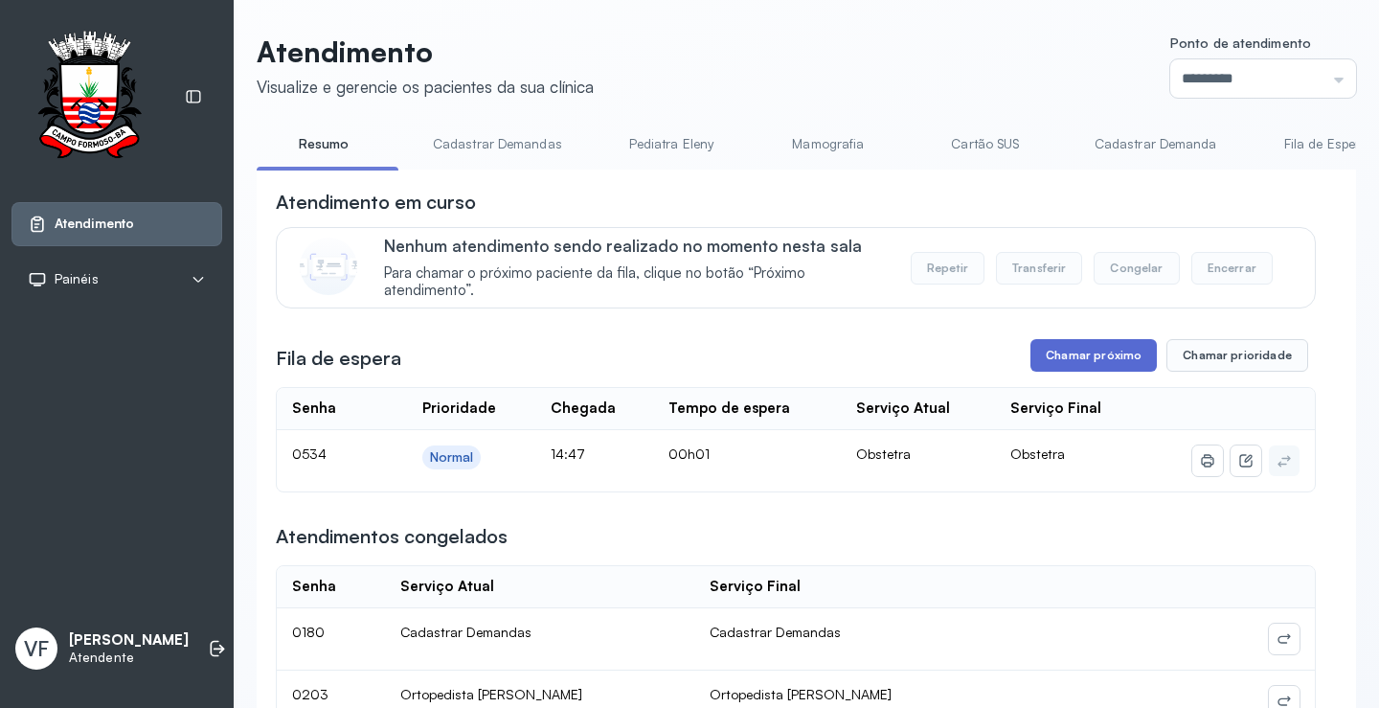
click at [1093, 356] on button "Chamar próximo" at bounding box center [1094, 355] width 126 height 33
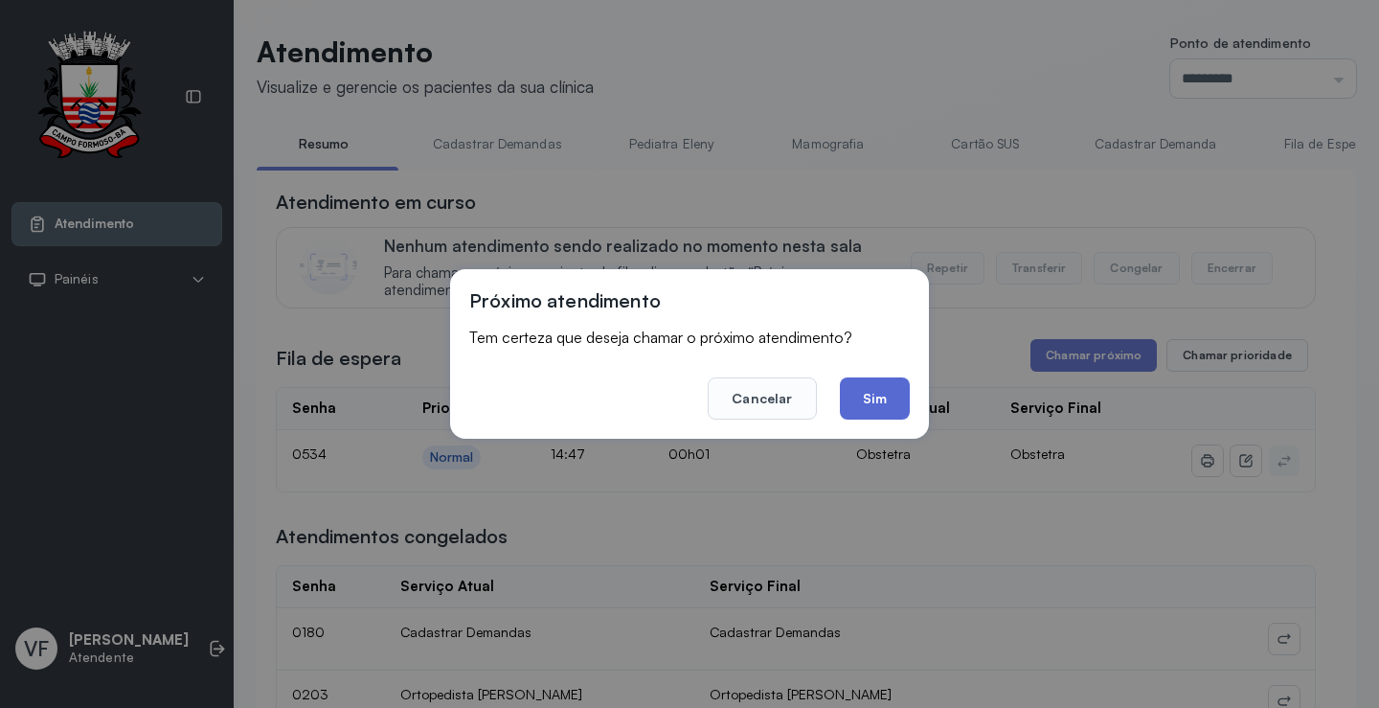
click at [882, 389] on button "Sim" at bounding box center [875, 398] width 70 height 42
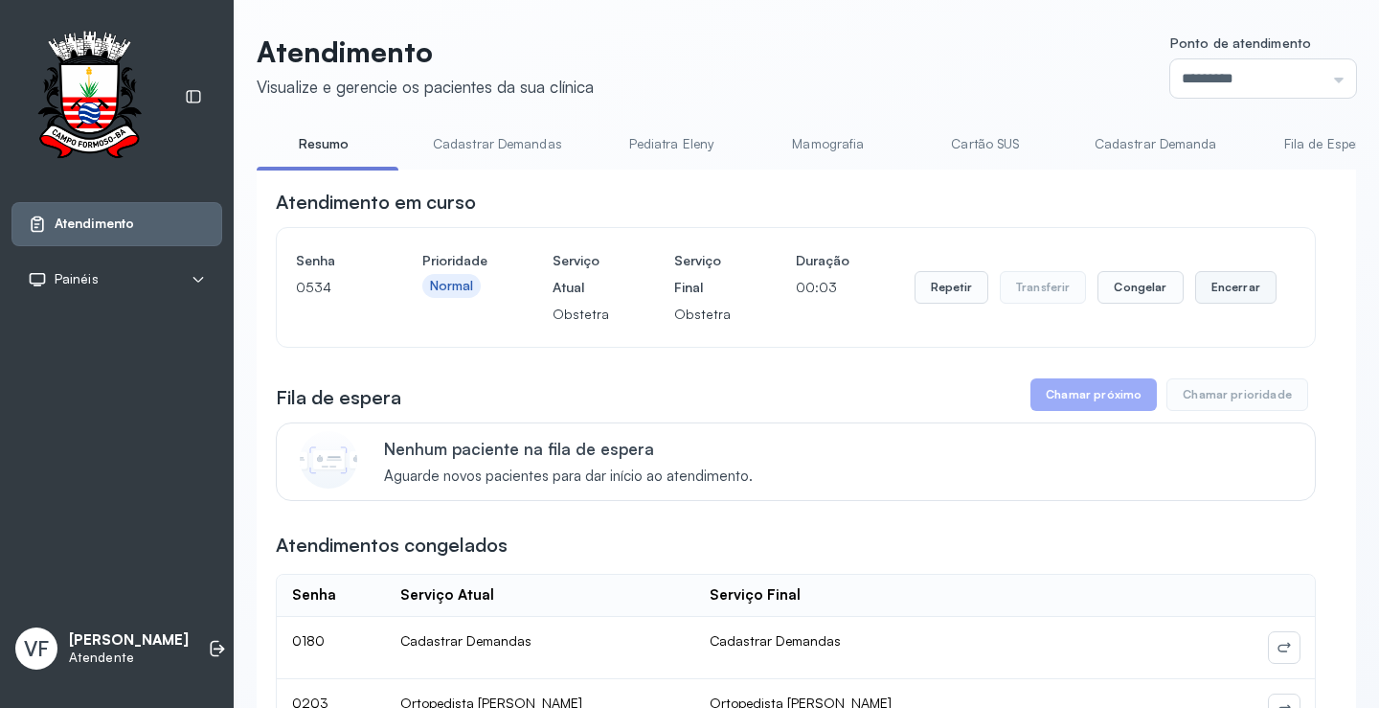
click at [1220, 280] on button "Encerrar" at bounding box center [1235, 287] width 81 height 33
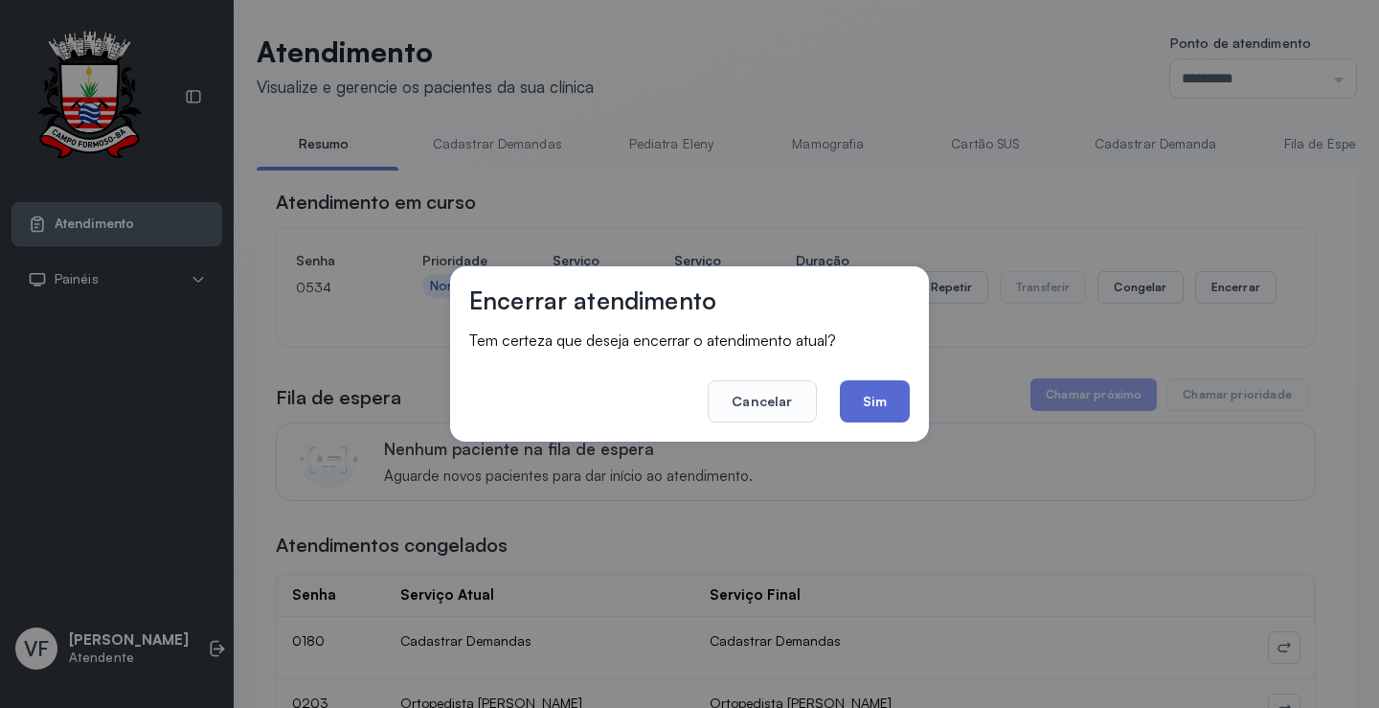
click at [871, 392] on button "Sim" at bounding box center [875, 401] width 70 height 42
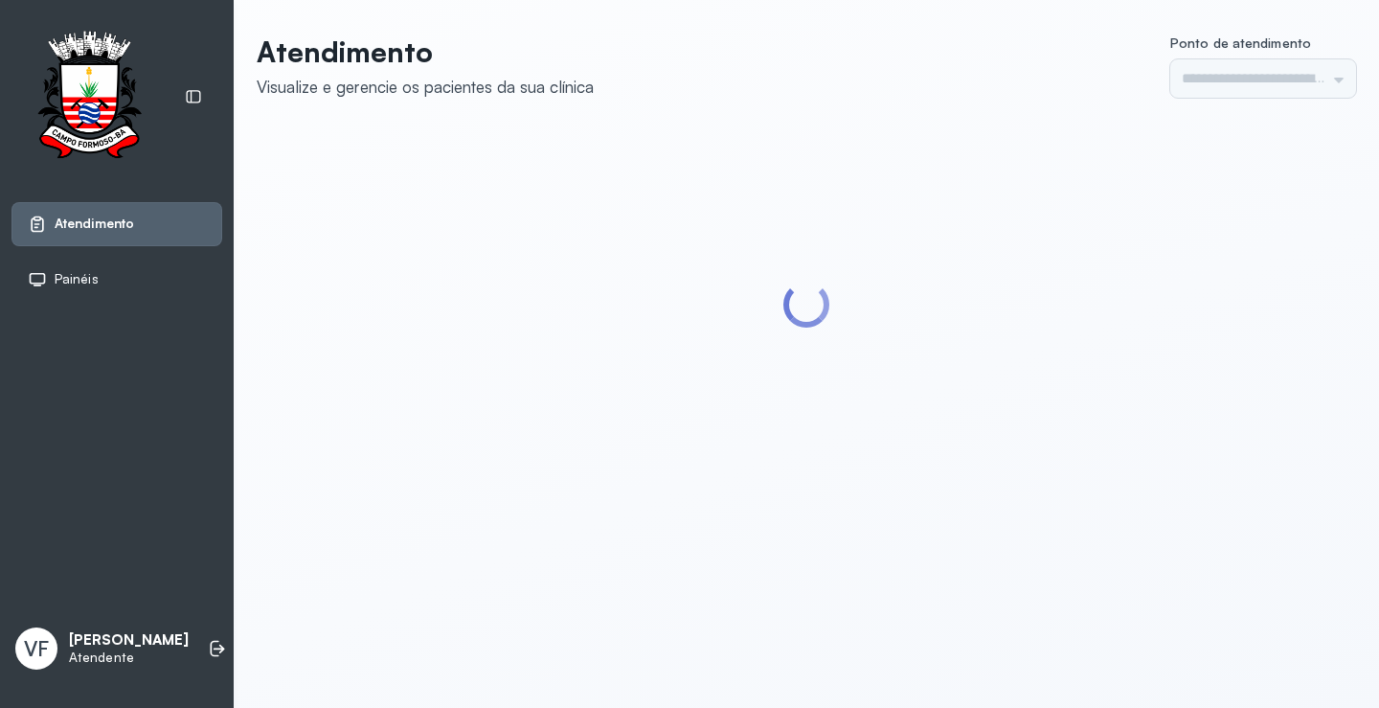
type input "*********"
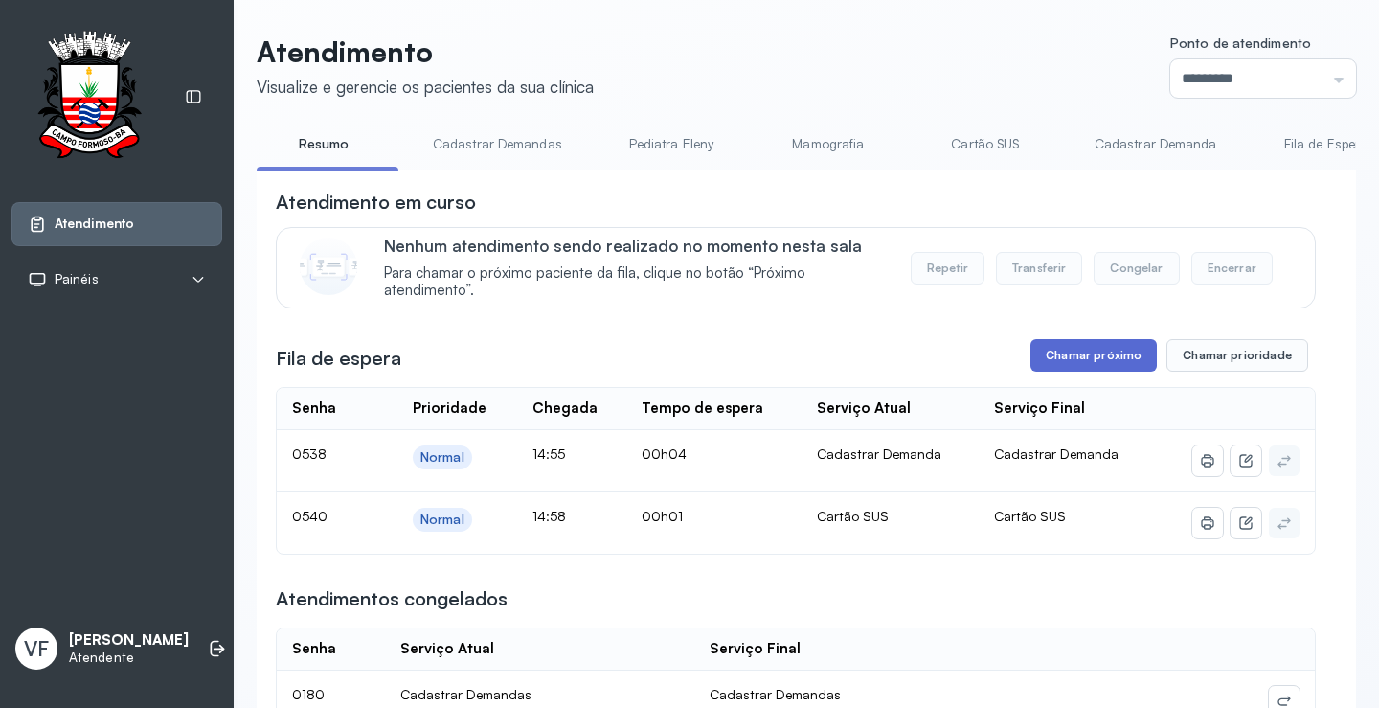
click at [1097, 344] on button "Chamar próximo" at bounding box center [1094, 355] width 126 height 33
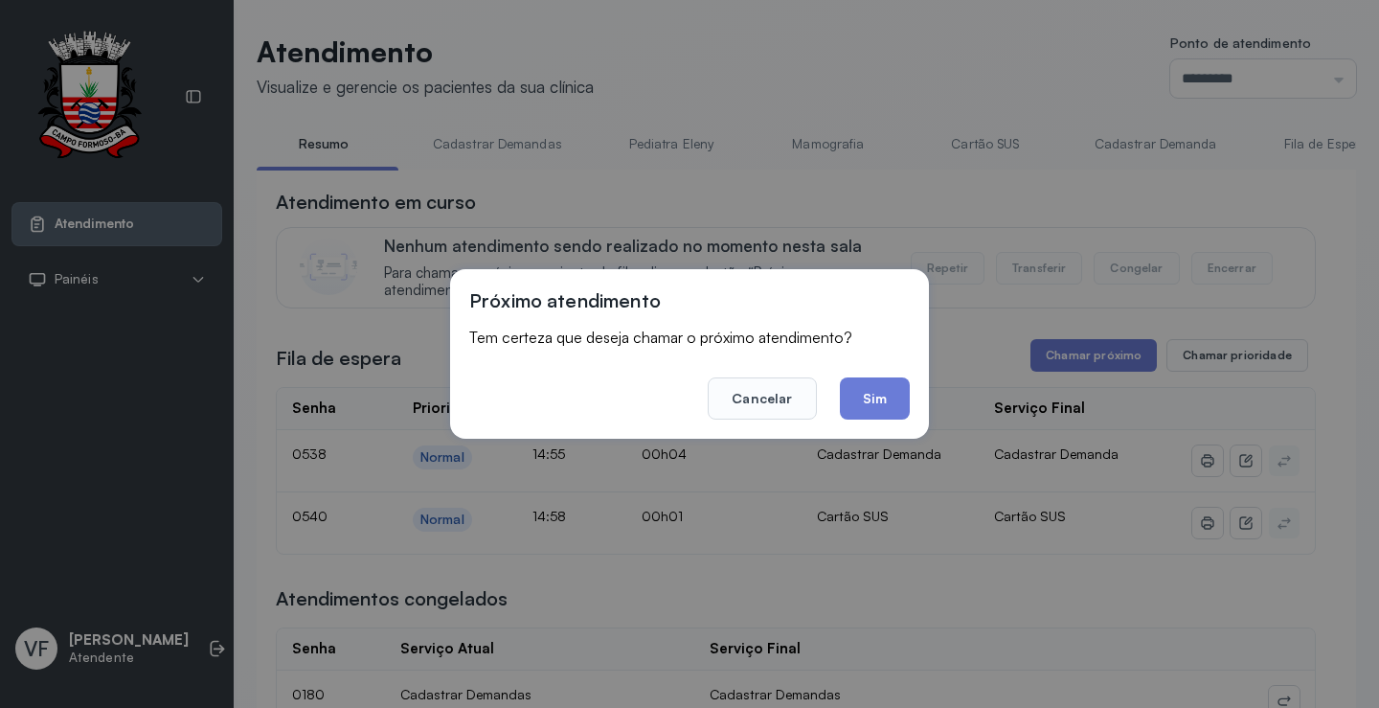
drag, startPoint x: 884, startPoint y: 398, endPoint x: 884, endPoint y: 387, distance: 11.5
click at [884, 396] on button "Sim" at bounding box center [875, 398] width 70 height 42
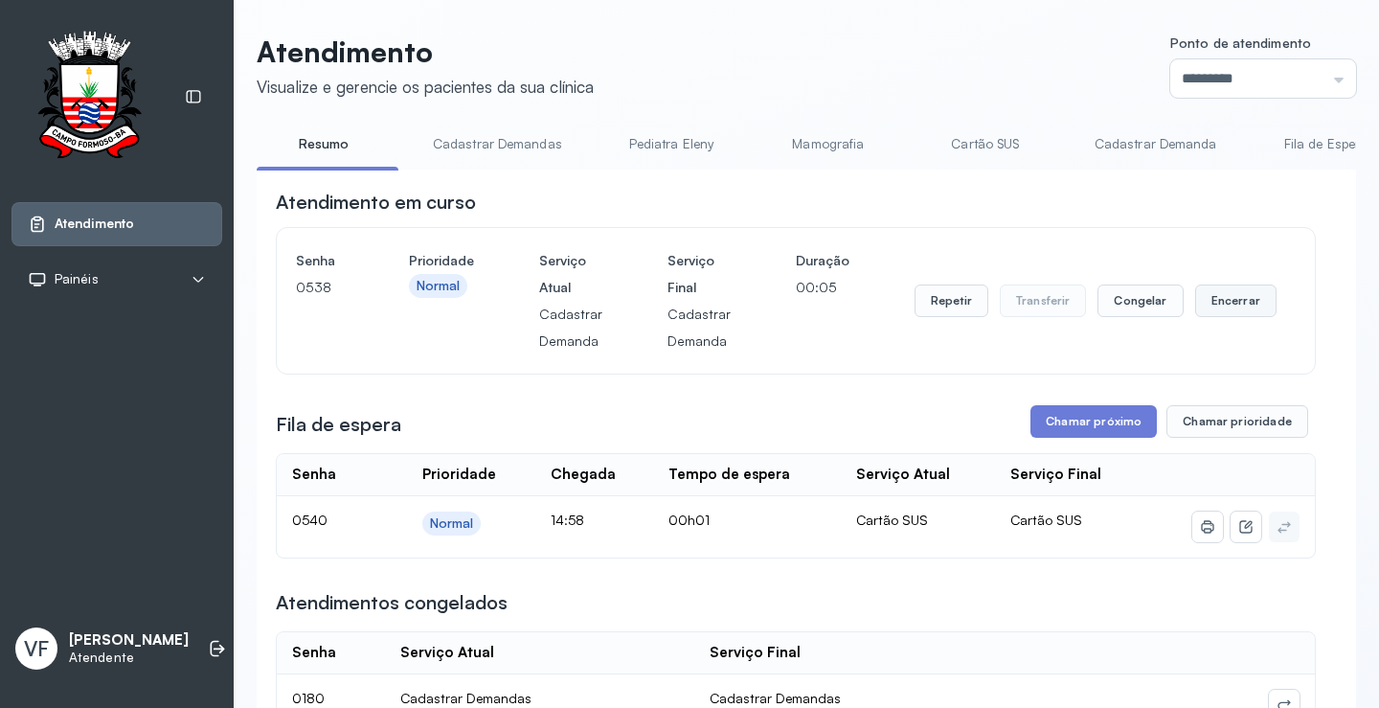
click at [1226, 304] on button "Encerrar" at bounding box center [1235, 300] width 81 height 33
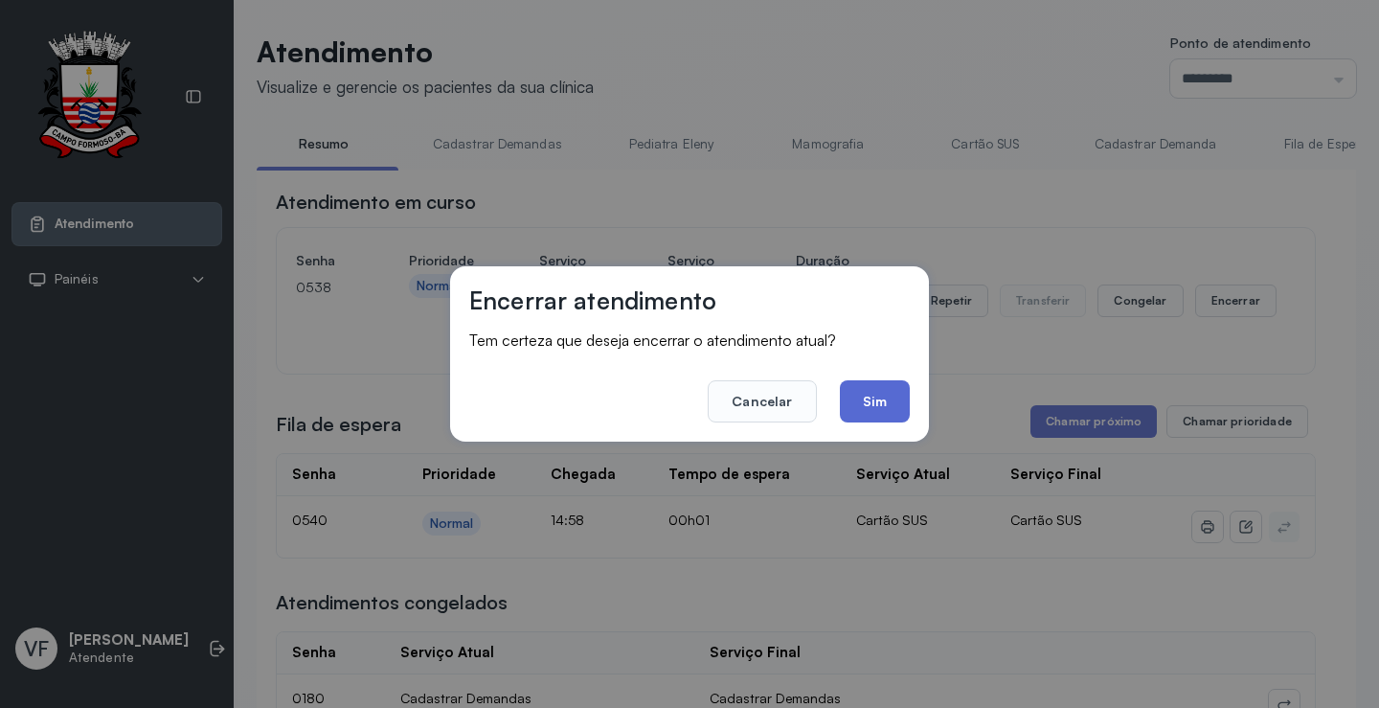
click at [875, 395] on button "Sim" at bounding box center [875, 401] width 70 height 42
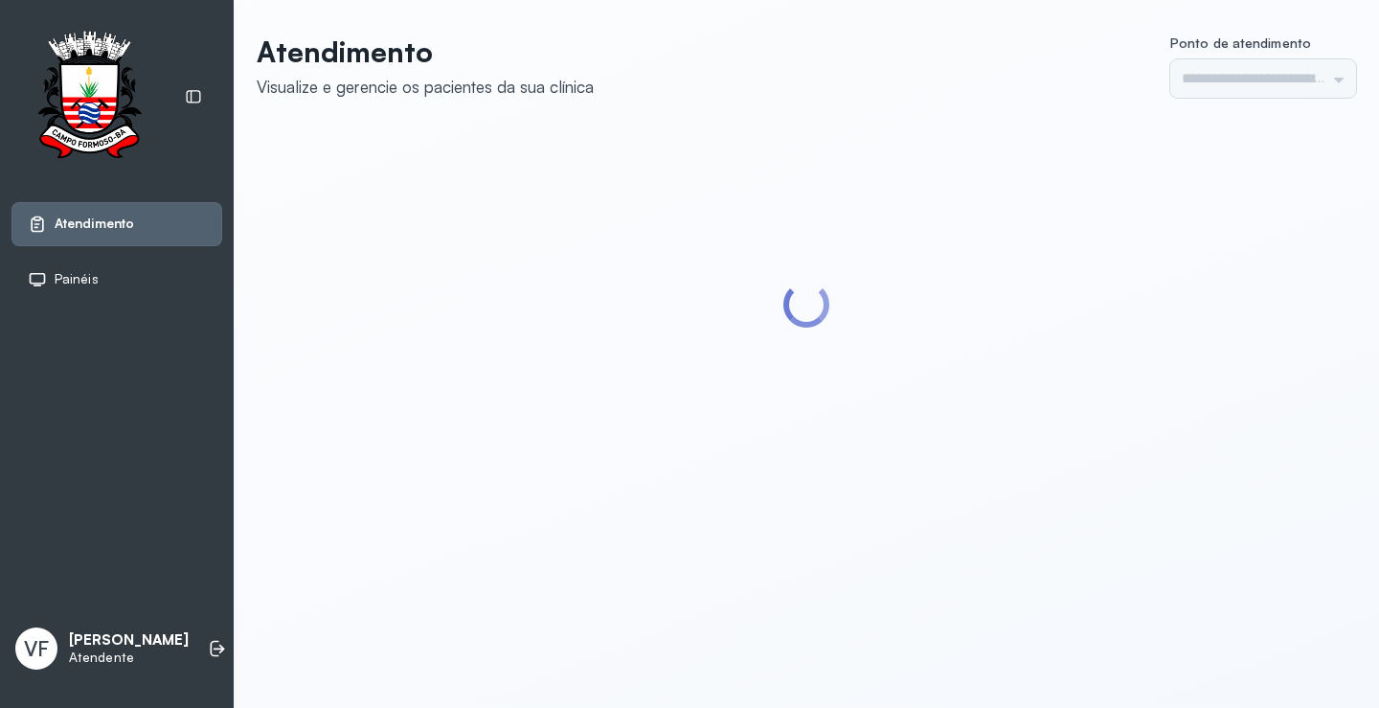
type input "*********"
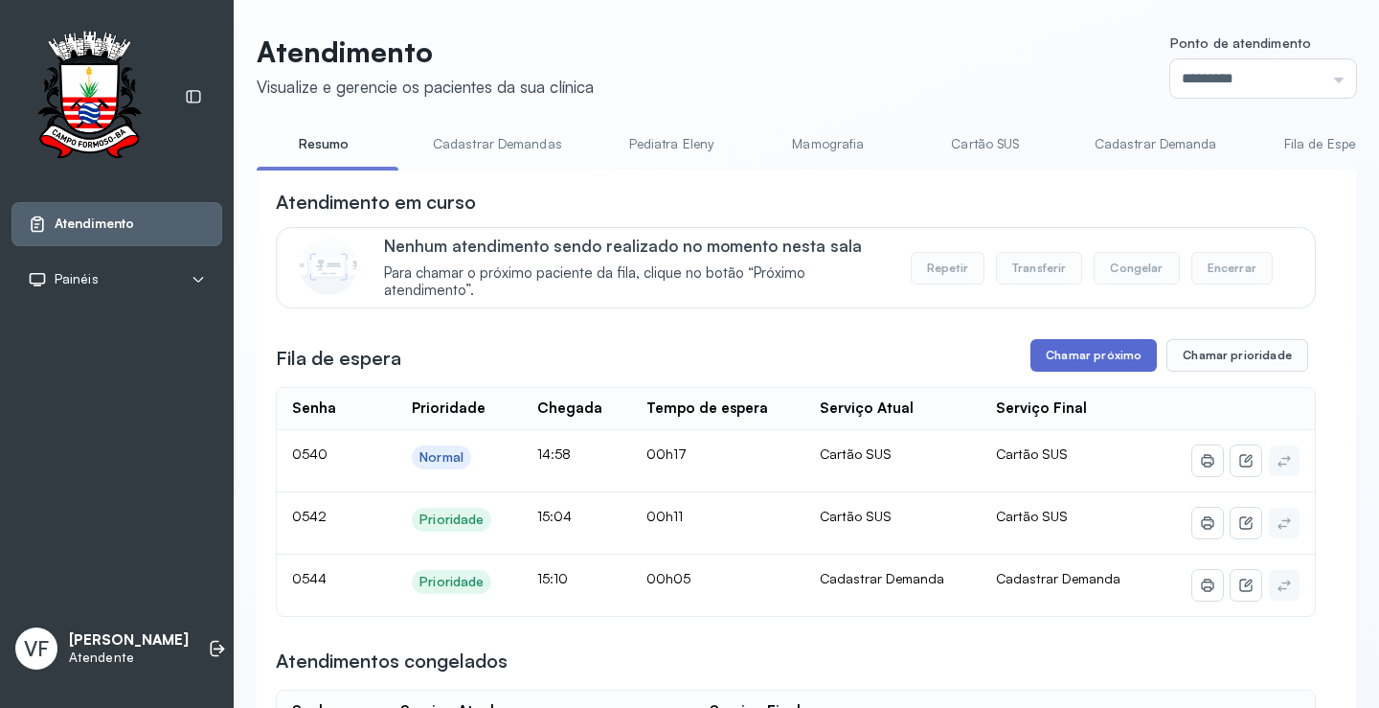
click at [1088, 357] on button "Chamar próximo" at bounding box center [1094, 355] width 126 height 33
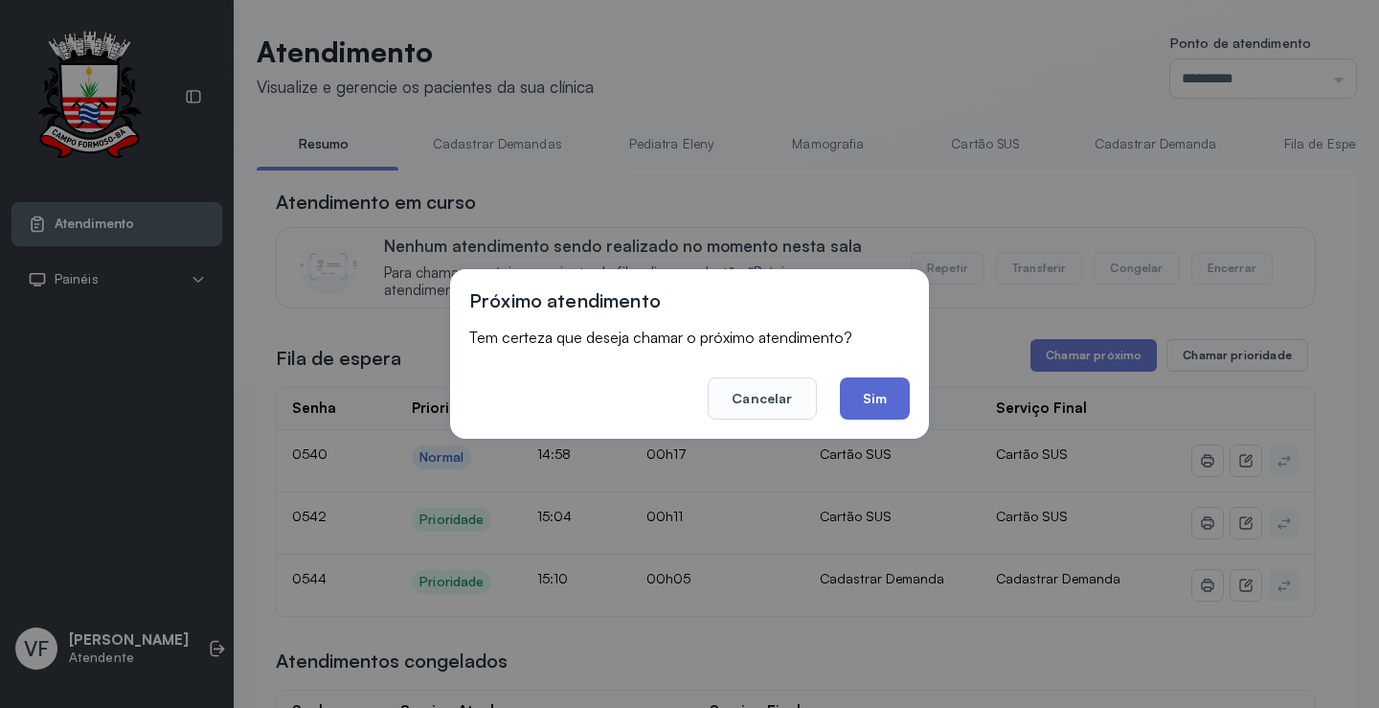
click at [874, 395] on button "Sim" at bounding box center [875, 398] width 70 height 42
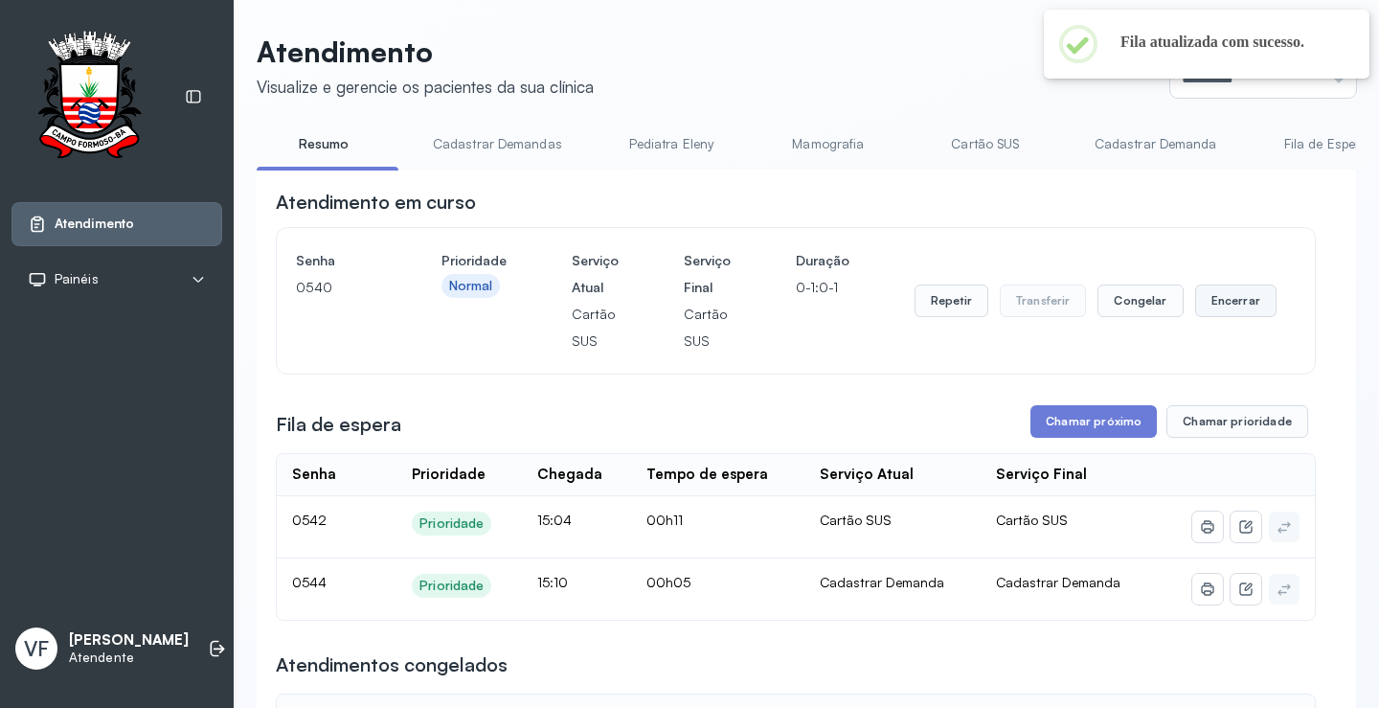
click at [1223, 301] on button "Encerrar" at bounding box center [1235, 300] width 81 height 33
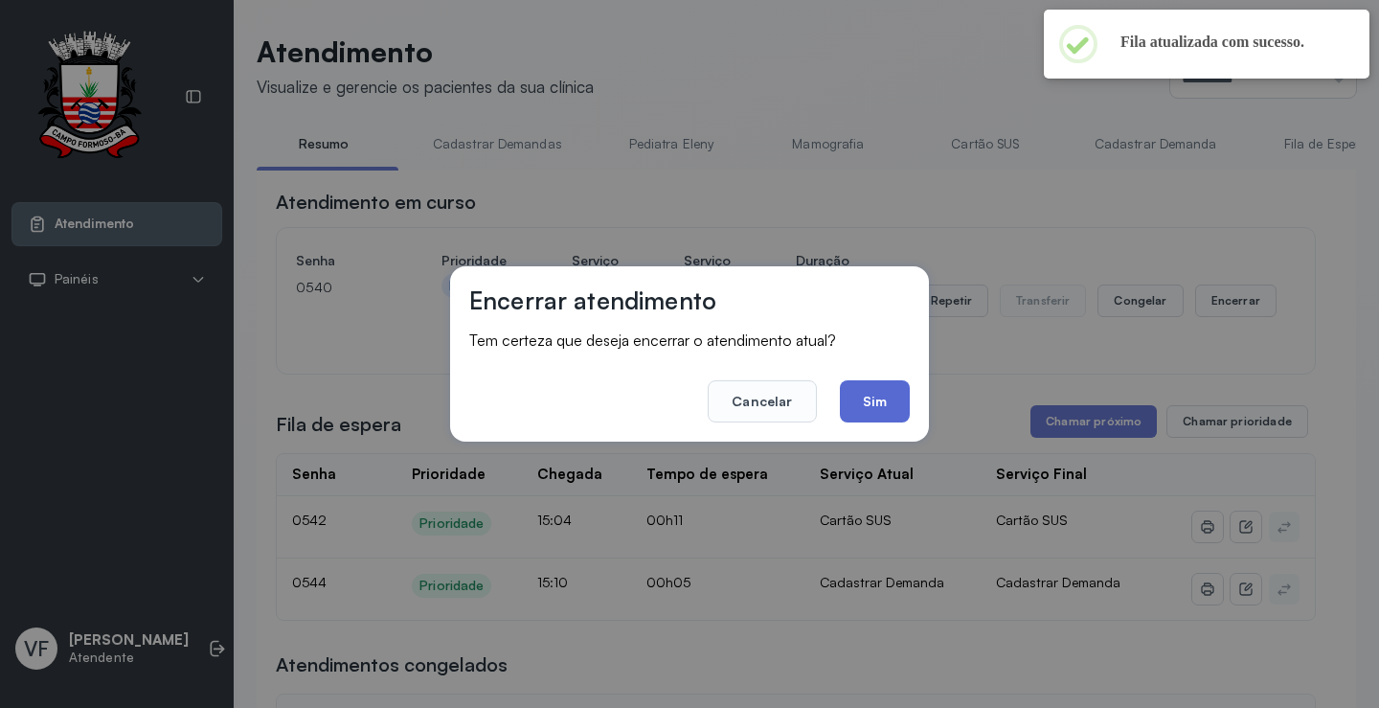
click at [877, 397] on button "Sim" at bounding box center [875, 401] width 70 height 42
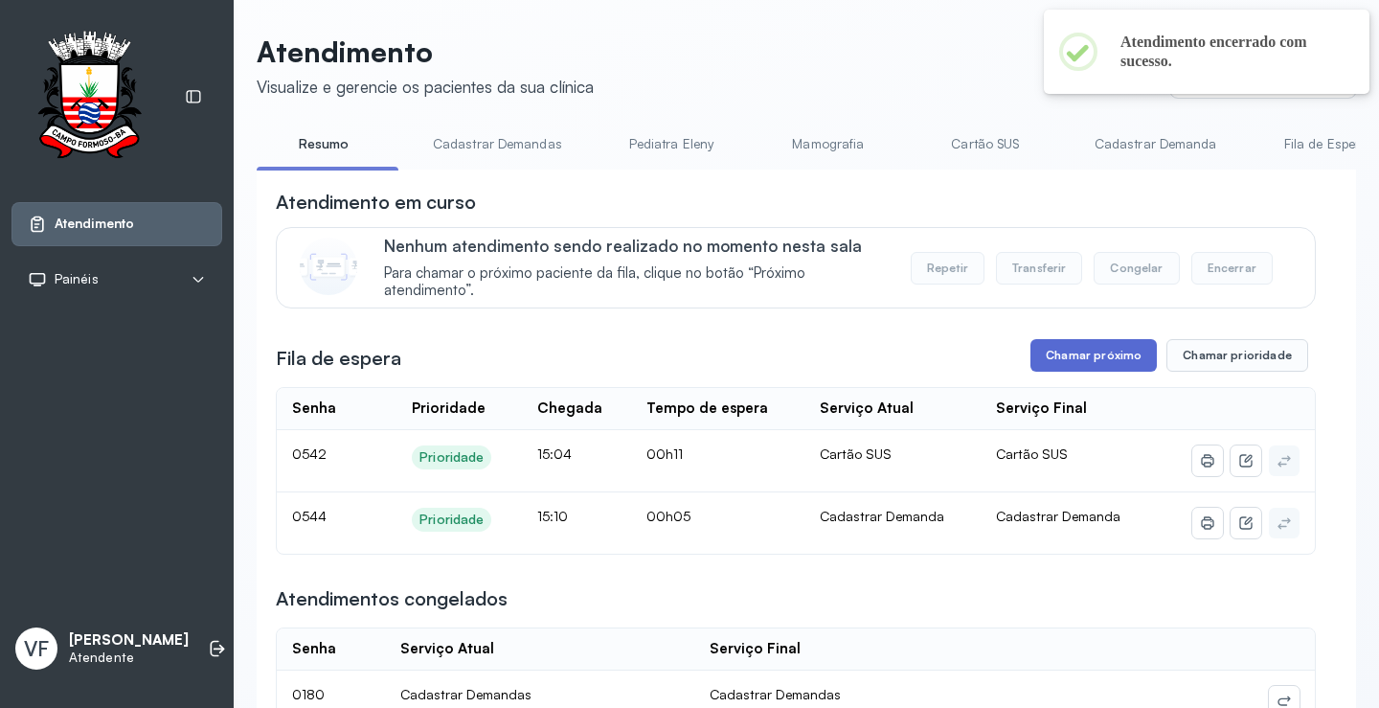
click at [1081, 358] on button "Chamar próximo" at bounding box center [1094, 355] width 126 height 33
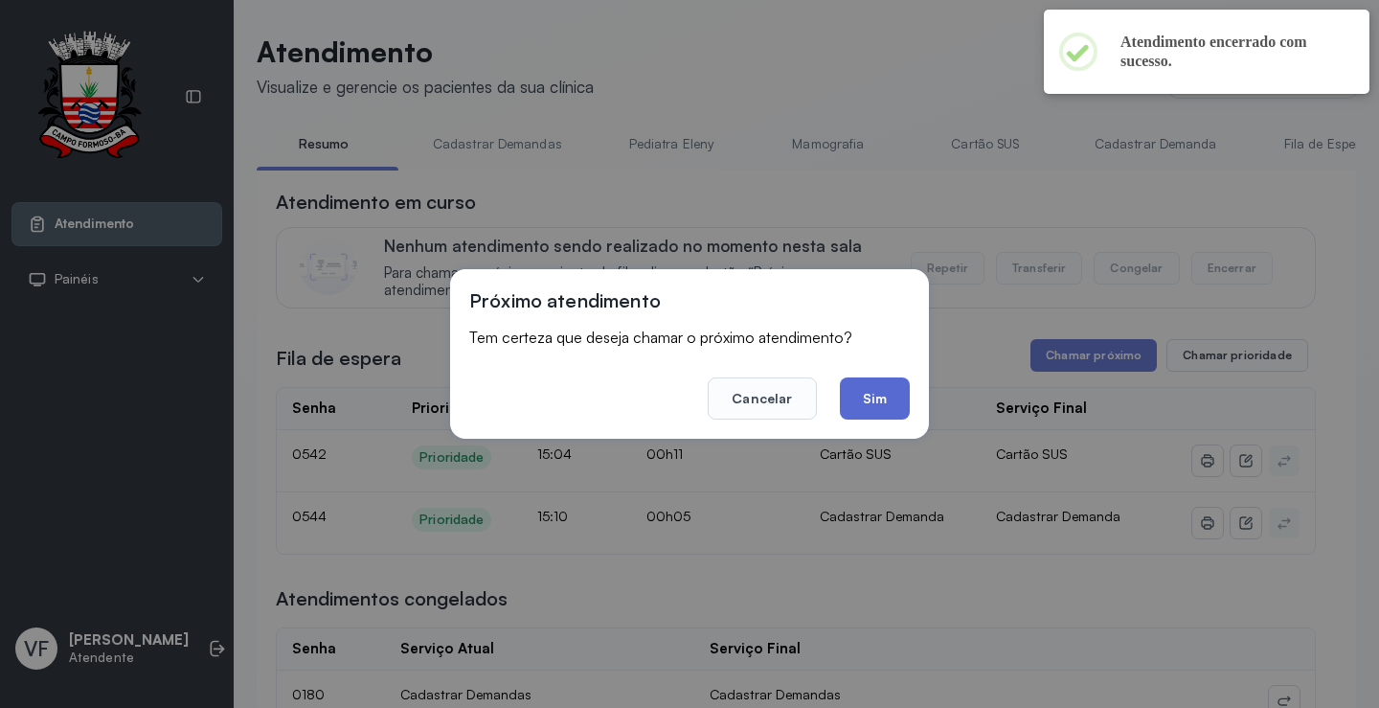
click at [892, 392] on button "Sim" at bounding box center [875, 398] width 70 height 42
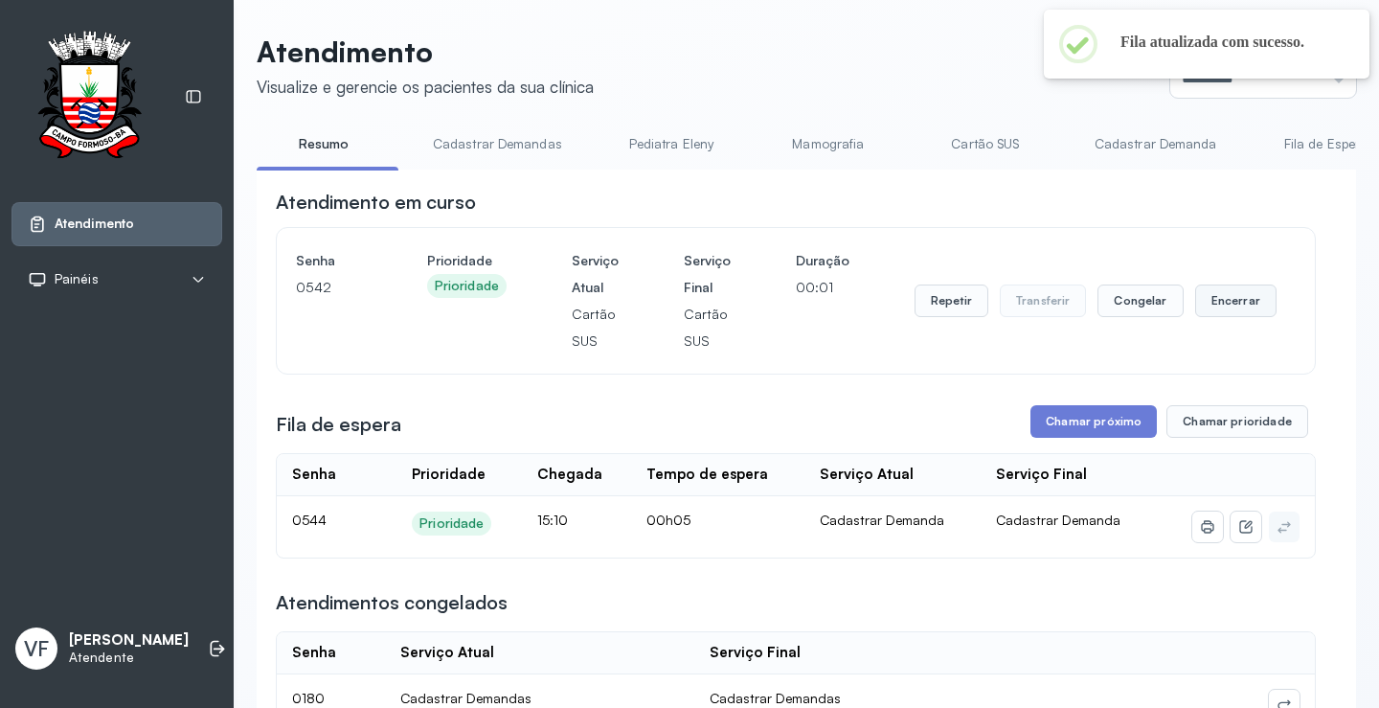
click at [1218, 302] on button "Encerrar" at bounding box center [1235, 300] width 81 height 33
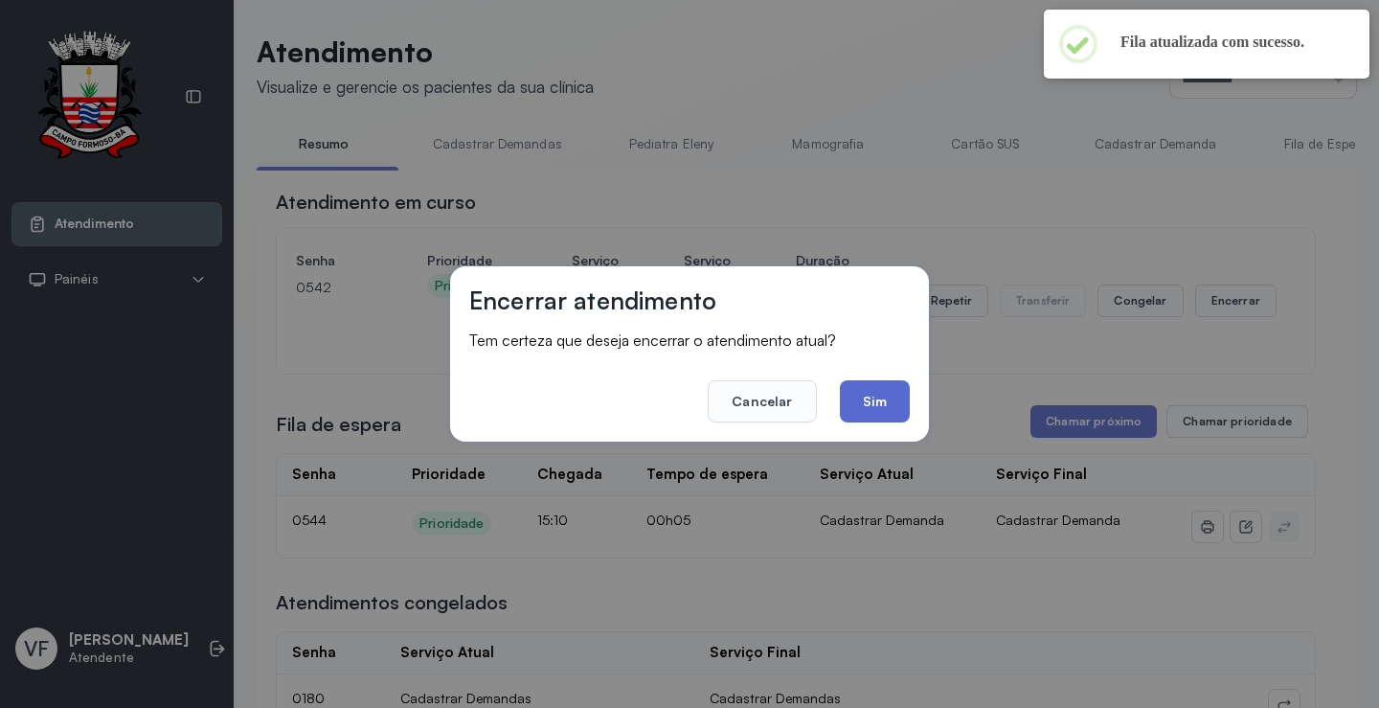
click at [874, 393] on button "Sim" at bounding box center [875, 401] width 70 height 42
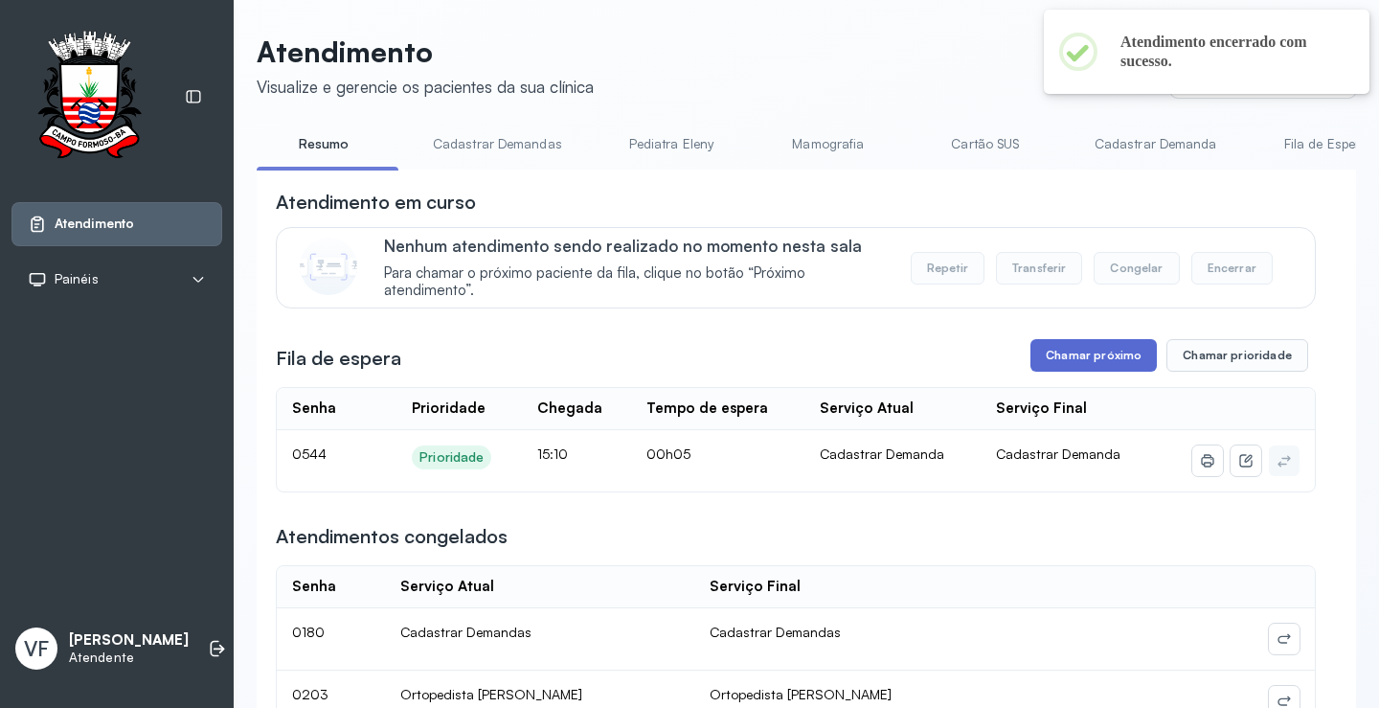
click at [1082, 353] on button "Chamar próximo" at bounding box center [1094, 355] width 126 height 33
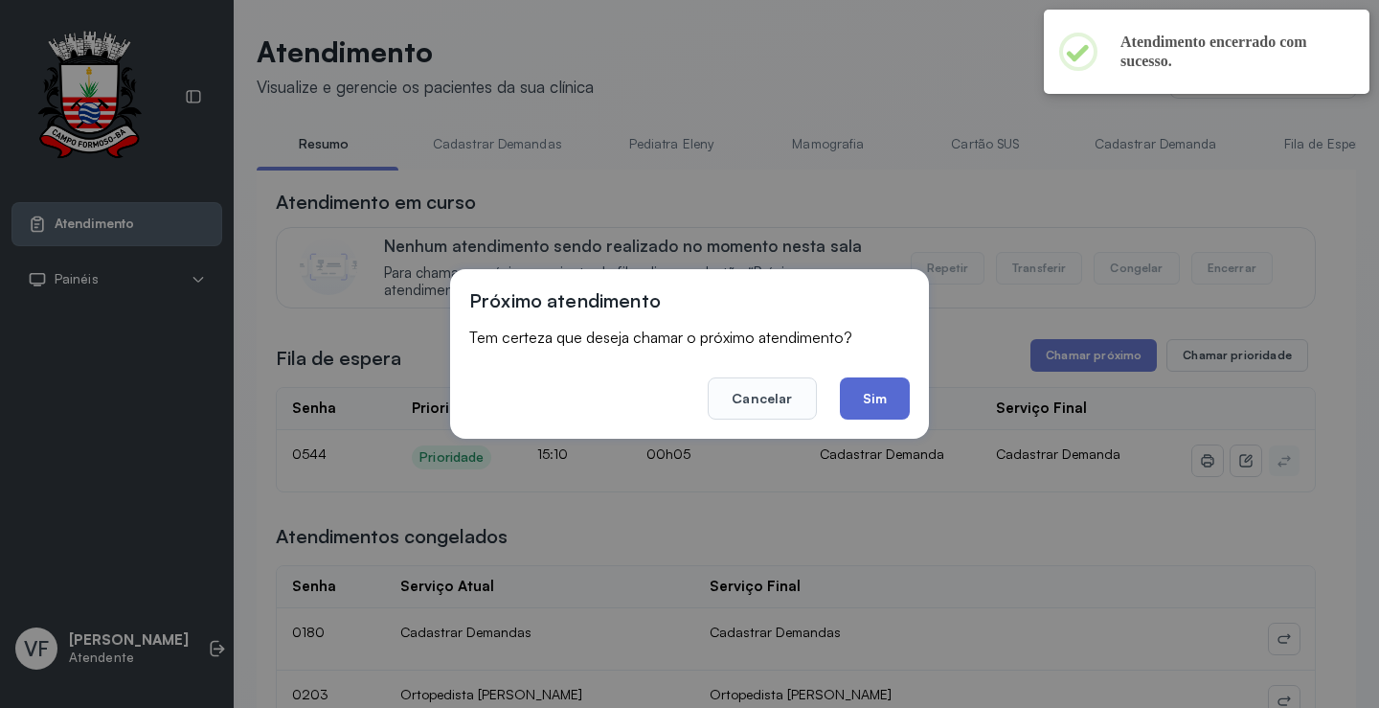
click at [875, 394] on button "Sim" at bounding box center [875, 398] width 70 height 42
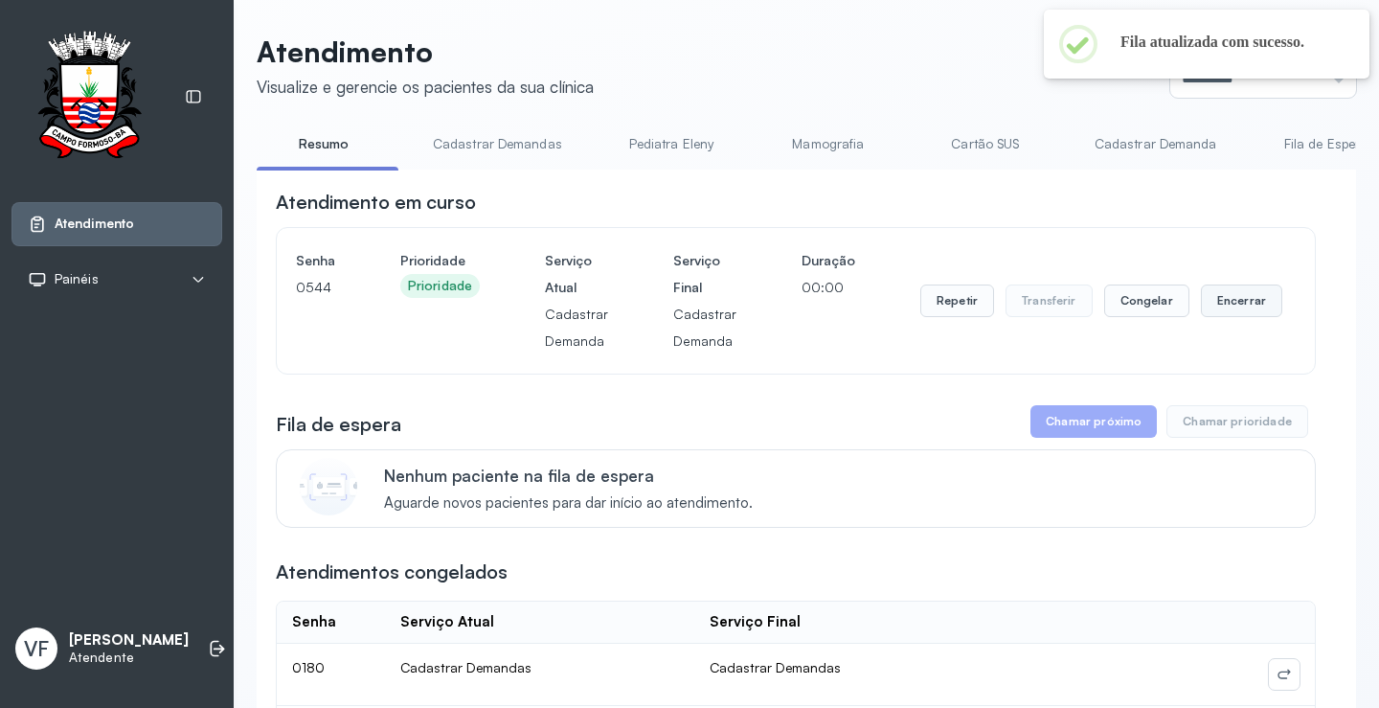
click at [1218, 300] on button "Encerrar" at bounding box center [1241, 300] width 81 height 33
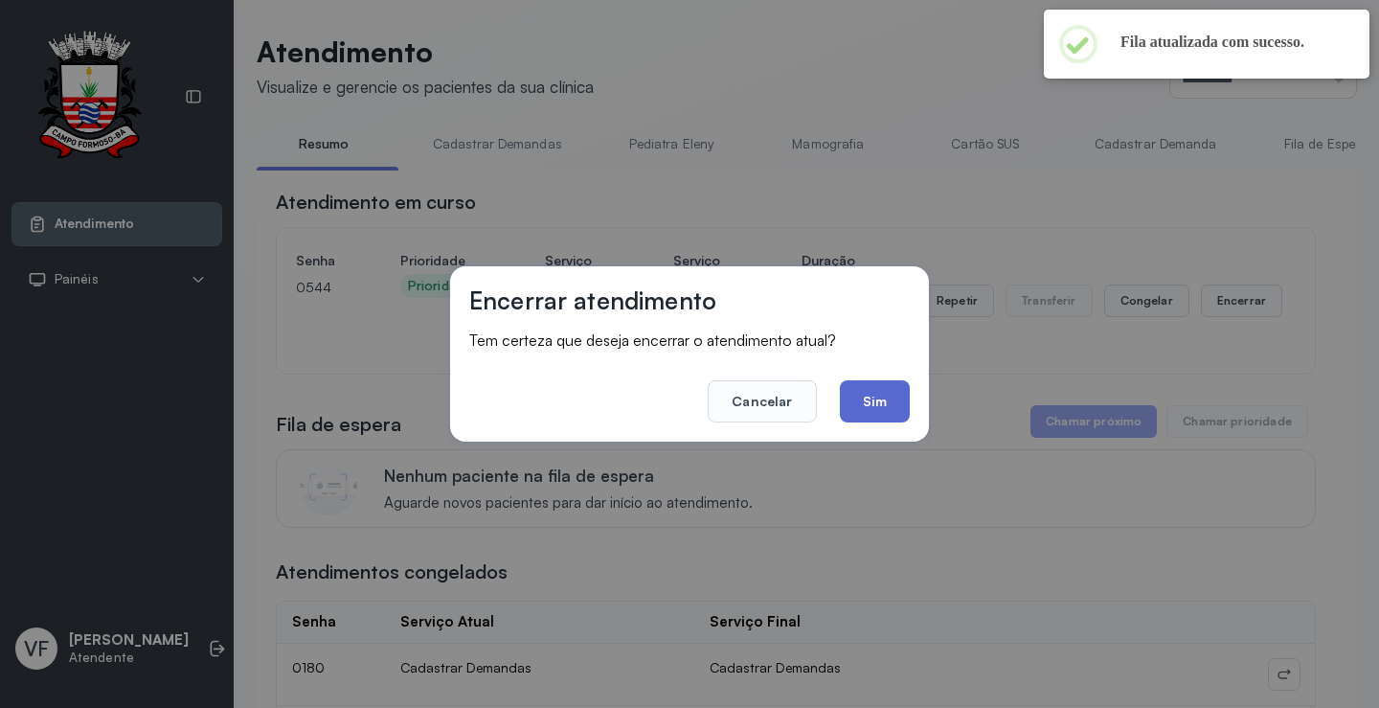
click at [875, 391] on button "Sim" at bounding box center [875, 401] width 70 height 42
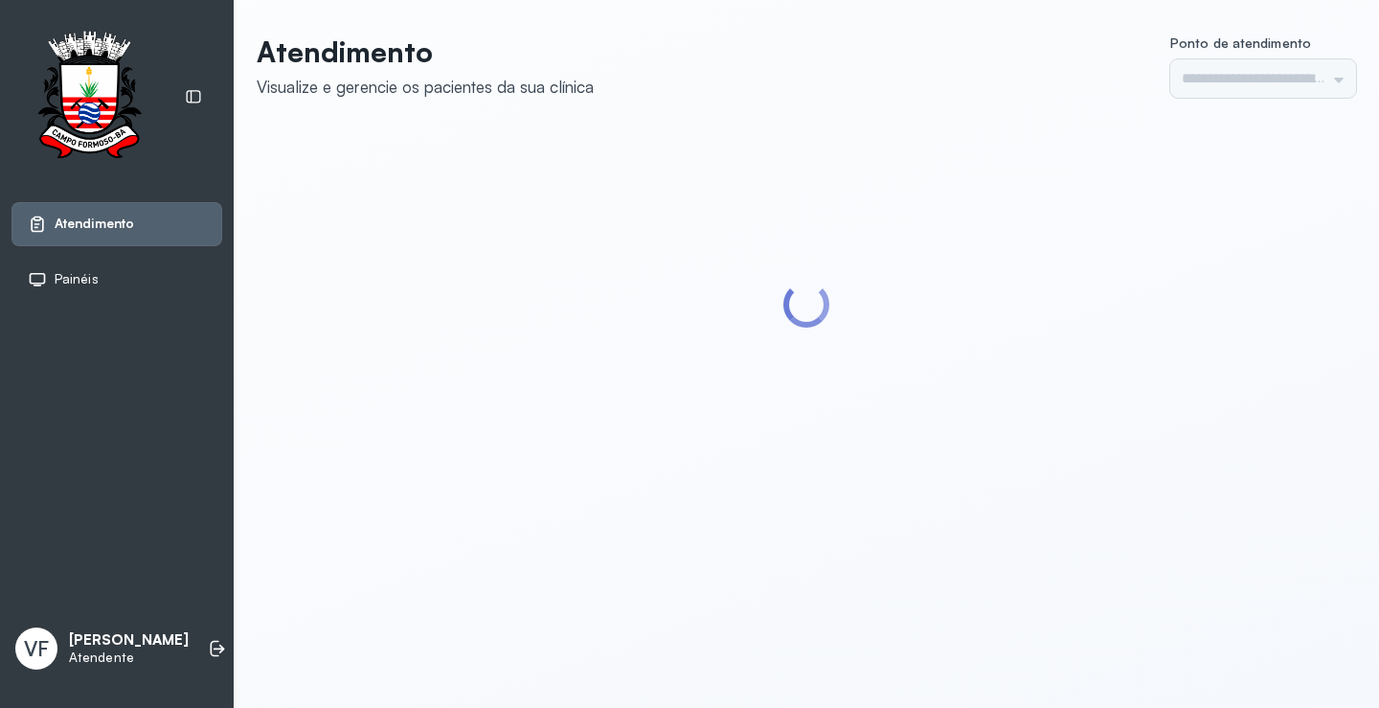
type input "*********"
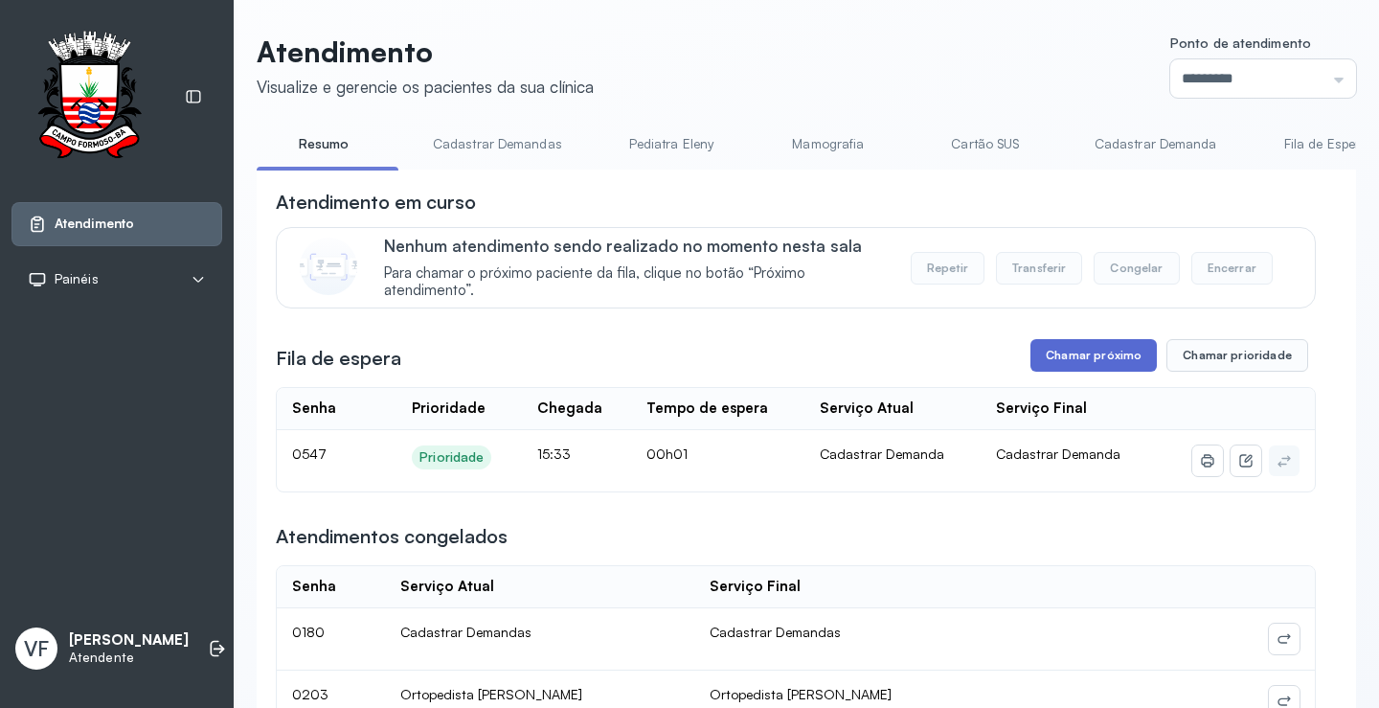
click at [1106, 355] on button "Chamar próximo" at bounding box center [1094, 355] width 126 height 33
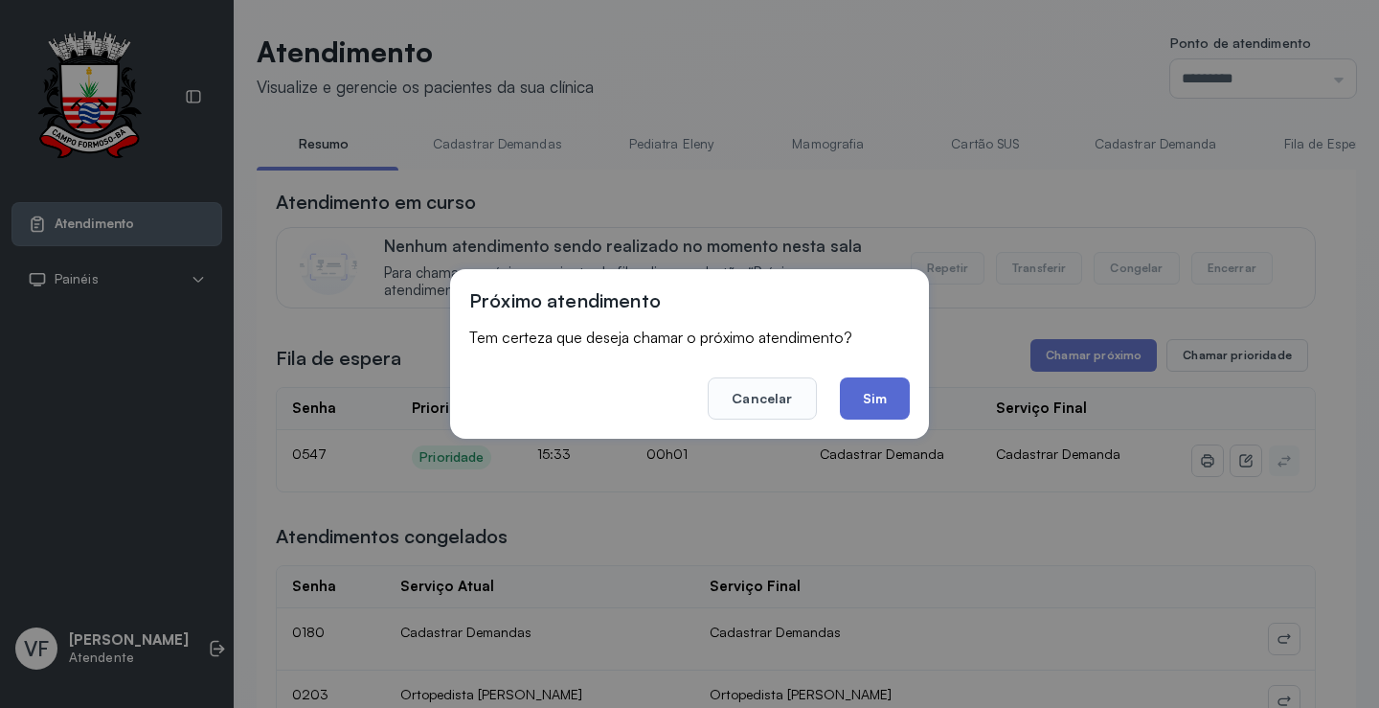
click at [885, 401] on button "Sim" at bounding box center [875, 398] width 70 height 42
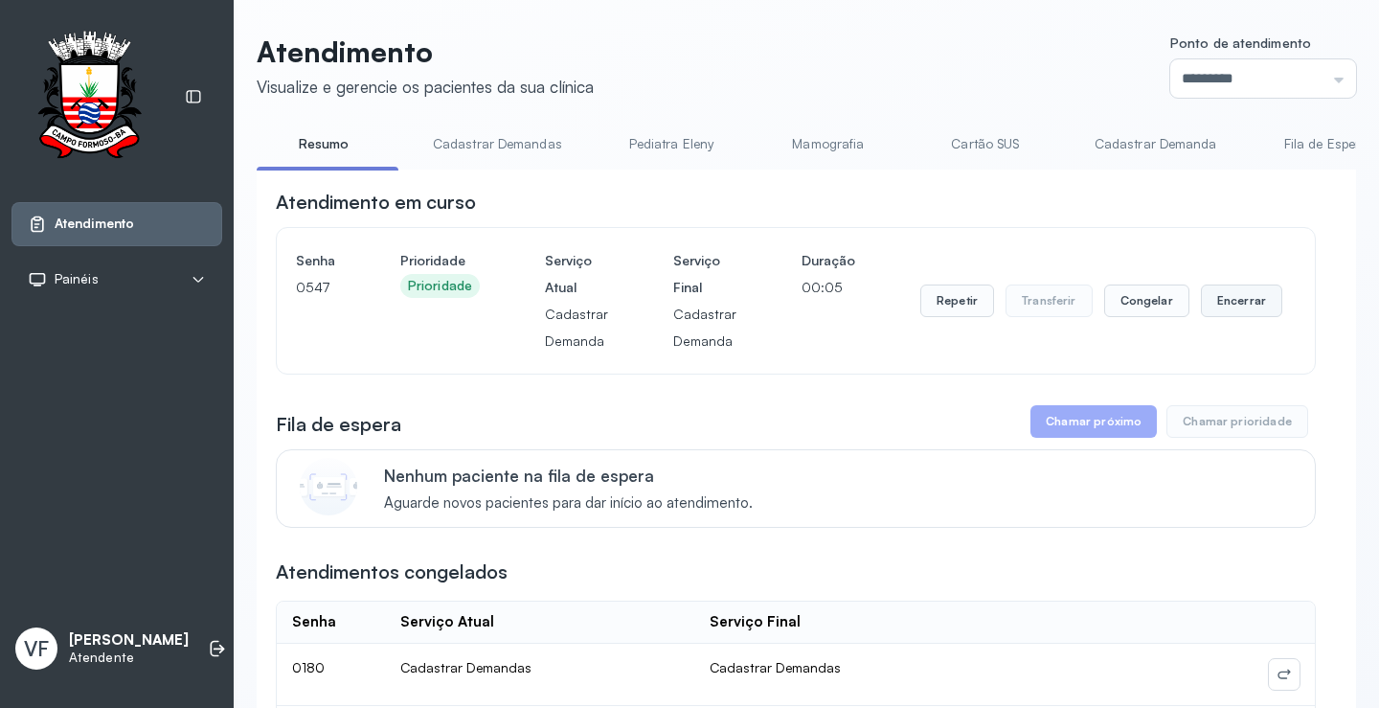
click at [1219, 305] on button "Encerrar" at bounding box center [1241, 300] width 81 height 33
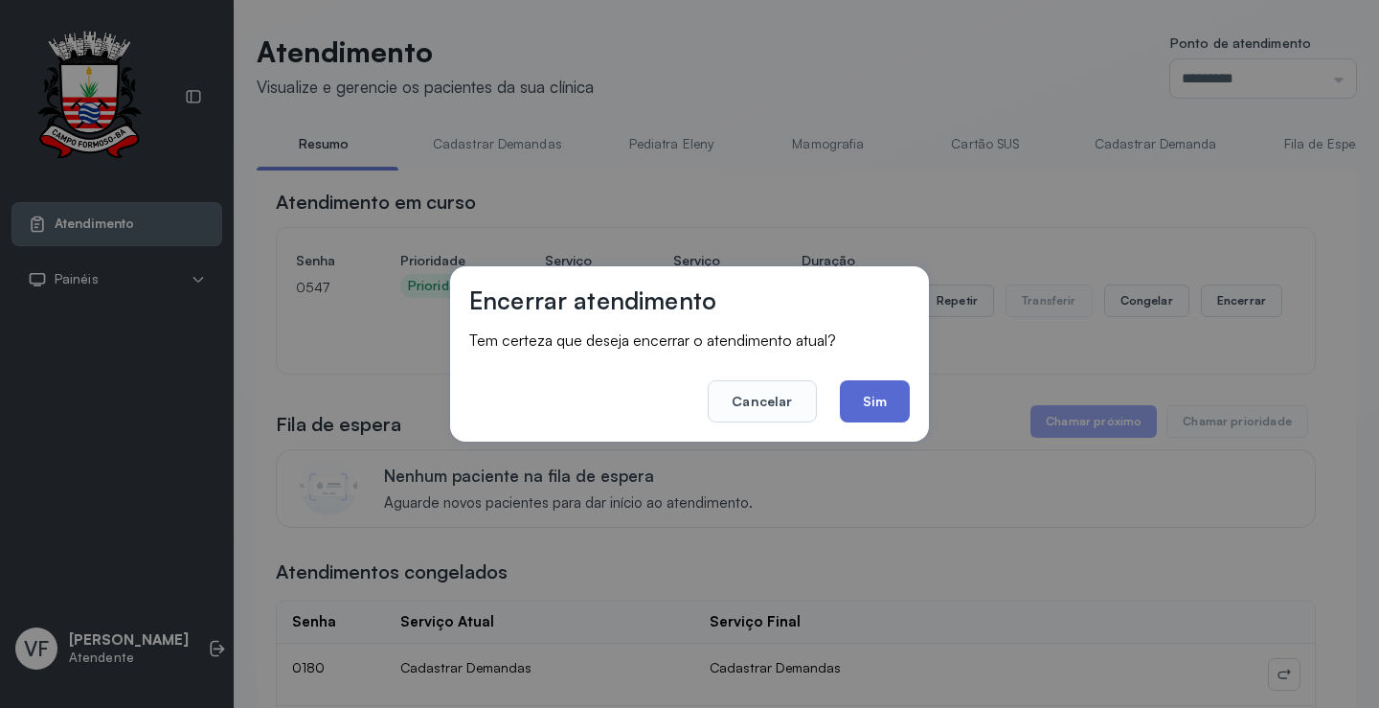
click at [869, 390] on button "Sim" at bounding box center [875, 401] width 70 height 42
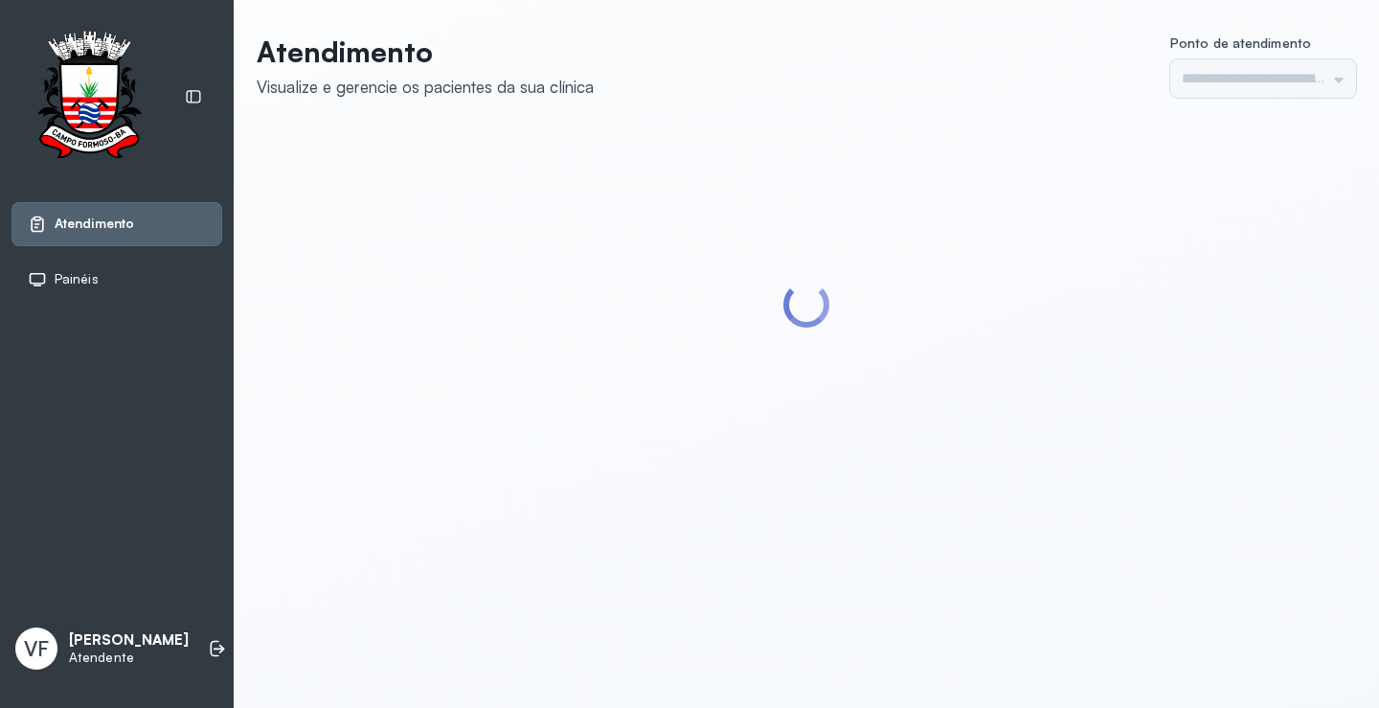
type input "*********"
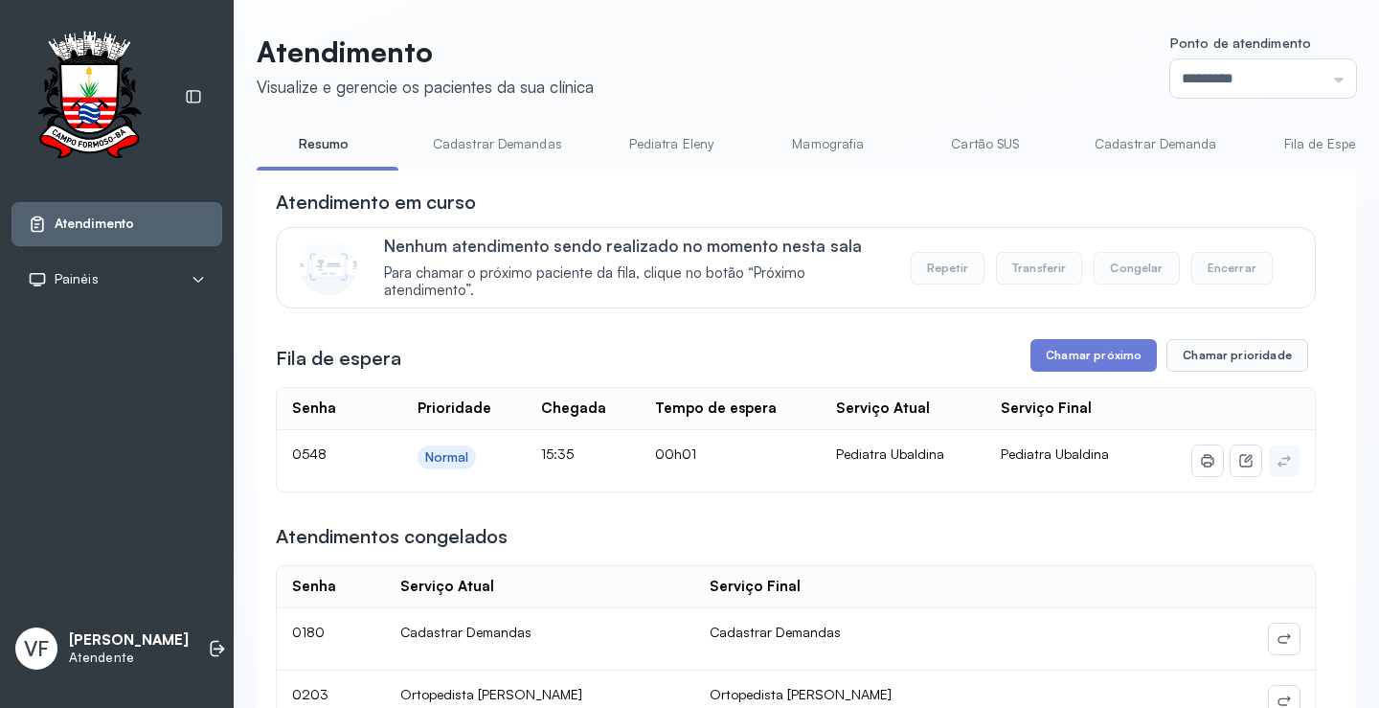
click at [1089, 355] on button "Chamar próximo" at bounding box center [1094, 355] width 126 height 33
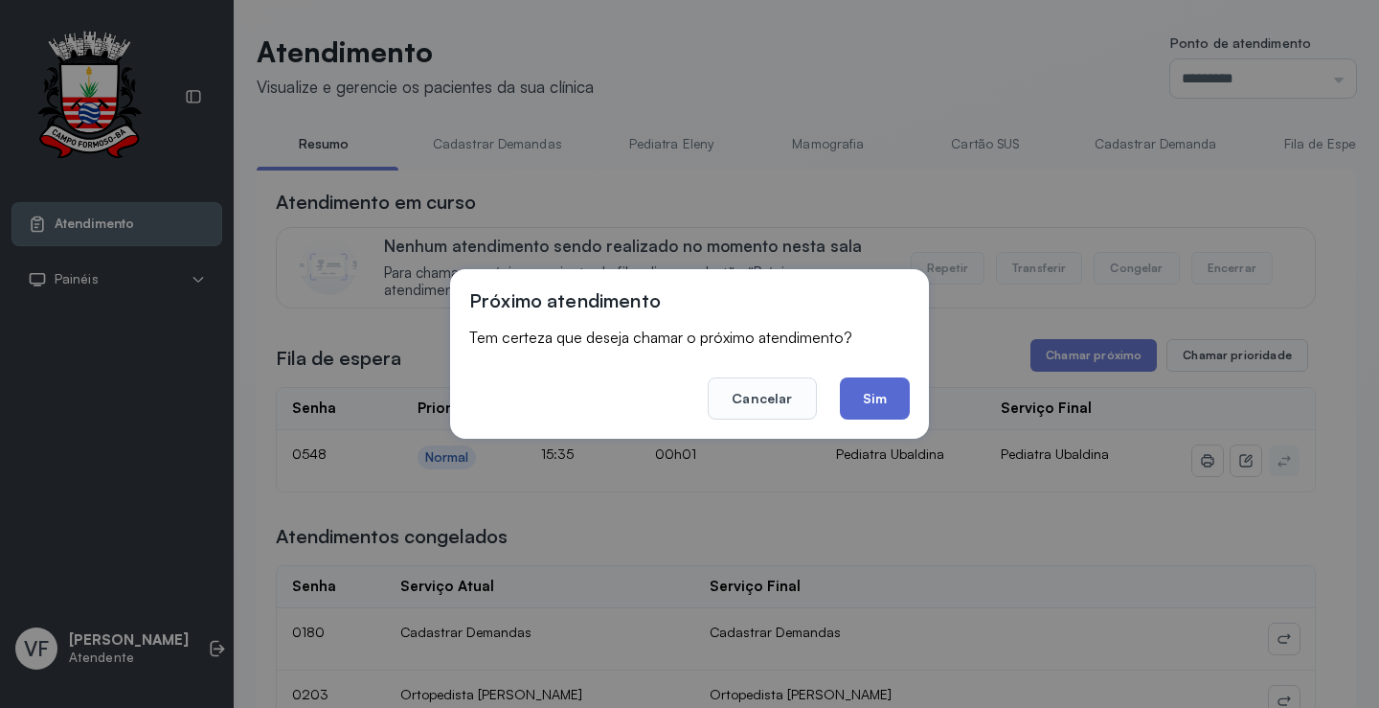
click at [878, 394] on button "Sim" at bounding box center [875, 398] width 70 height 42
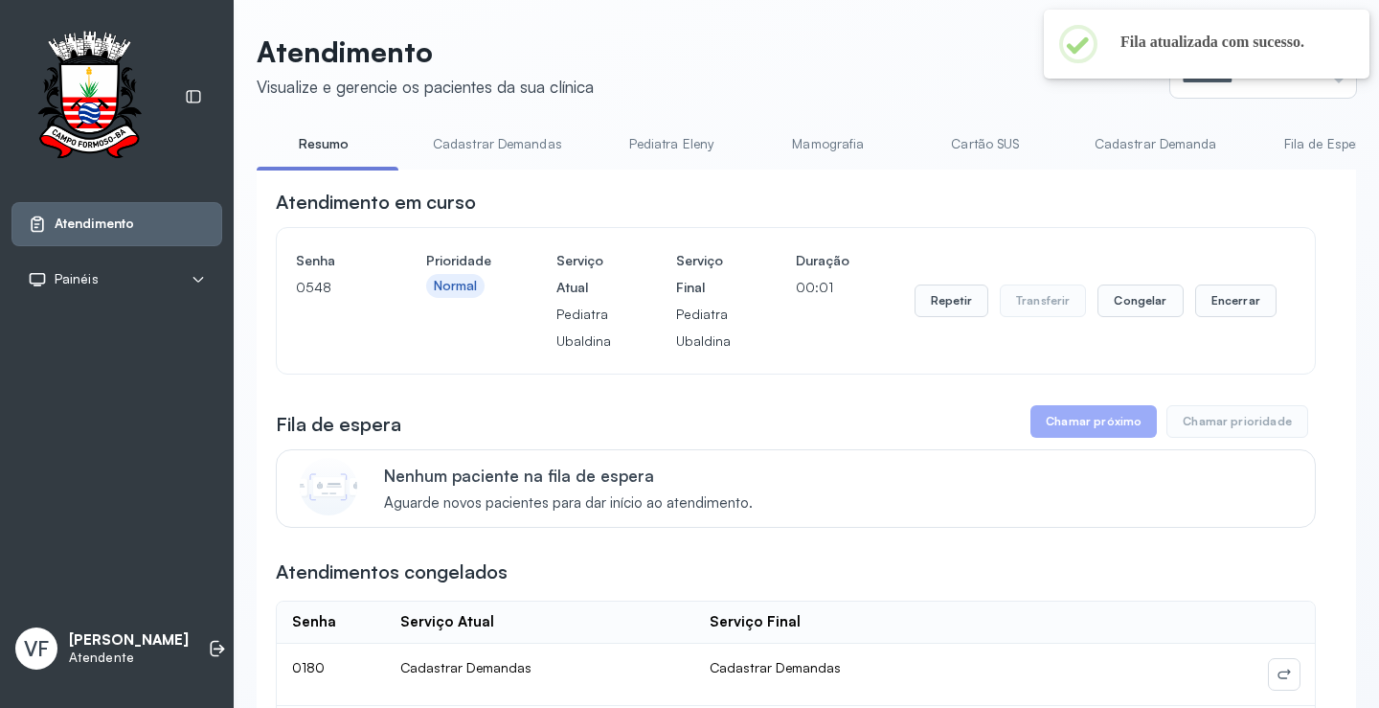
click at [1224, 288] on div "Repetir Transferir Congelar Encerrar" at bounding box center [1096, 300] width 362 height 107
click at [1223, 297] on button "Encerrar" at bounding box center [1235, 300] width 81 height 33
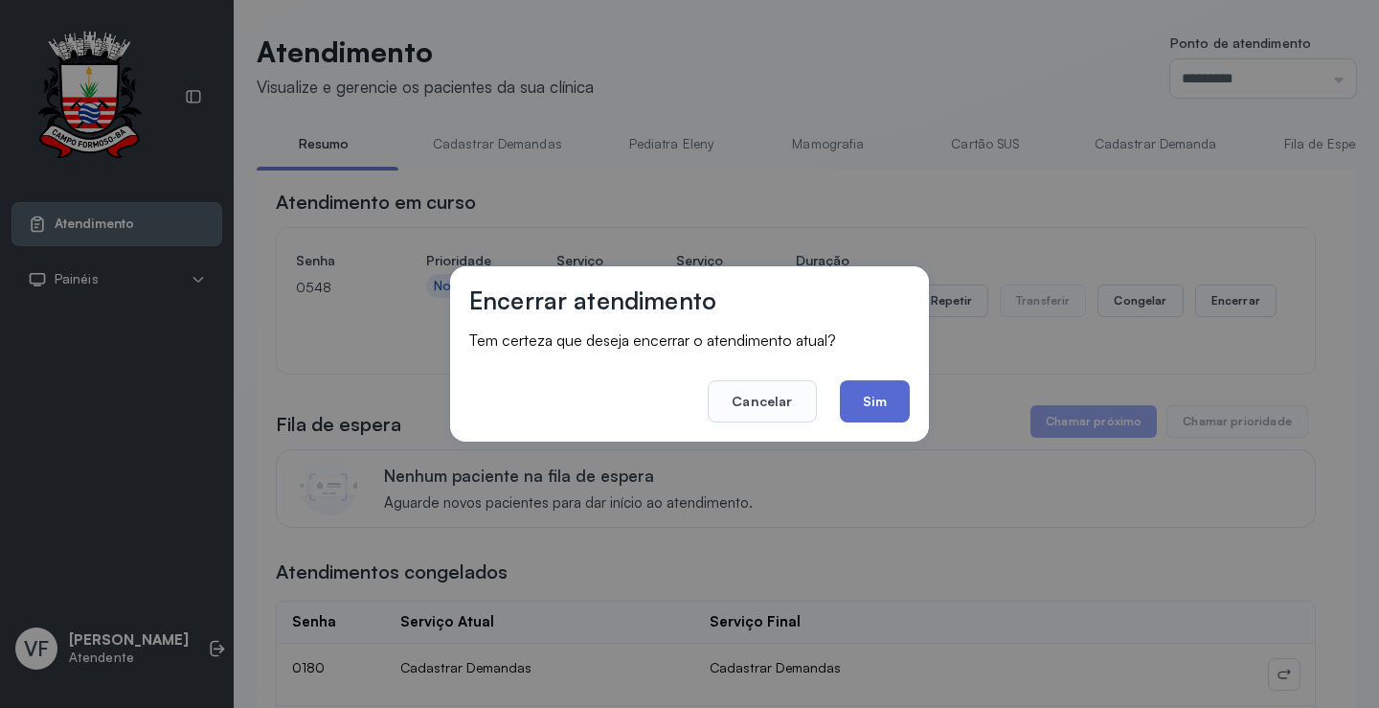
click at [862, 392] on button "Sim" at bounding box center [875, 401] width 70 height 42
